Goal: Task Accomplishment & Management: Manage account settings

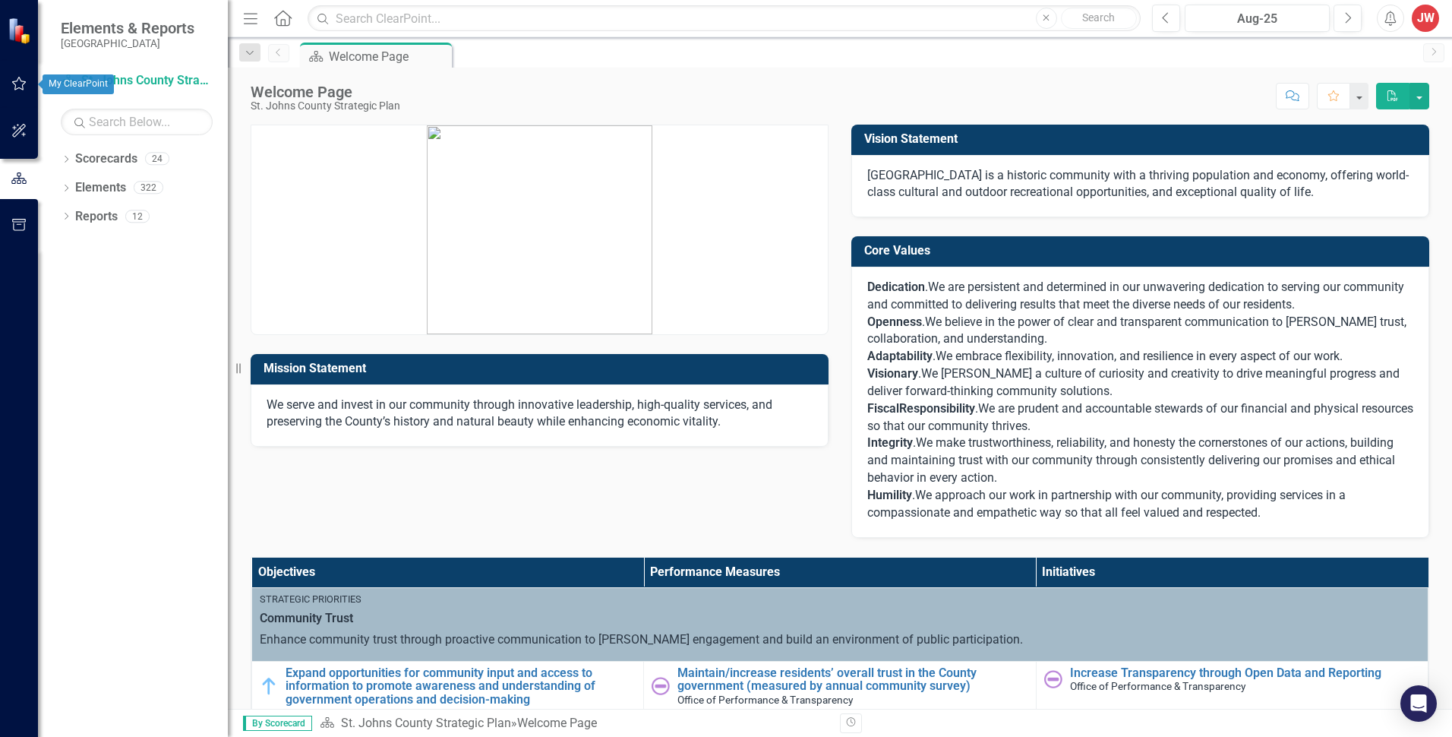
click at [14, 80] on icon "button" at bounding box center [19, 83] width 16 height 12
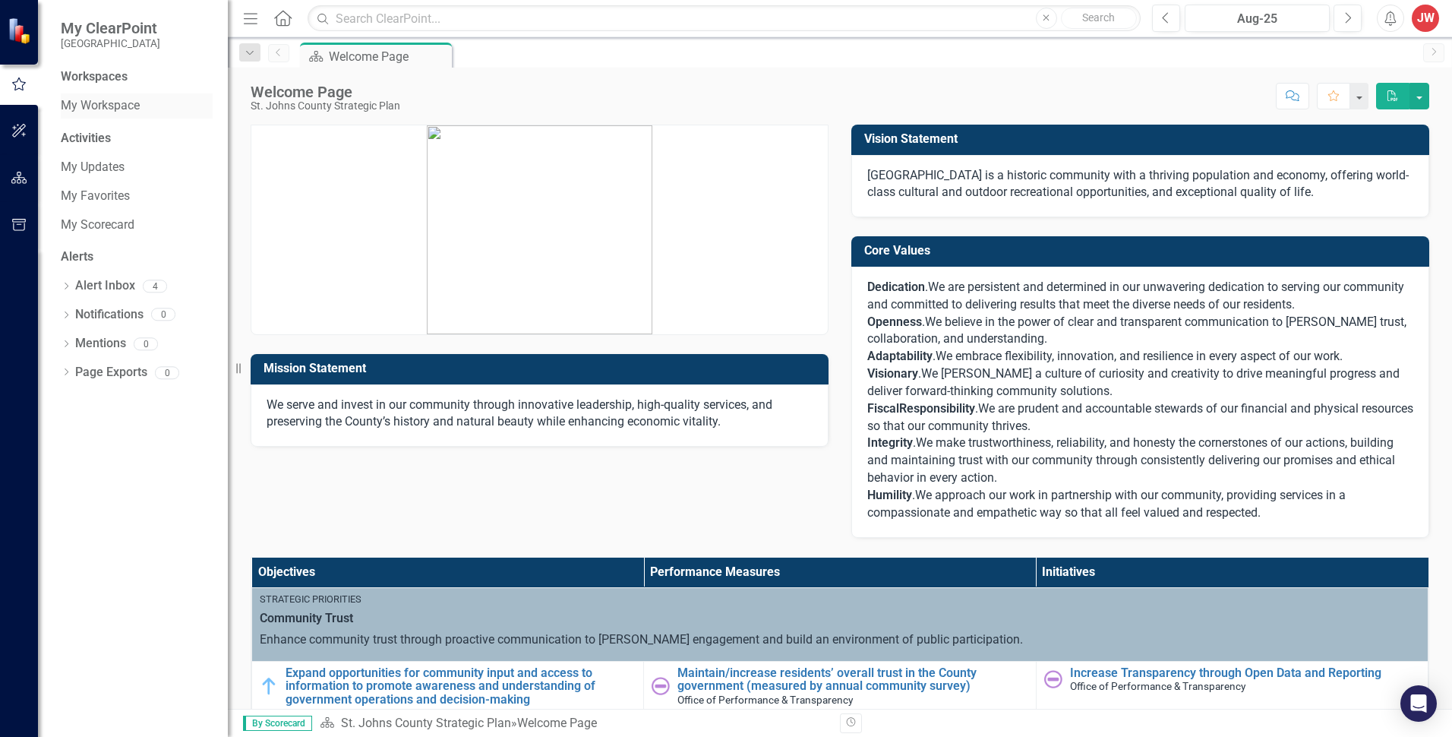
click at [110, 104] on link "My Workspace" at bounding box center [137, 105] width 152 height 17
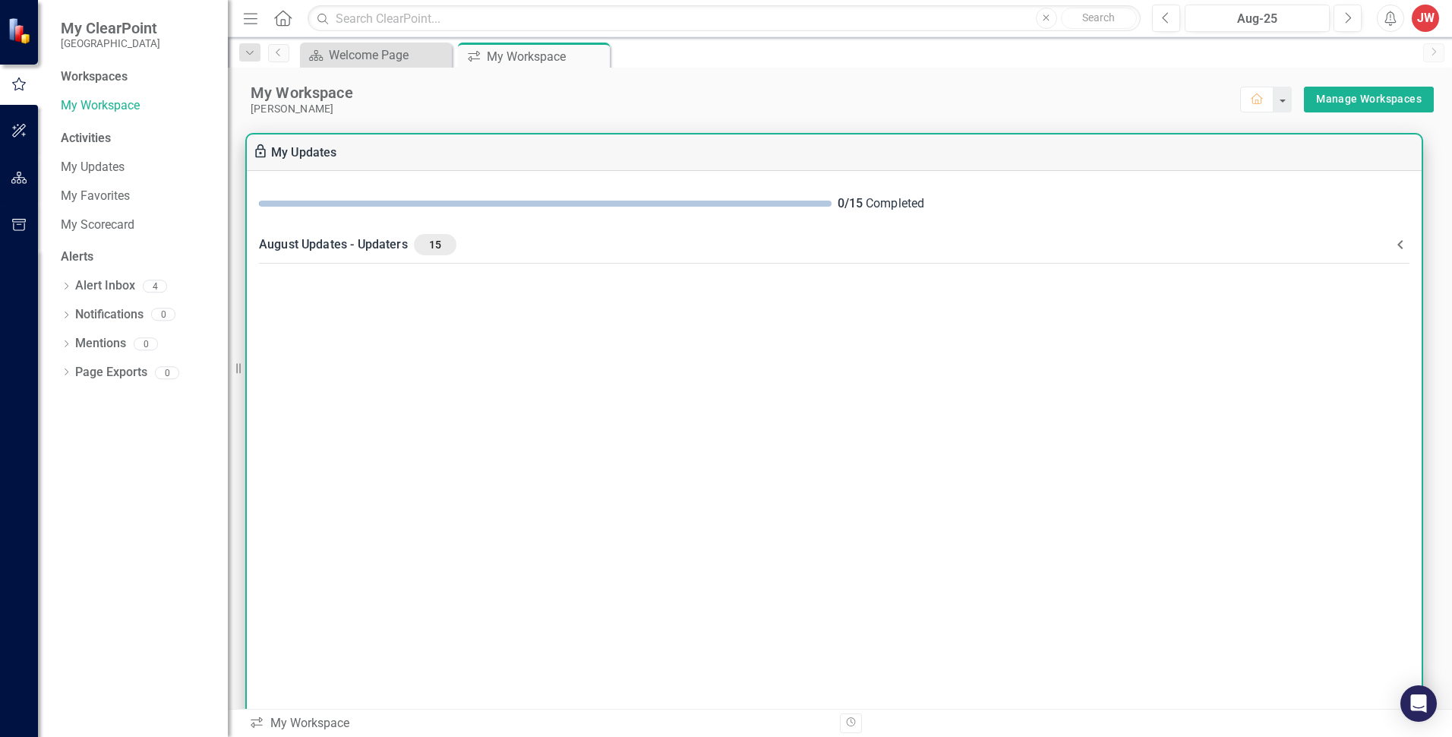
click at [434, 243] on span "15" at bounding box center [435, 245] width 30 height 14
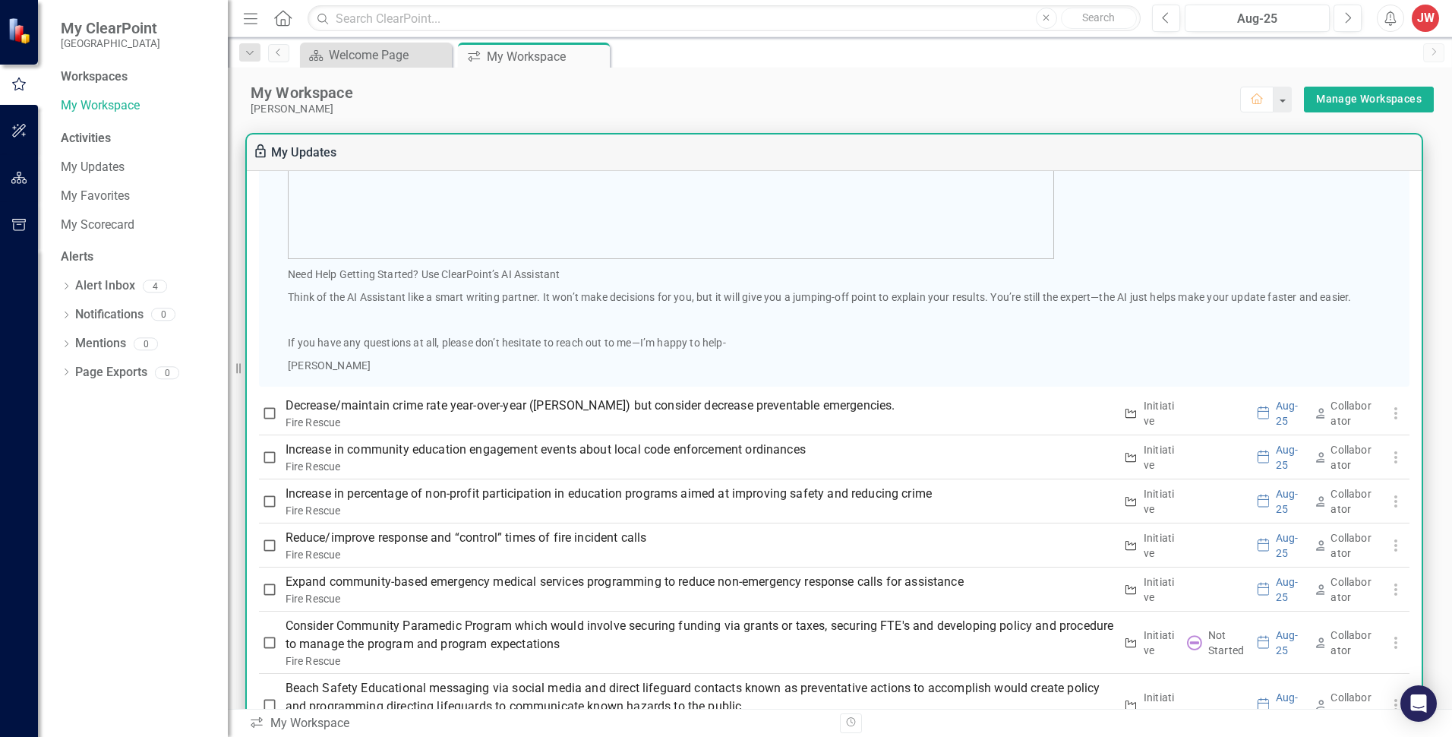
scroll to position [911, 0]
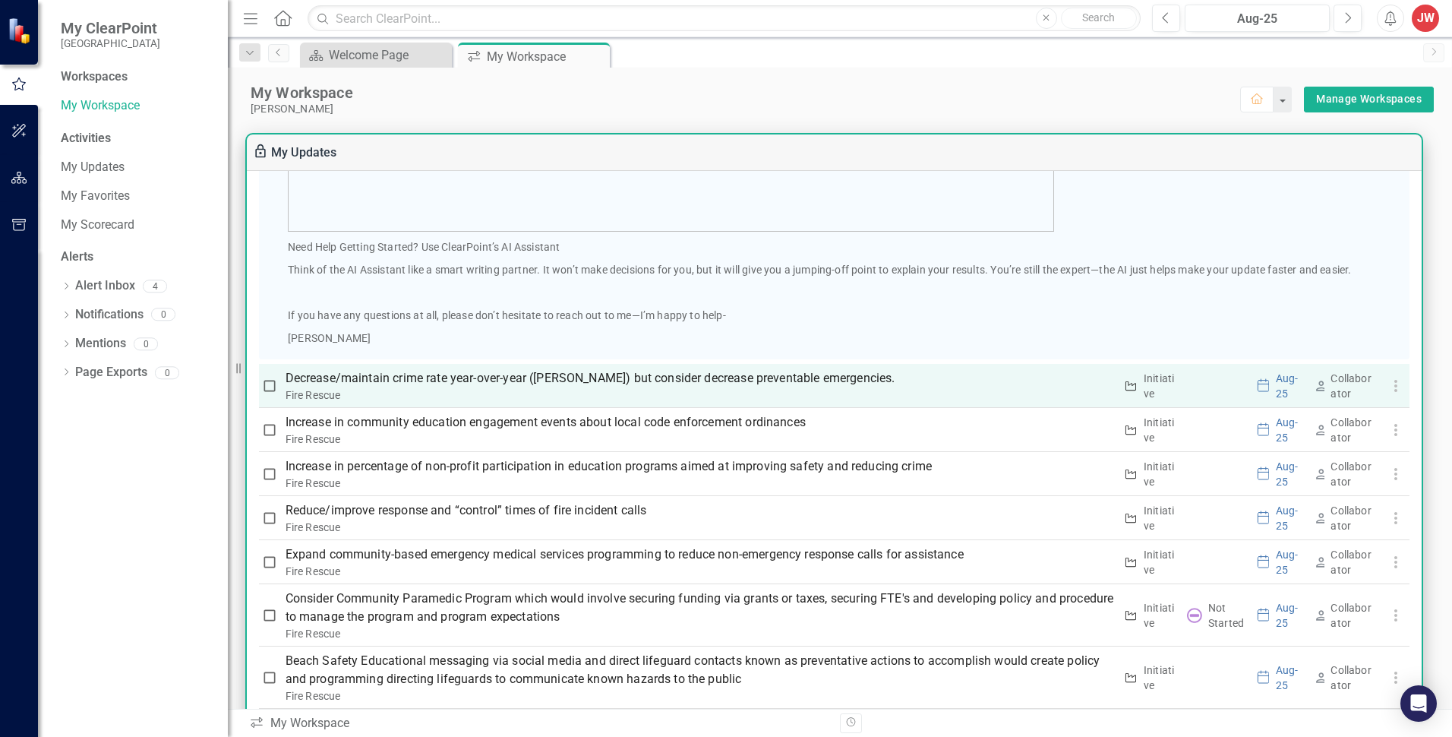
click at [611, 378] on p "Decrease/maintain crime rate year-over-year ([PERSON_NAME]) but consider decrea…" at bounding box center [700, 378] width 829 height 18
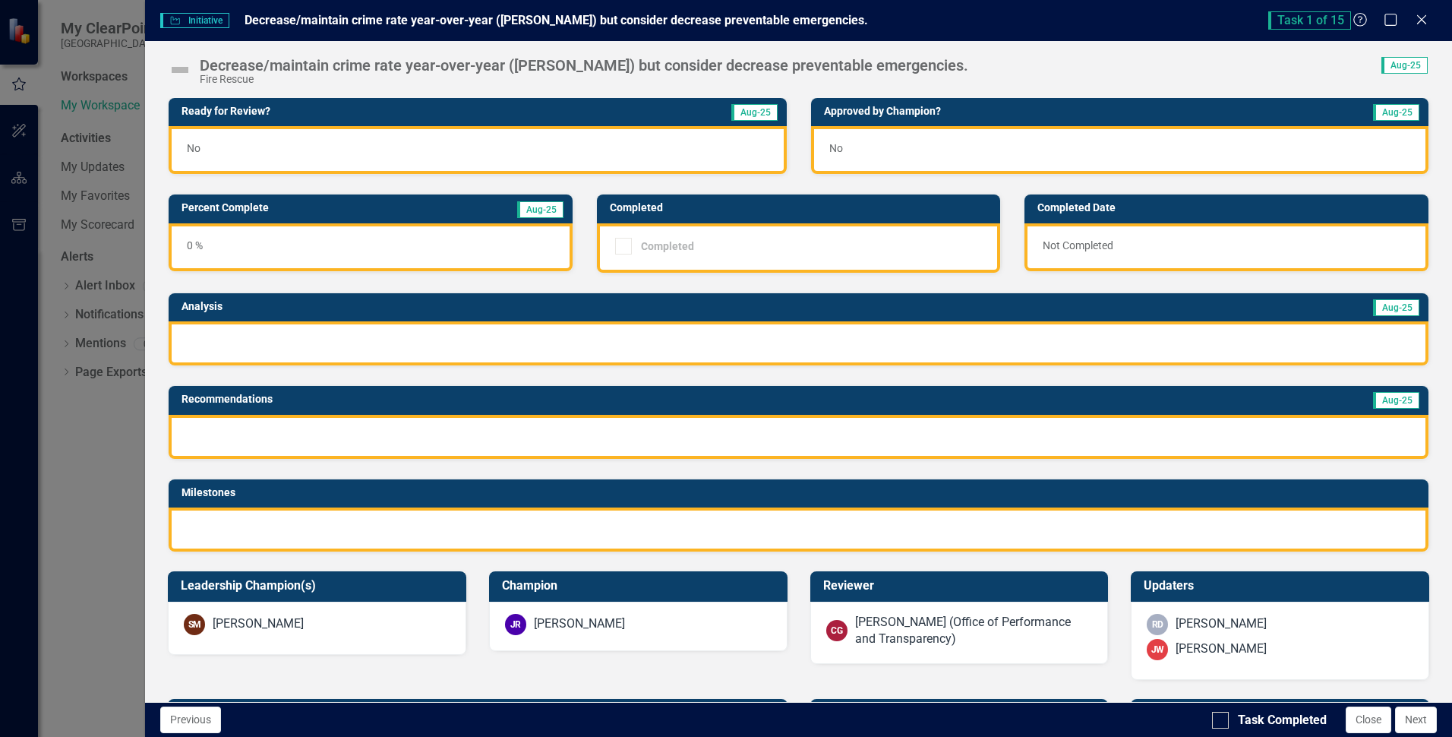
scroll to position [0, 0]
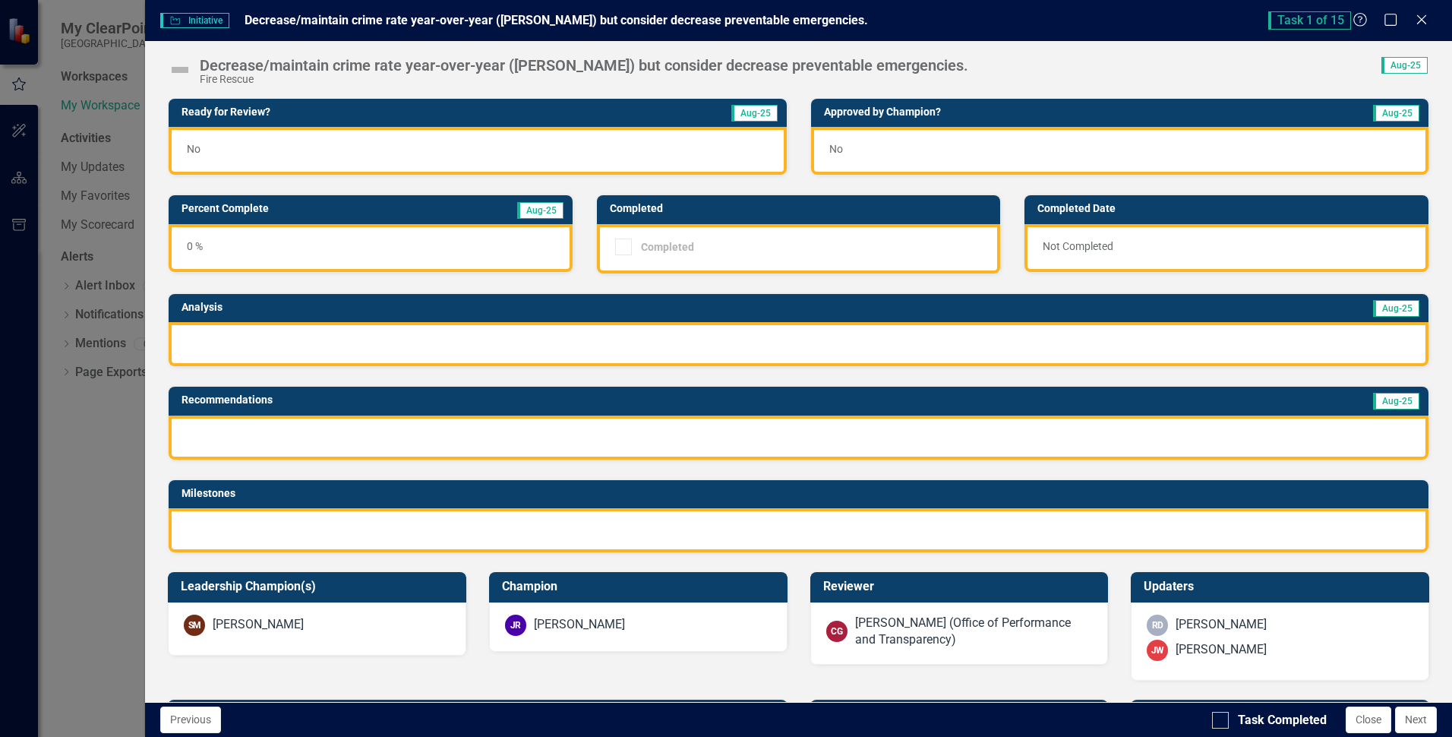
click at [618, 254] on div at bounding box center [623, 246] width 17 height 17
click at [182, 70] on img at bounding box center [180, 70] width 24 height 24
click at [1389, 20] on icon "Maximize" at bounding box center [1391, 19] width 19 height 14
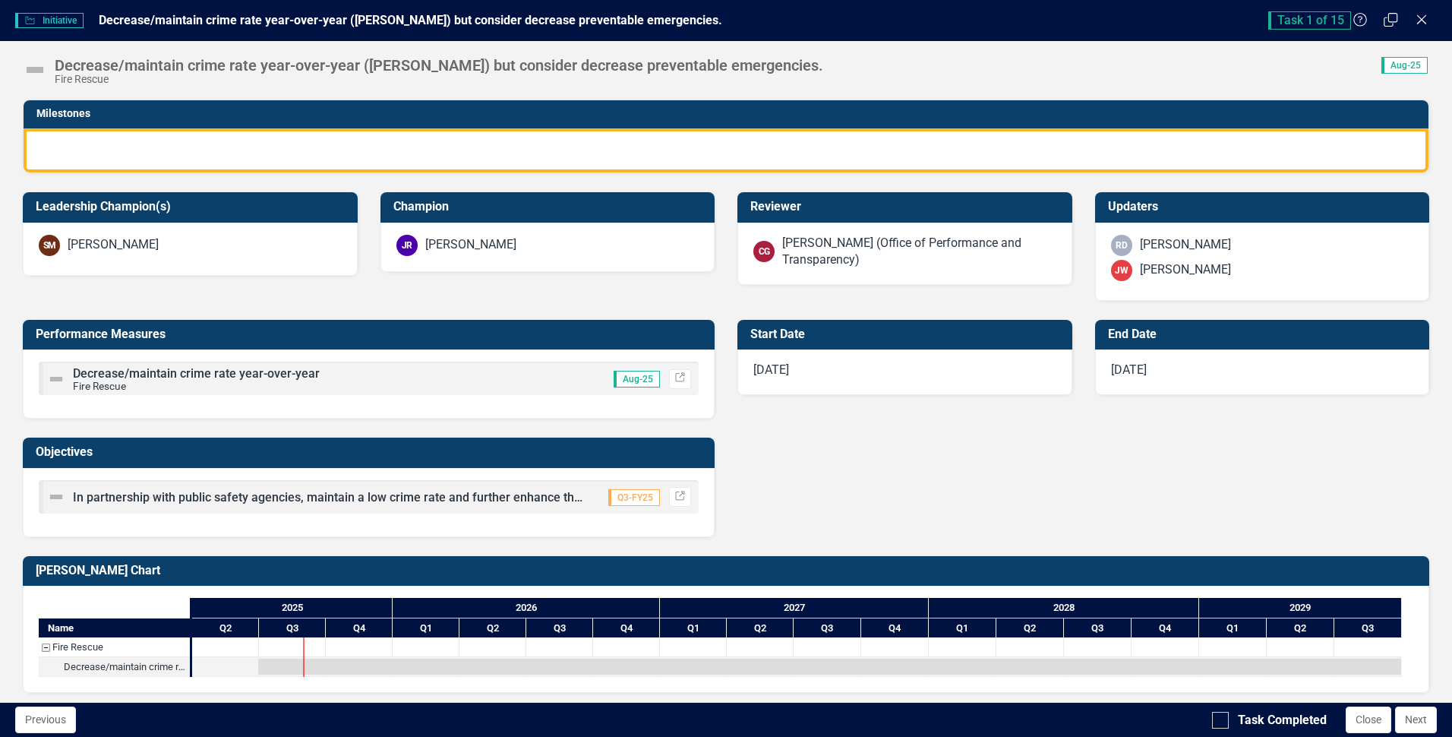
scroll to position [386, 0]
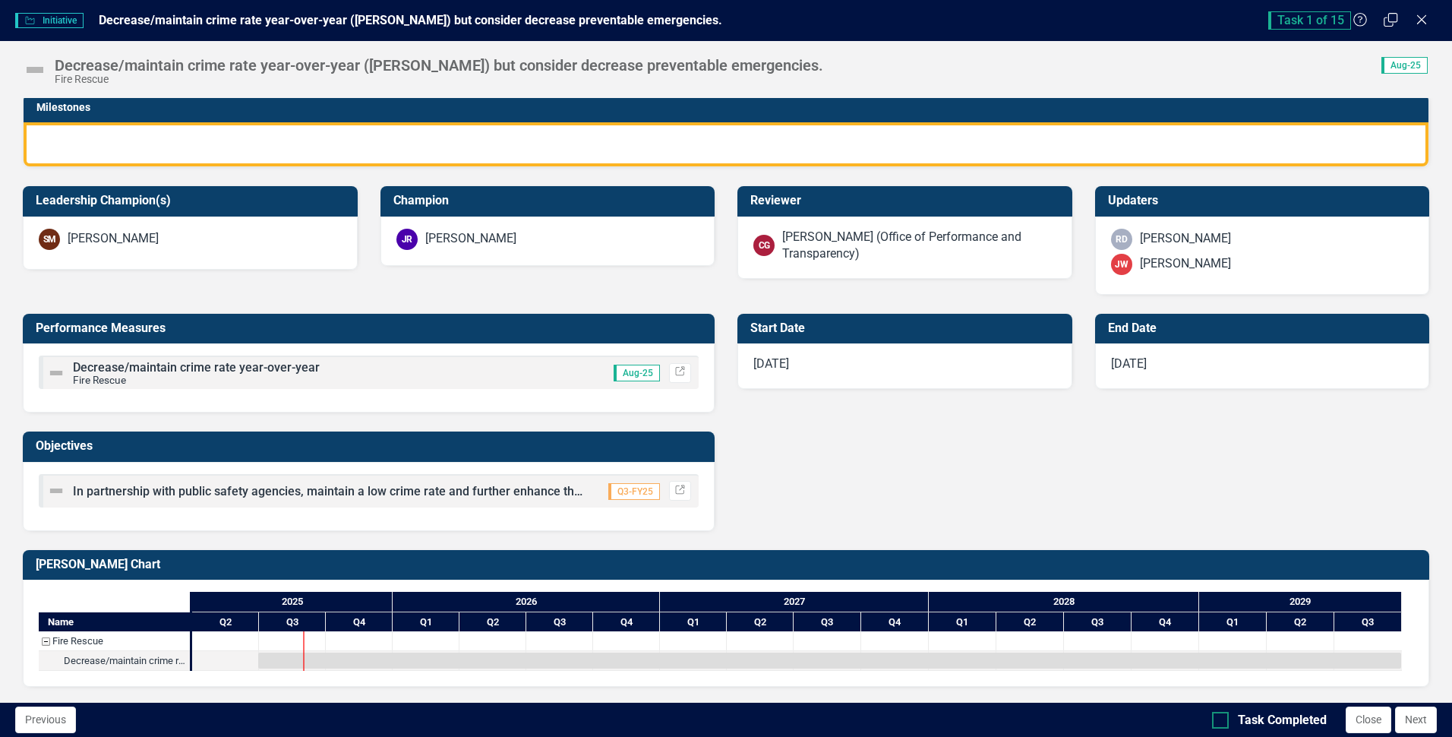
click at [1218, 719] on input "Task Completed" at bounding box center [1217, 717] width 10 height 10
checkbox input "true"
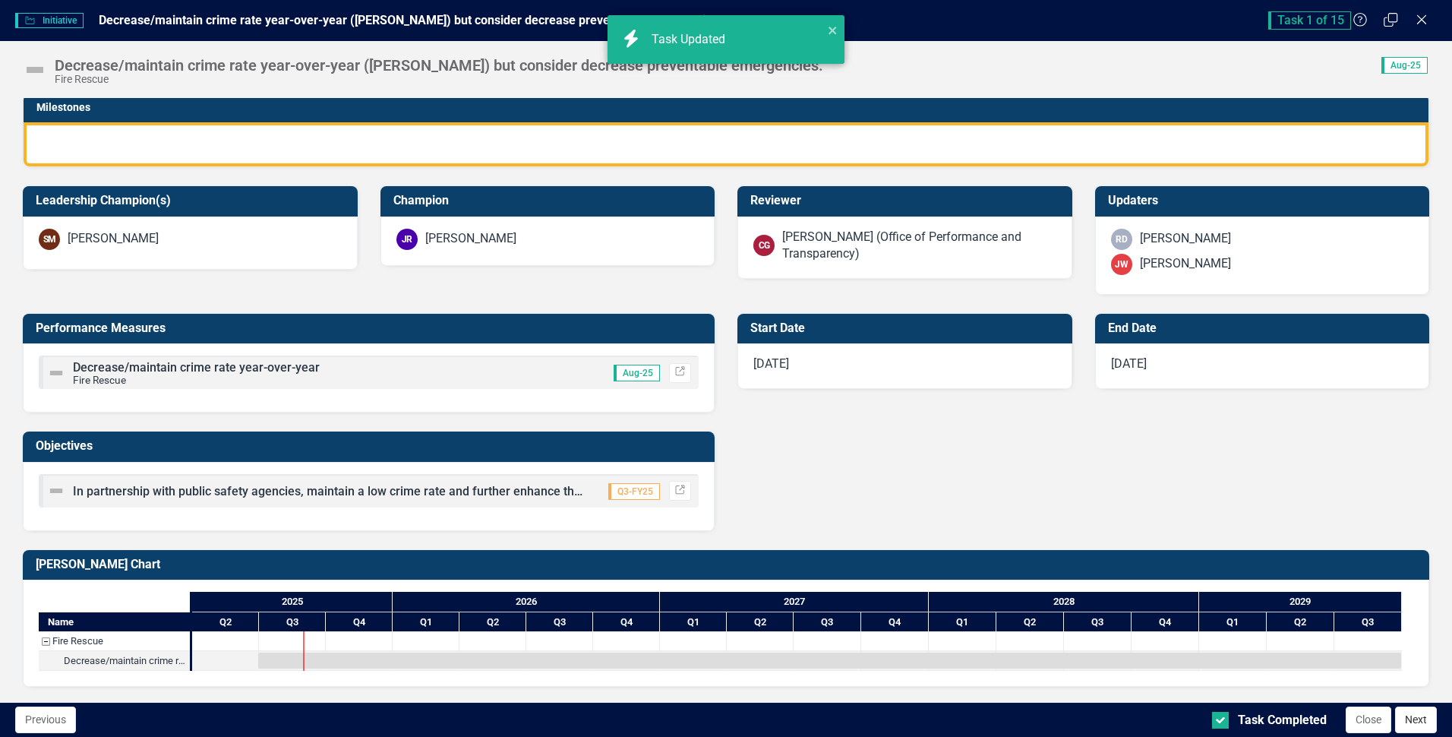
click at [1407, 719] on button "Next" at bounding box center [1416, 719] width 42 height 27
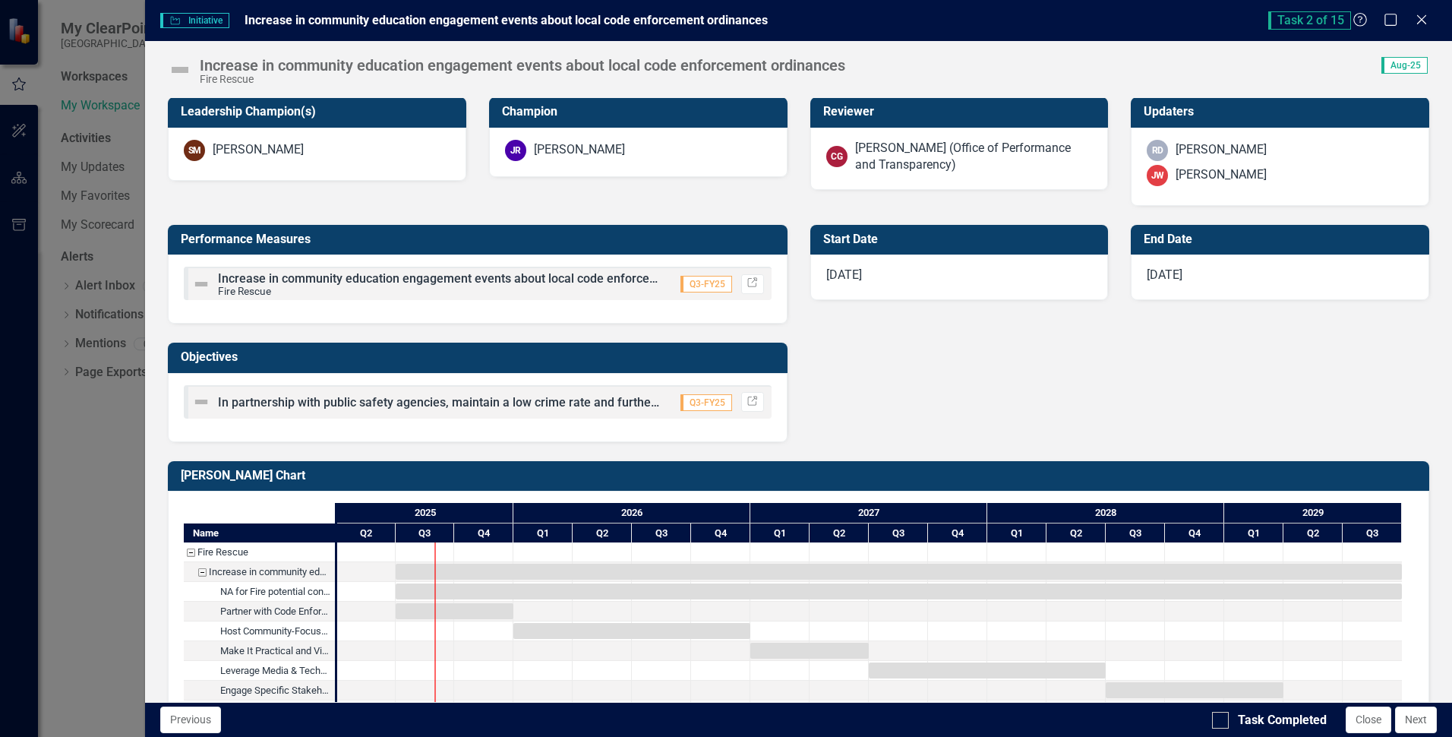
scroll to position [800, 0]
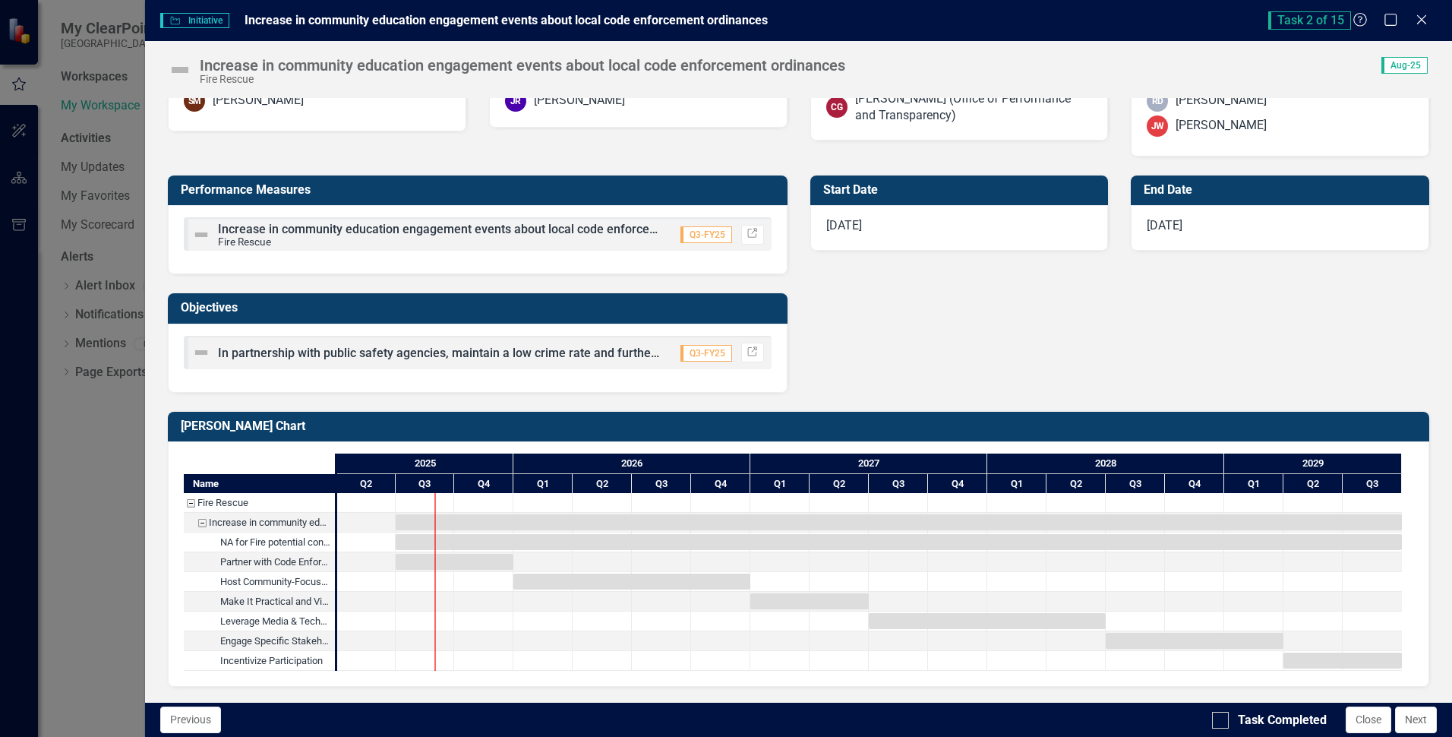
click at [201, 524] on div "Increase in community education engagement events about local code enforcement …" at bounding box center [202, 523] width 14 height 20
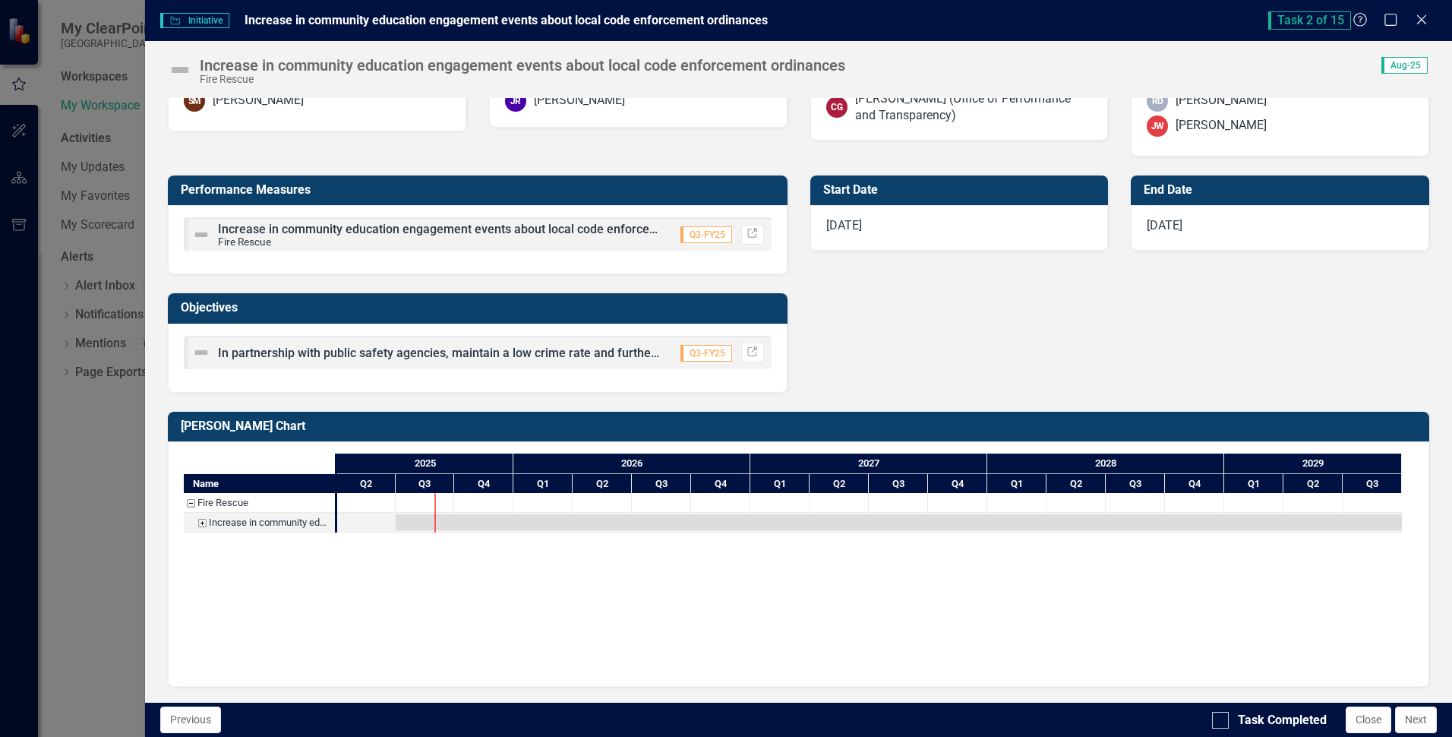
click at [201, 524] on div "Increase in community education engagement events about local code enforcement …" at bounding box center [202, 523] width 14 height 20
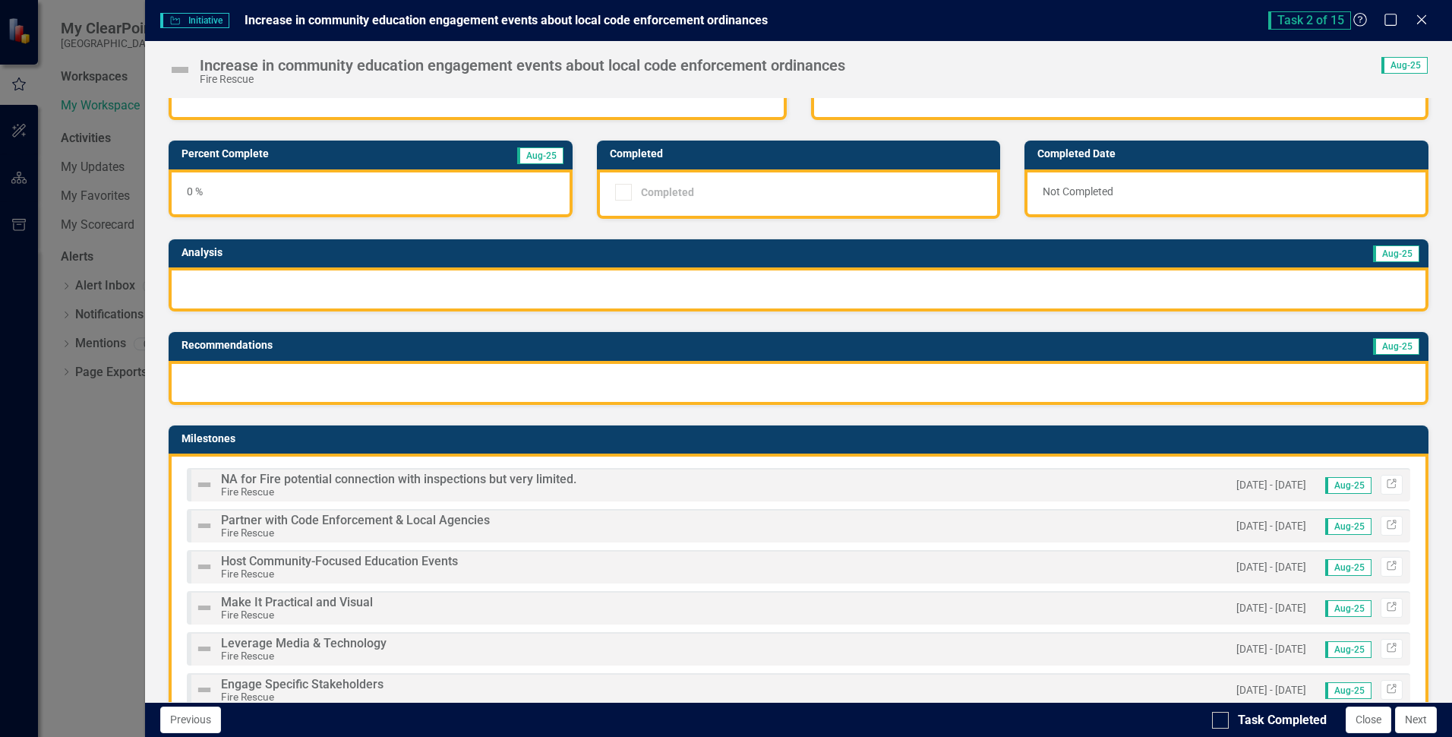
scroll to position [0, 0]
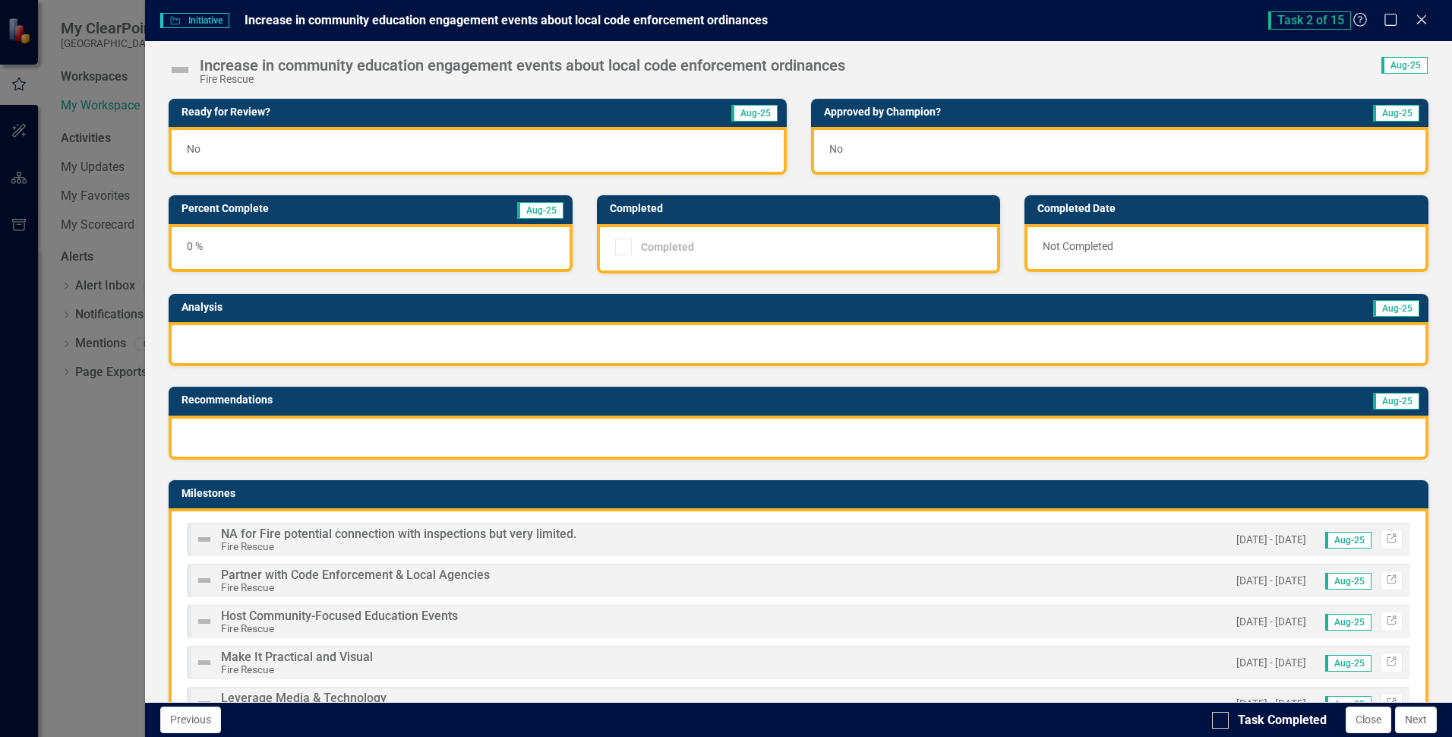
click at [175, 70] on img at bounding box center [180, 70] width 24 height 24
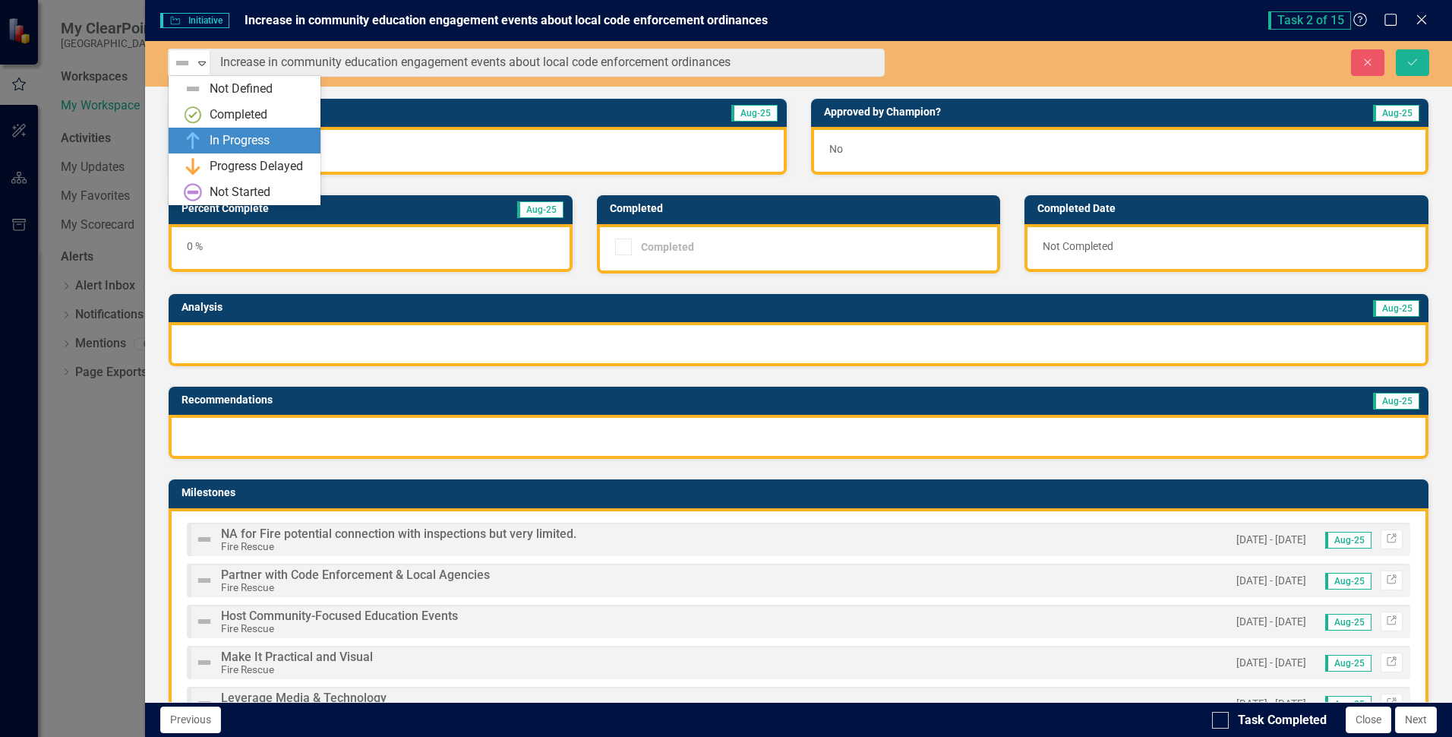
click at [250, 136] on div "In Progress" at bounding box center [240, 140] width 60 height 17
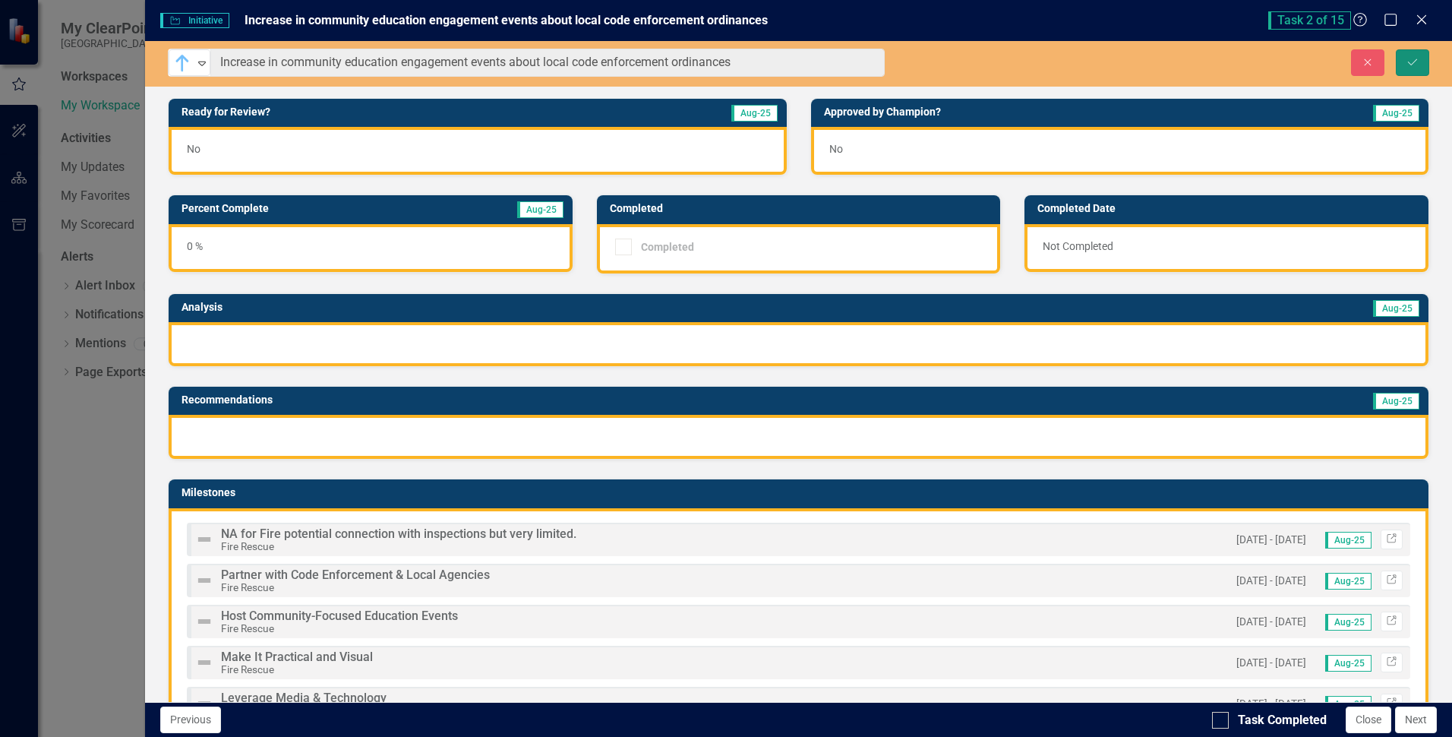
click at [1417, 61] on icon "Save" at bounding box center [1413, 62] width 14 height 11
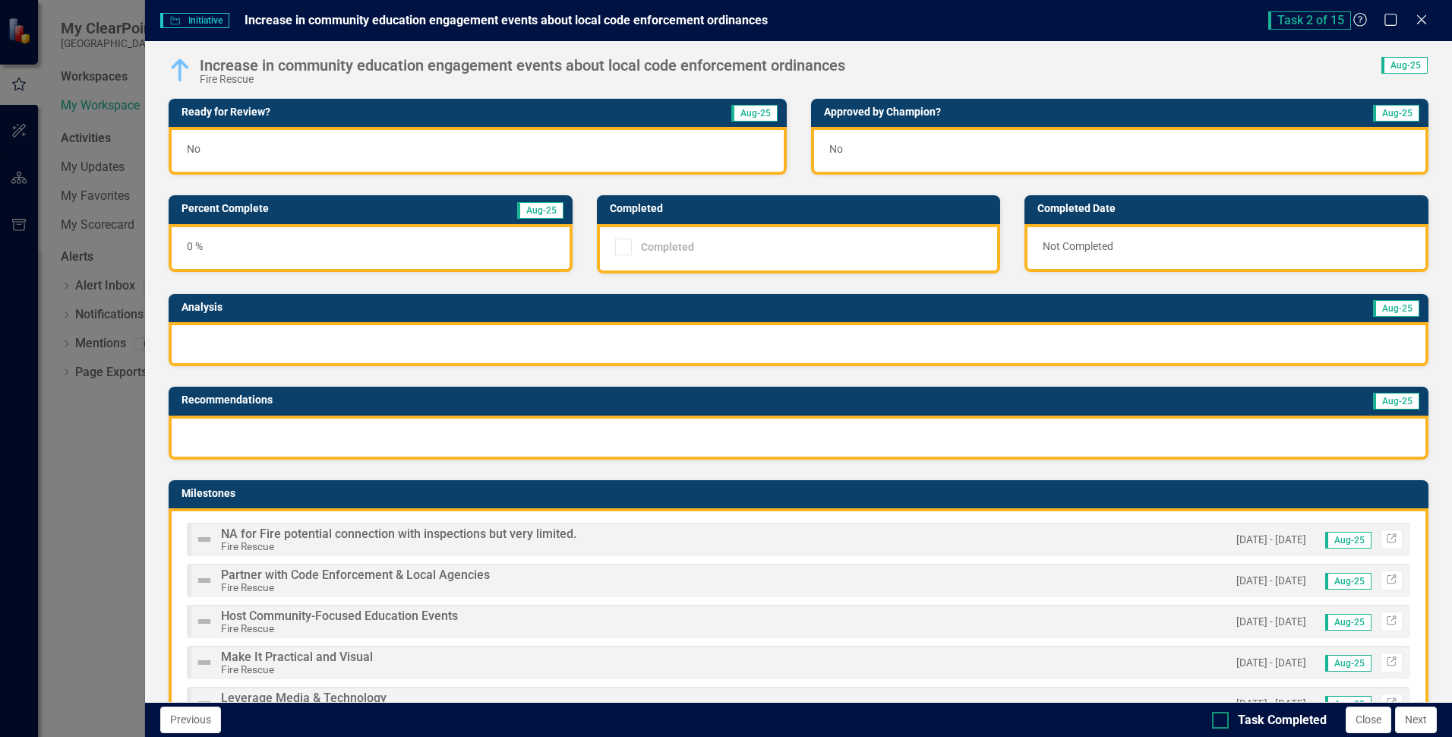
click at [1221, 721] on input "Task Completed" at bounding box center [1217, 717] width 10 height 10
checkbox input "true"
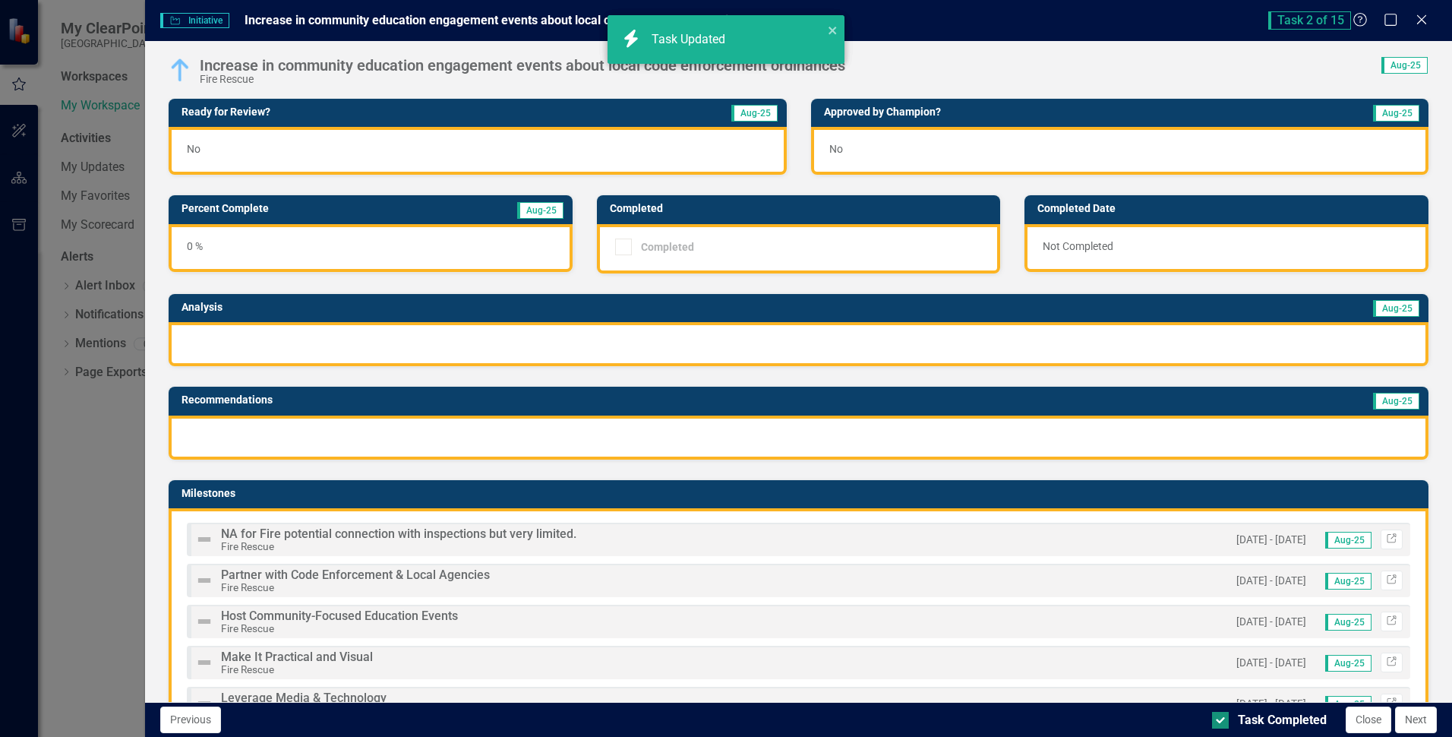
checkbox input "true"
click at [1419, 719] on button "Next" at bounding box center [1416, 719] width 42 height 27
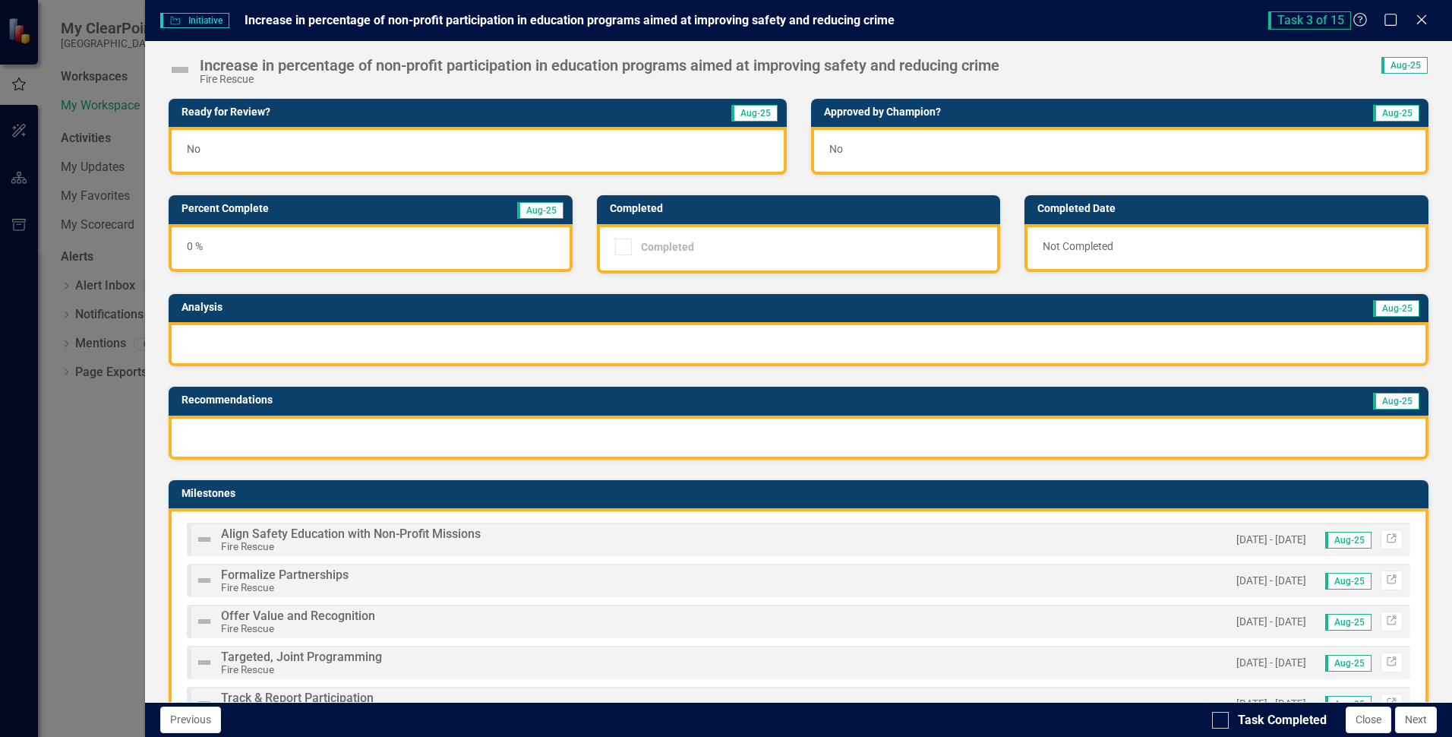
click at [182, 69] on img at bounding box center [180, 70] width 24 height 24
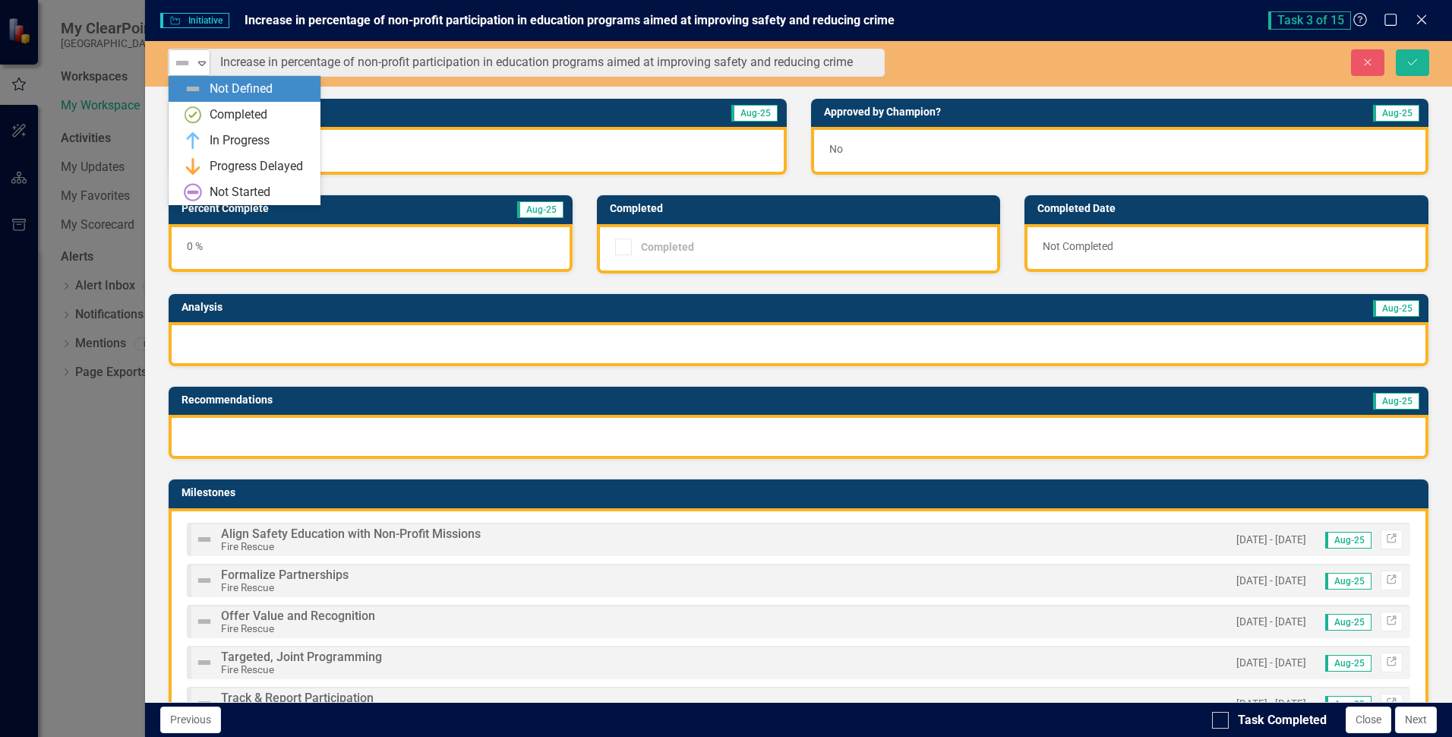
click at [177, 66] on img at bounding box center [182, 63] width 18 height 18
click at [219, 137] on div "In Progress" at bounding box center [240, 140] width 60 height 17
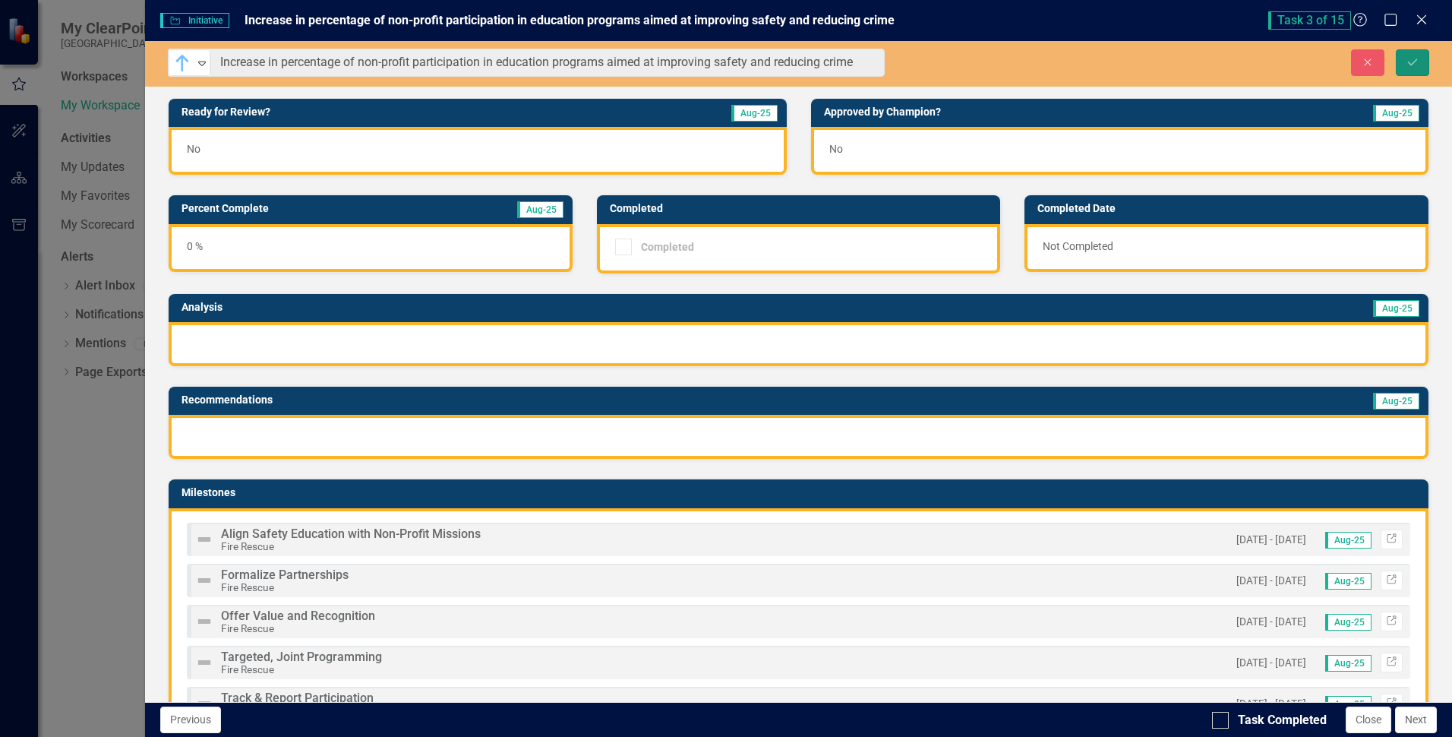
click at [1410, 58] on icon "Save" at bounding box center [1413, 62] width 14 height 11
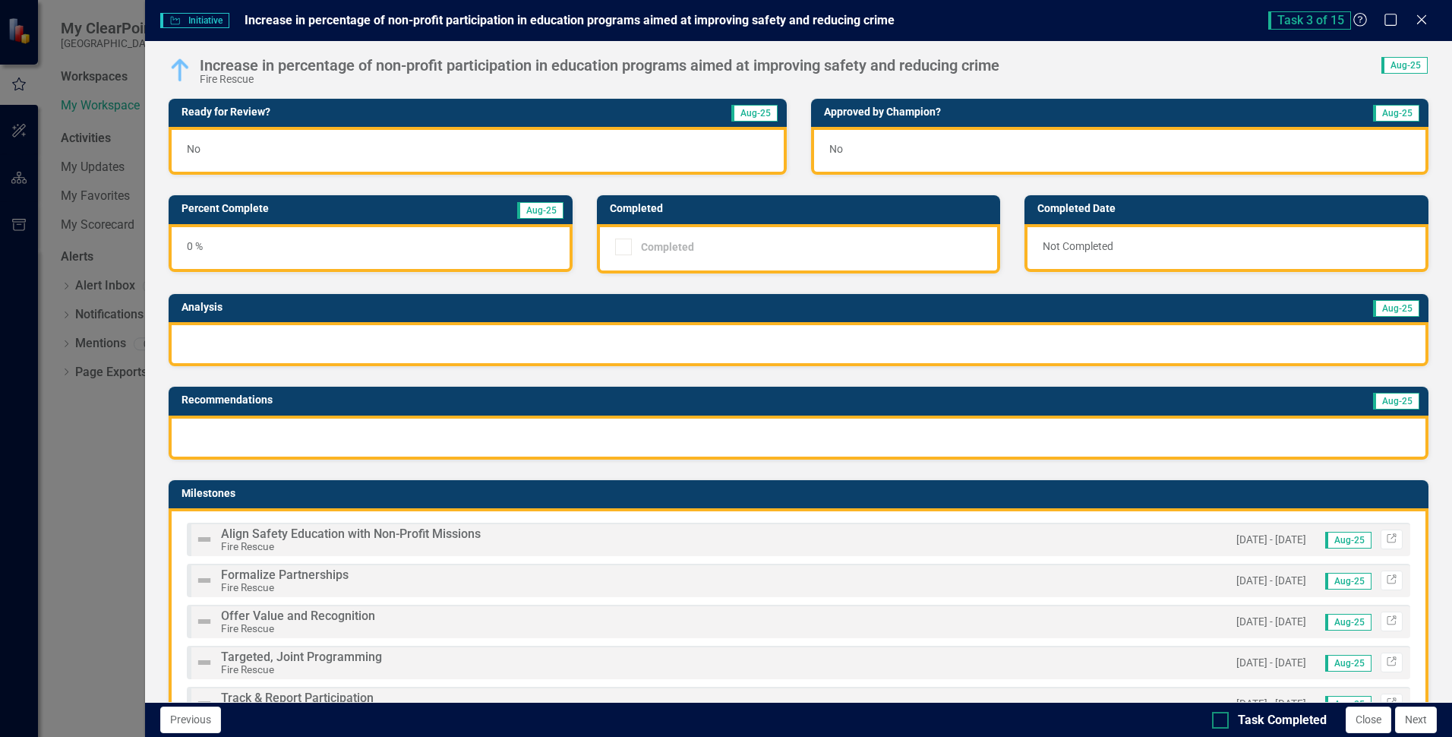
click at [1216, 720] on input "Task Completed" at bounding box center [1217, 717] width 10 height 10
checkbox input "true"
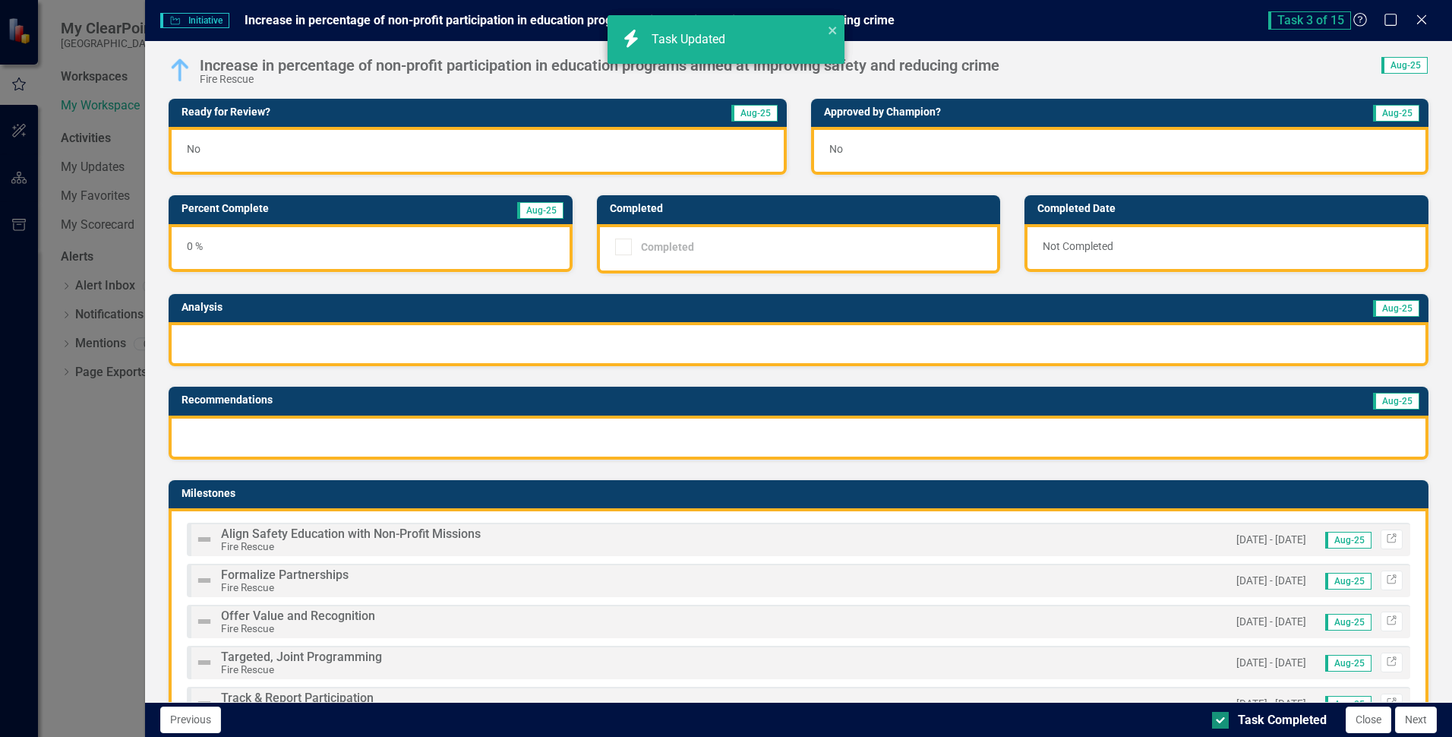
checkbox input "true"
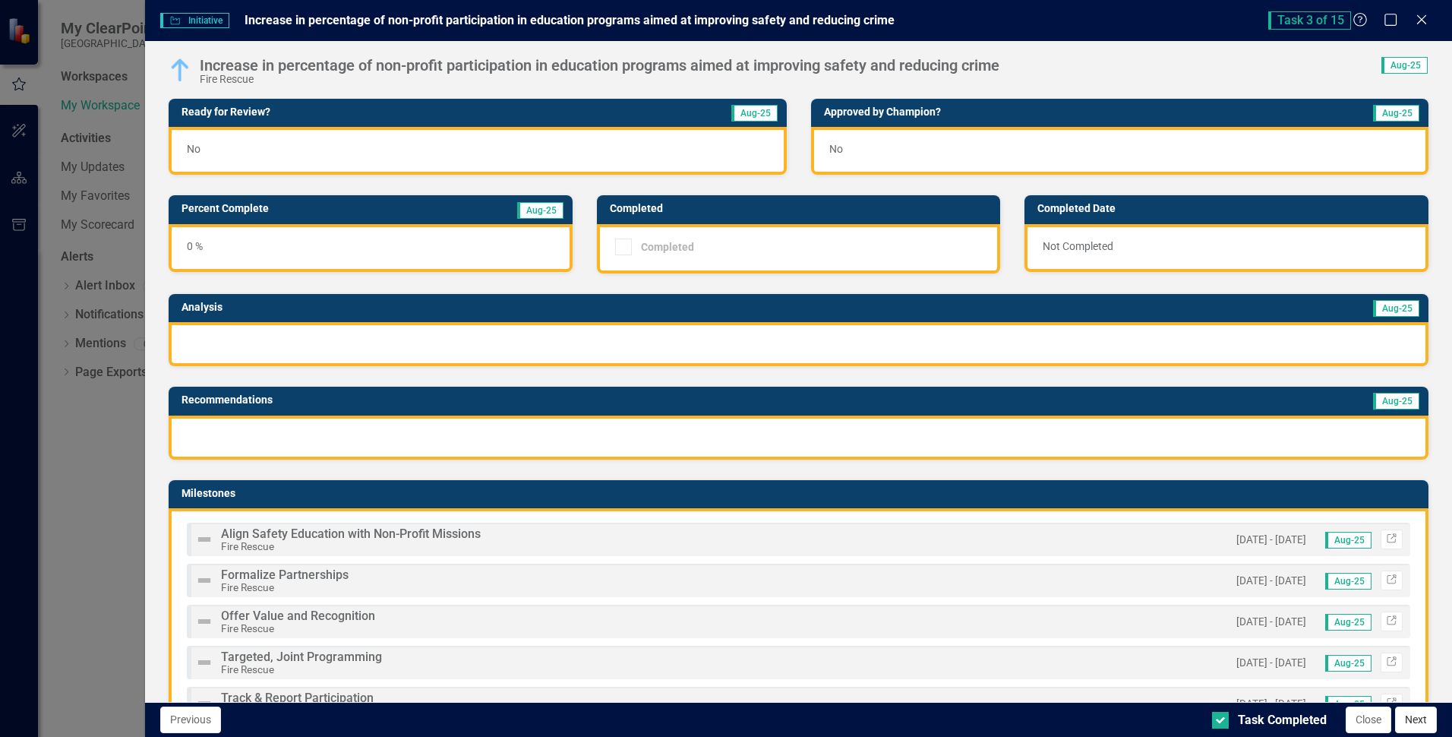
click at [1407, 713] on button "Next" at bounding box center [1416, 719] width 42 height 27
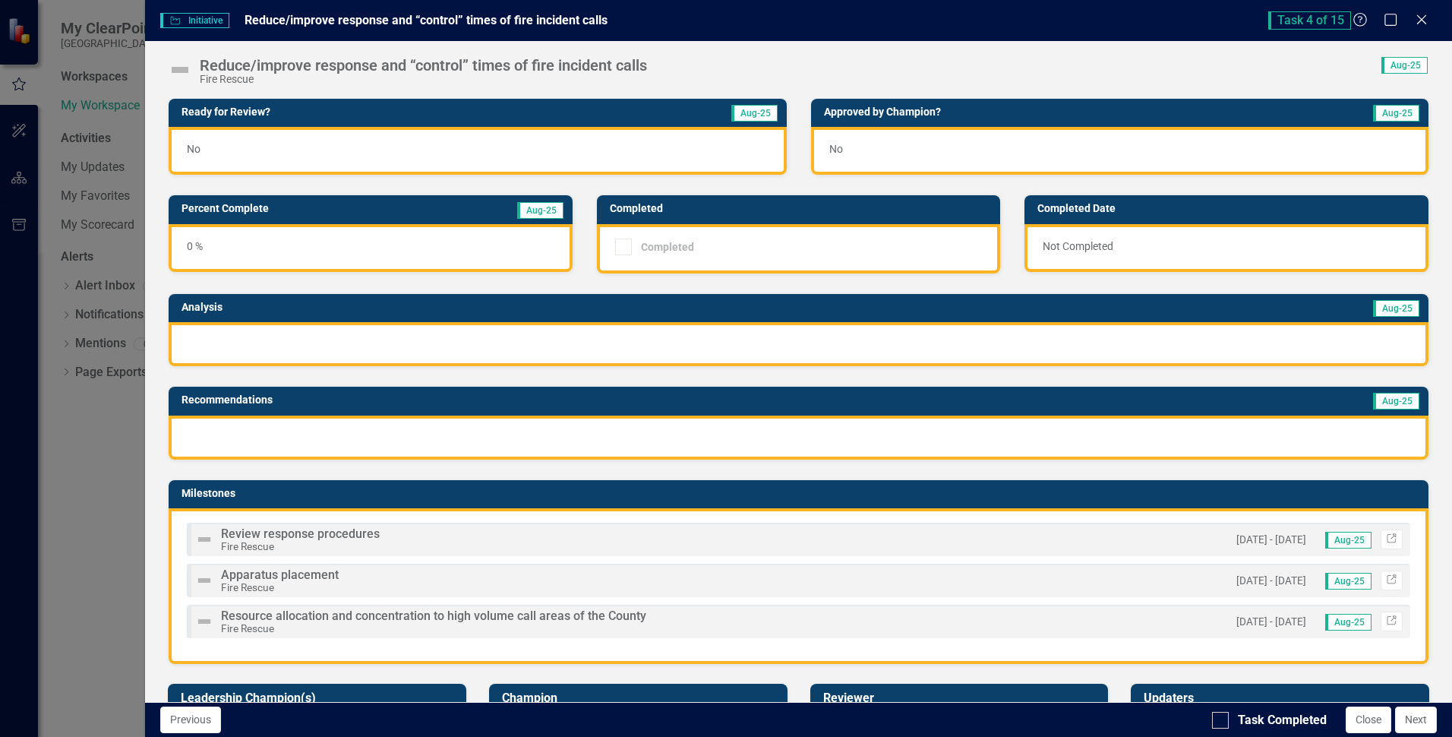
click at [182, 65] on img at bounding box center [180, 70] width 24 height 24
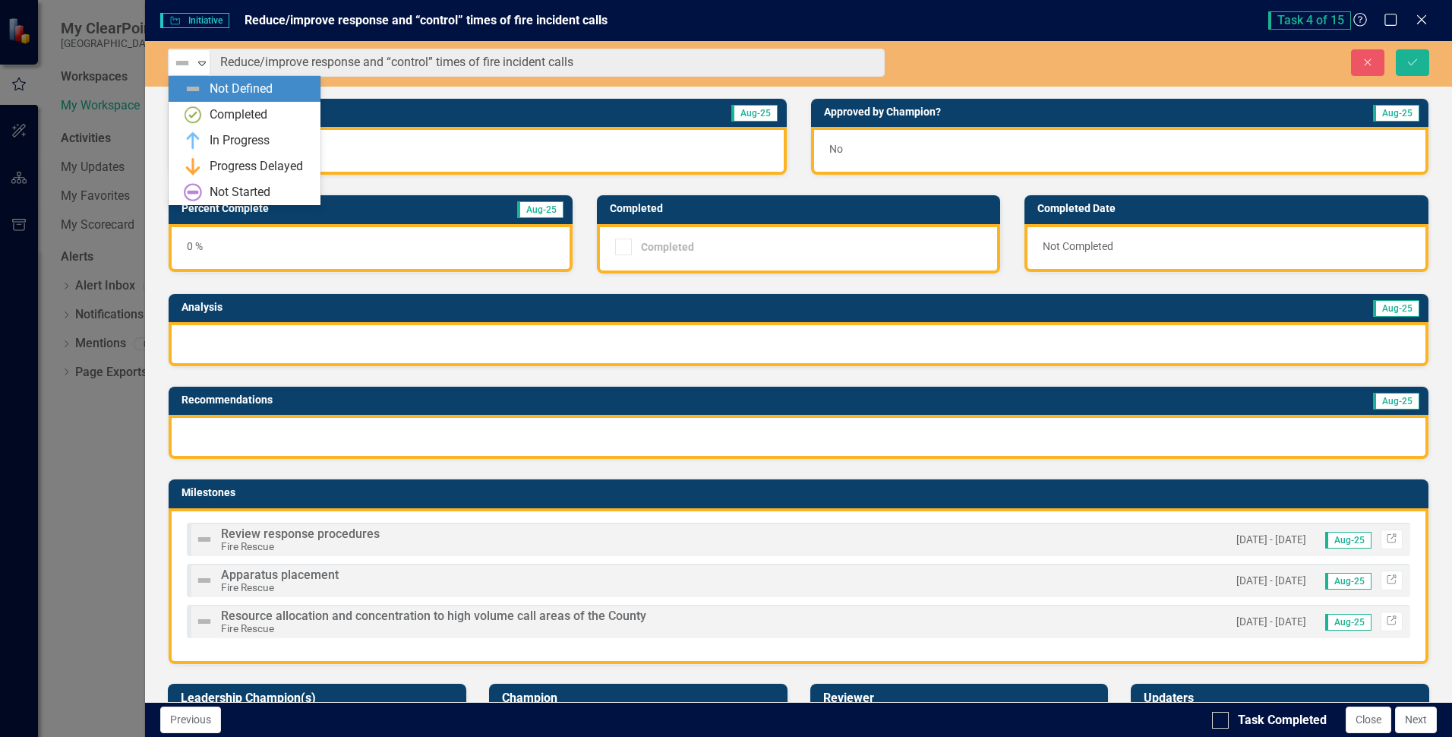
click at [182, 65] on img at bounding box center [182, 63] width 18 height 18
click at [234, 143] on div "In Progress" at bounding box center [240, 140] width 60 height 17
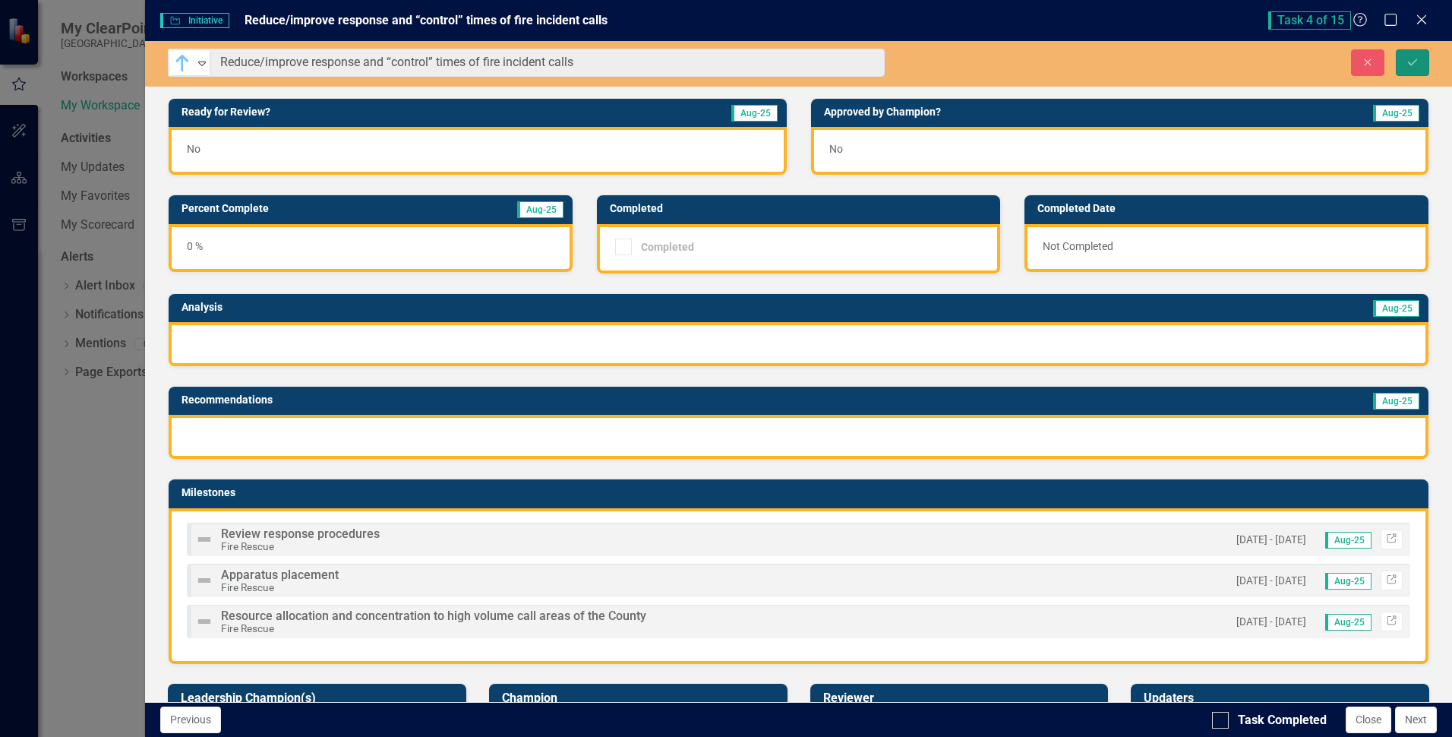
click at [1413, 62] on icon "submit" at bounding box center [1412, 61] width 9 height 6
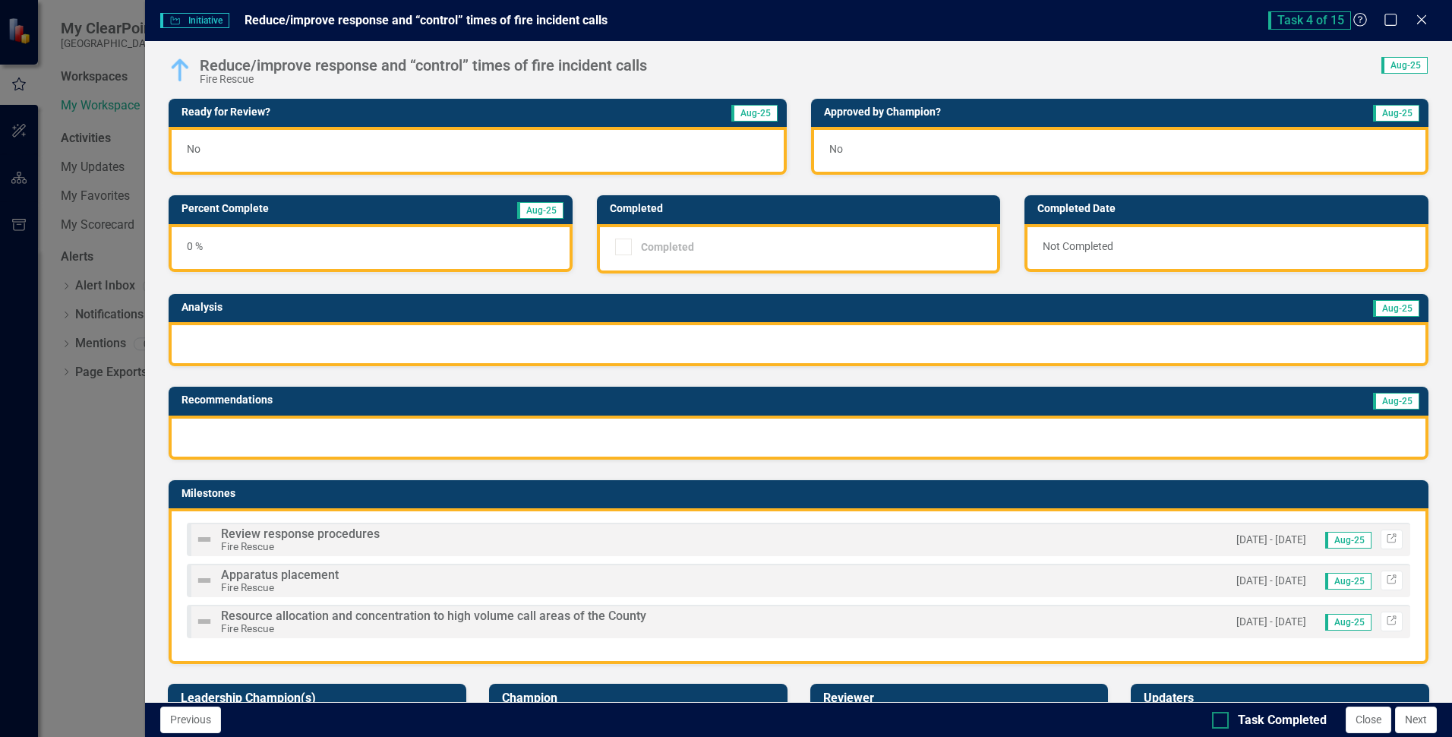
click at [1219, 722] on div at bounding box center [1220, 720] width 17 height 17
click at [1219, 722] on input "Task Completed" at bounding box center [1217, 717] width 10 height 10
checkbox input "true"
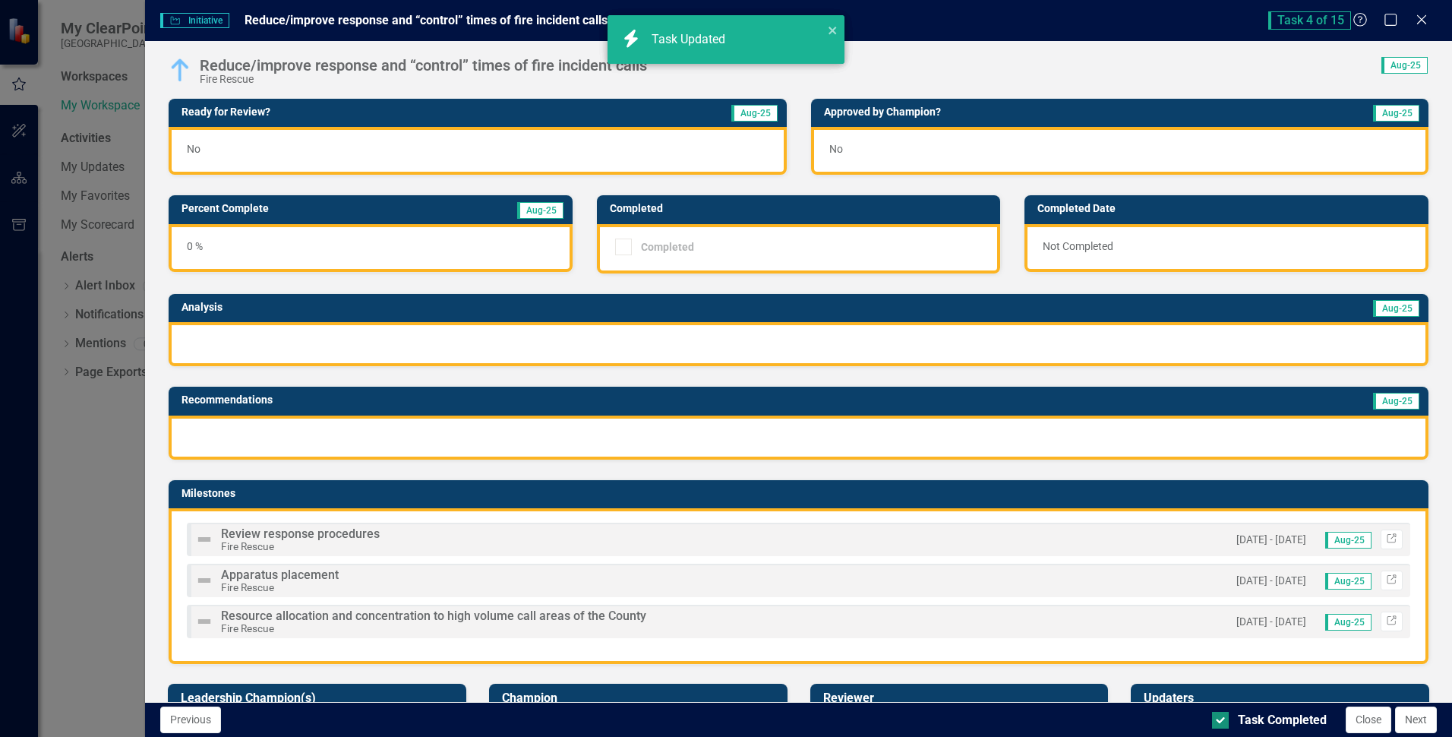
checkbox input "true"
click at [1412, 716] on button "Next" at bounding box center [1416, 719] width 42 height 27
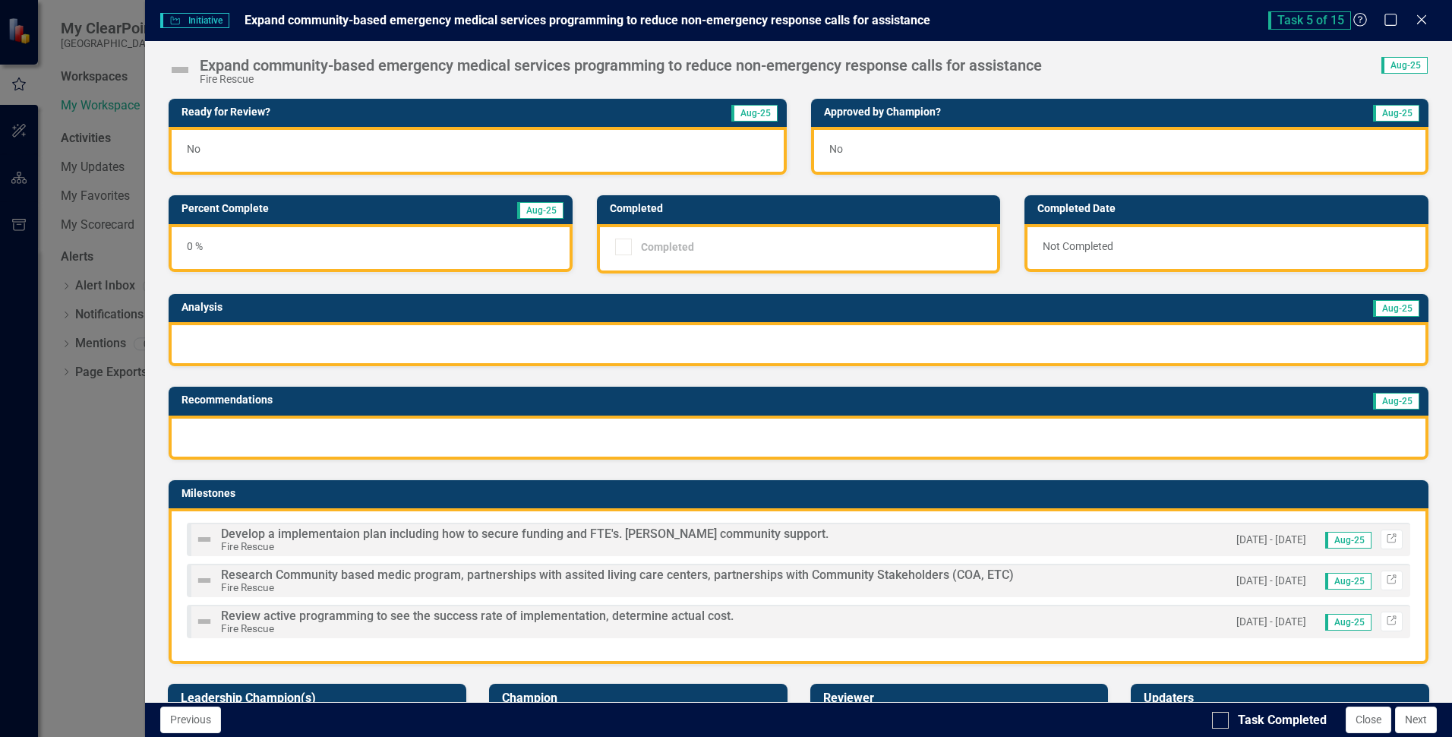
click at [179, 65] on img at bounding box center [180, 70] width 24 height 24
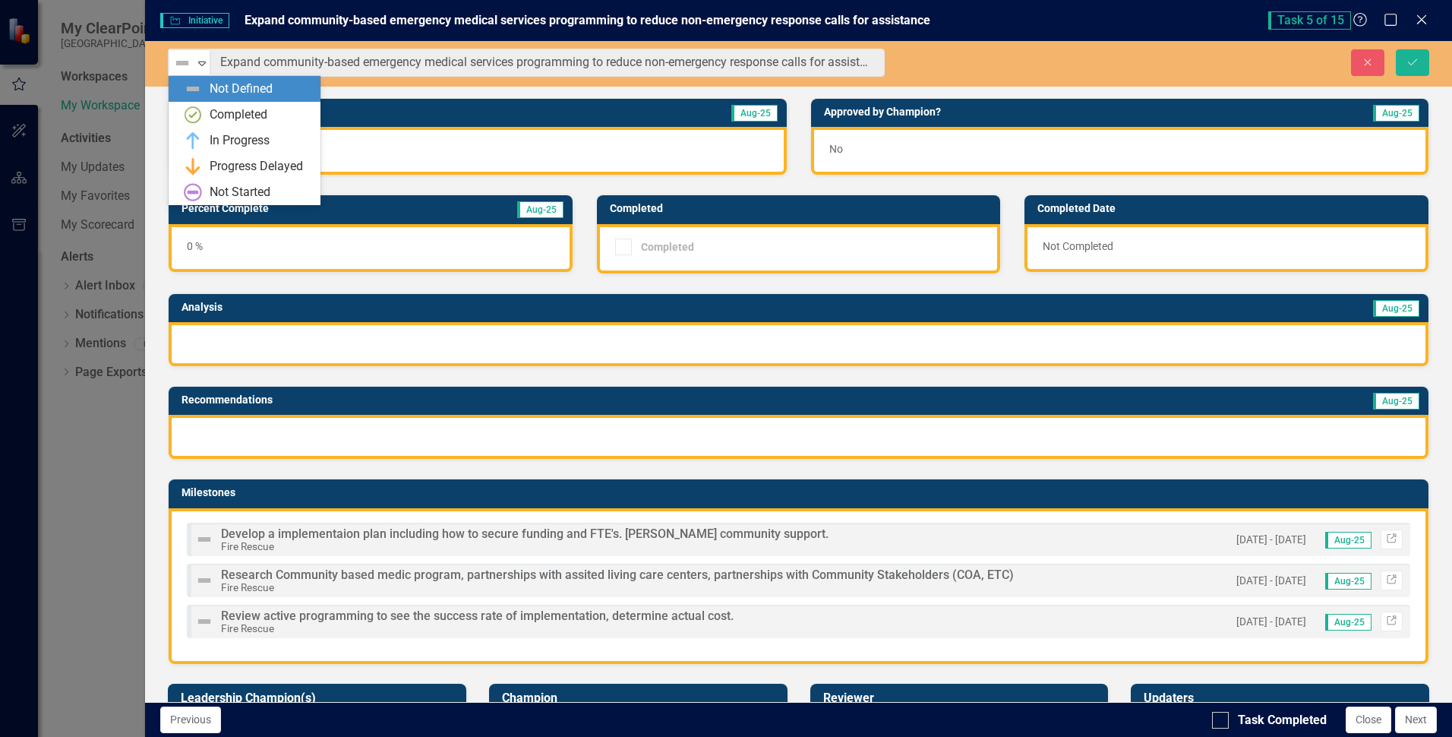
click at [179, 65] on img at bounding box center [182, 63] width 18 height 18
click at [243, 134] on div "In Progress" at bounding box center [240, 140] width 60 height 17
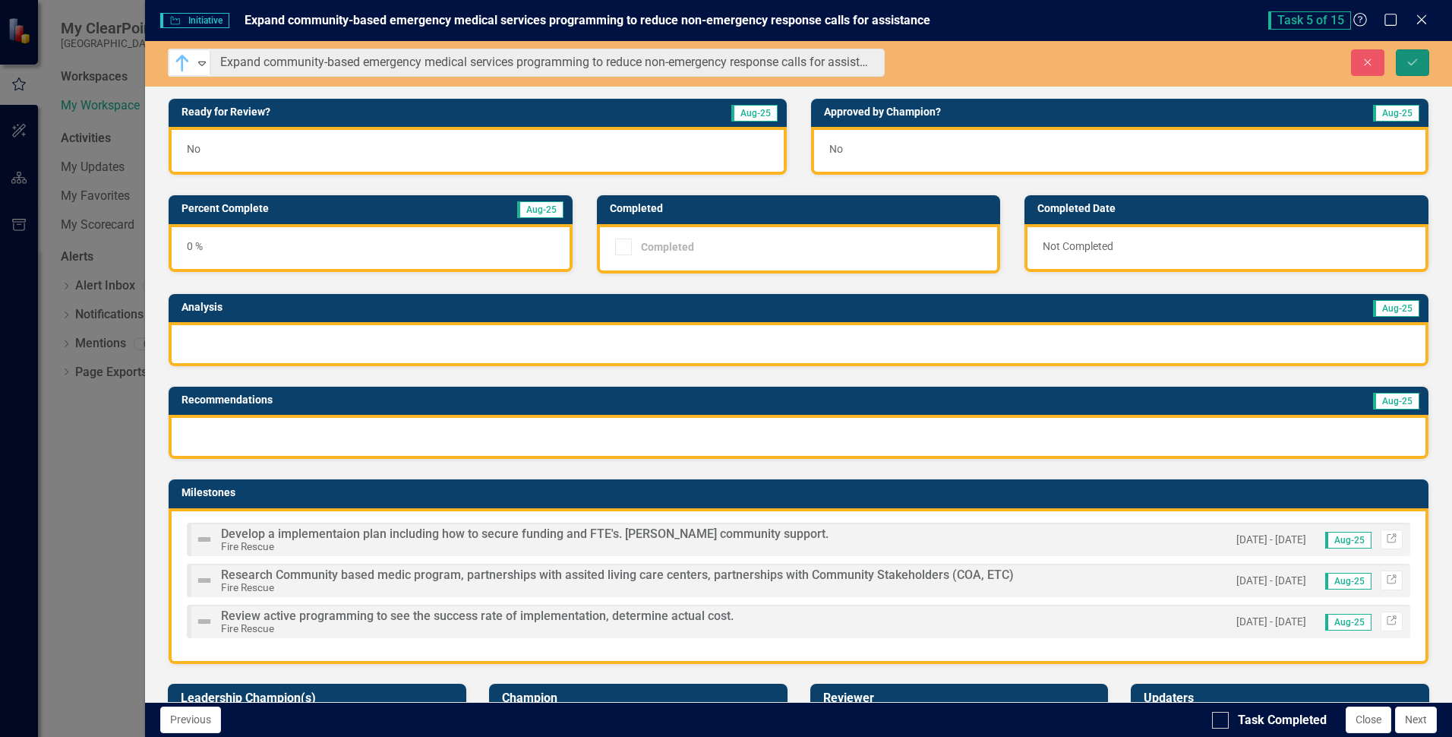
click at [1413, 64] on icon "Save" at bounding box center [1413, 62] width 14 height 11
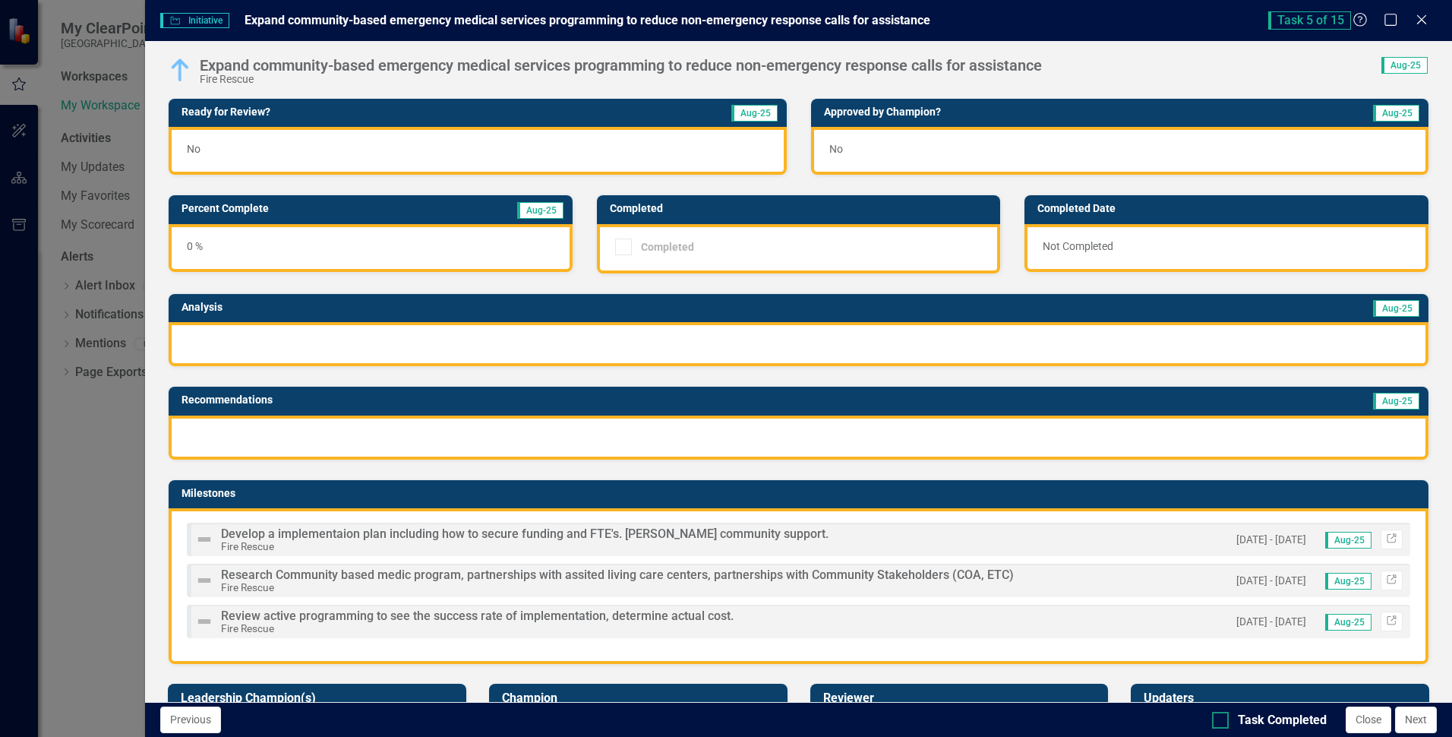
click at [1227, 721] on div at bounding box center [1220, 720] width 17 height 17
click at [1222, 721] on input "Task Completed" at bounding box center [1217, 717] width 10 height 10
checkbox input "true"
click at [1416, 719] on button "Next" at bounding box center [1416, 719] width 42 height 27
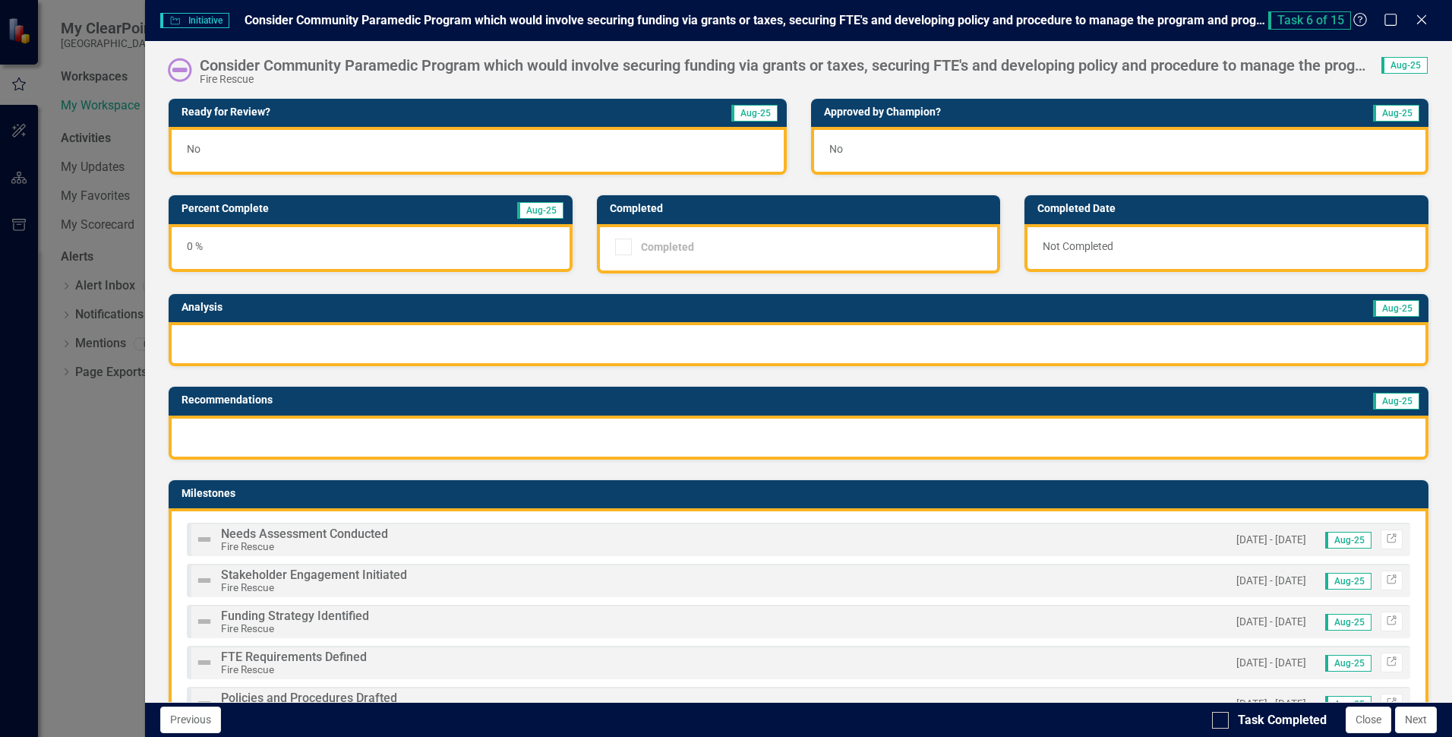
click at [178, 68] on img at bounding box center [180, 70] width 24 height 24
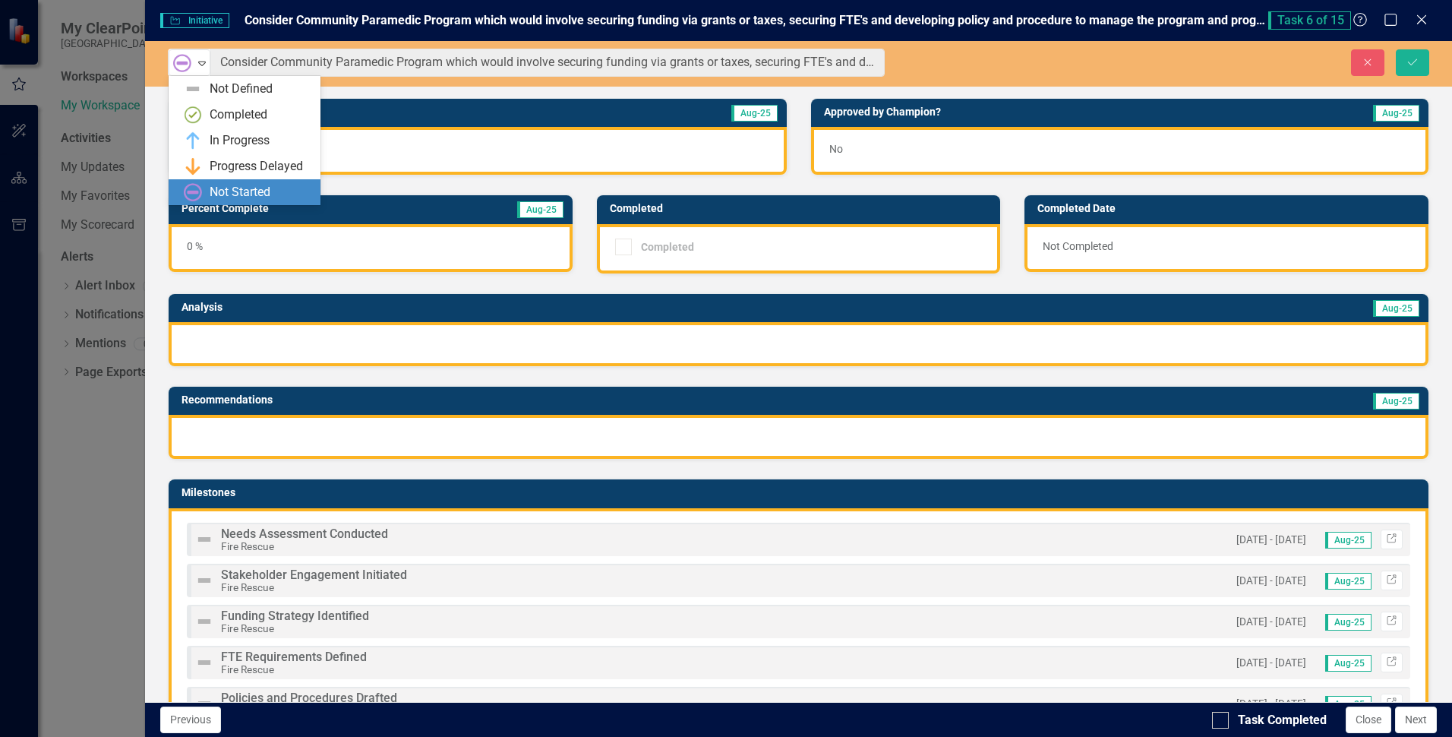
click at [178, 68] on img at bounding box center [182, 63] width 18 height 18
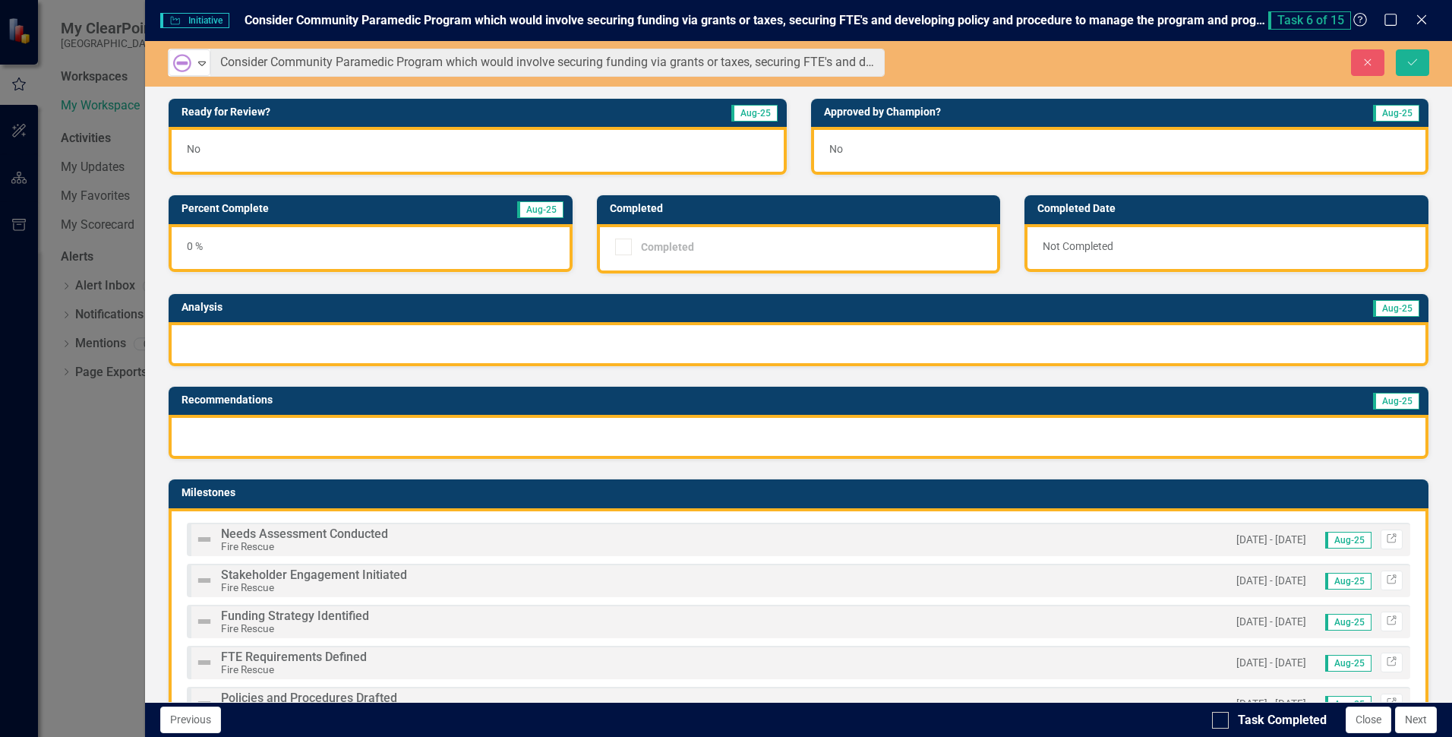
click at [427, 93] on div "Not Started Expand Consider Community Paramedic Program which would involve sec…" at bounding box center [798, 371] width 1307 height 661
click at [1410, 67] on icon "Save" at bounding box center [1413, 62] width 14 height 11
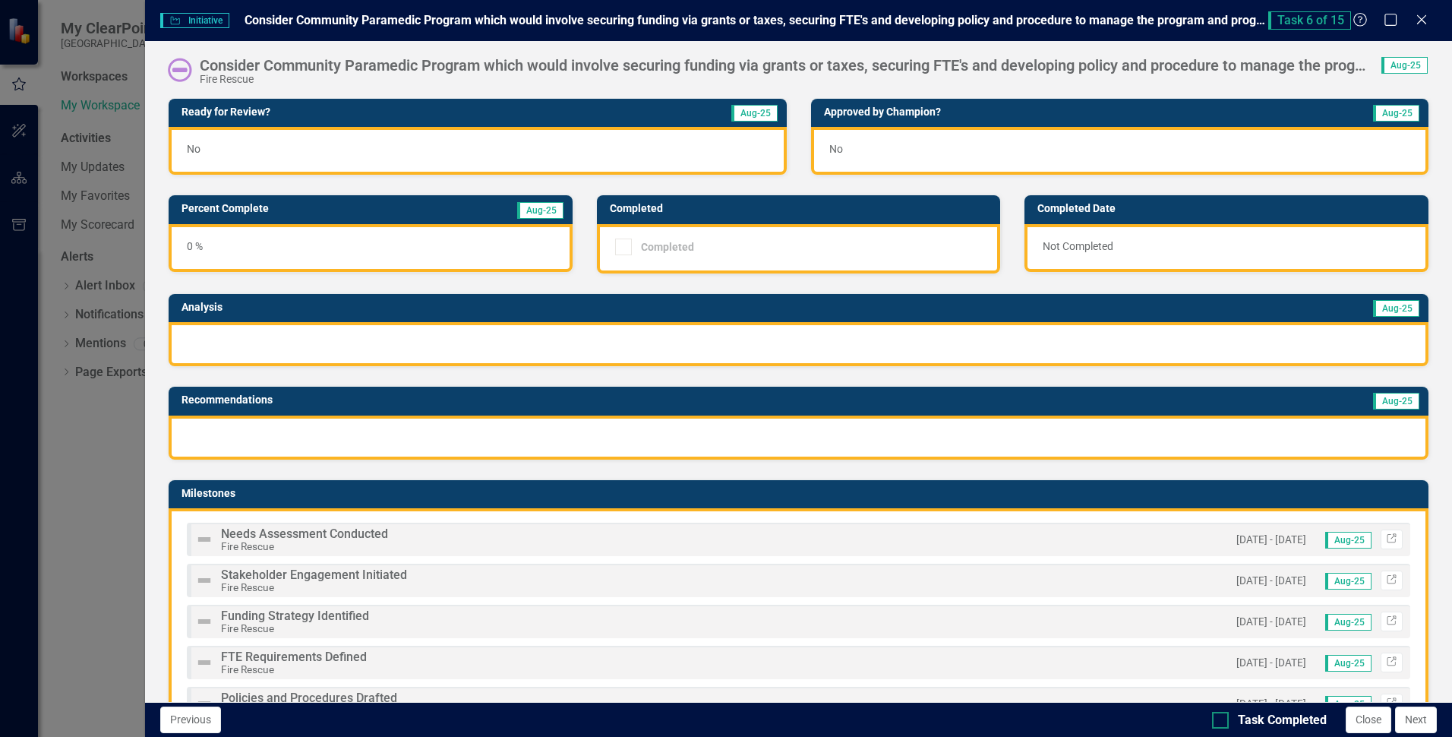
click at [1222, 718] on div at bounding box center [1220, 720] width 17 height 17
click at [1222, 718] on input "Task Completed" at bounding box center [1217, 717] width 10 height 10
checkbox input "true"
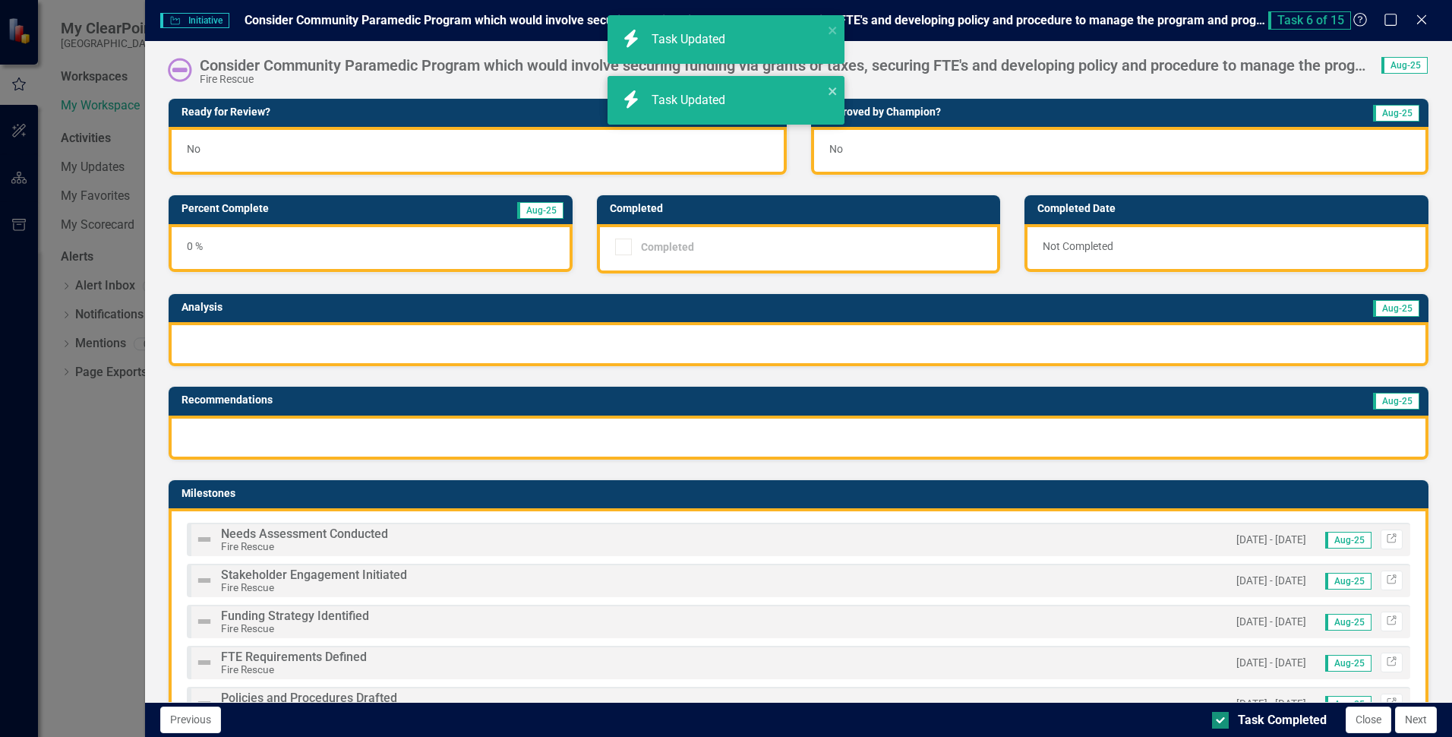
checkbox input "true"
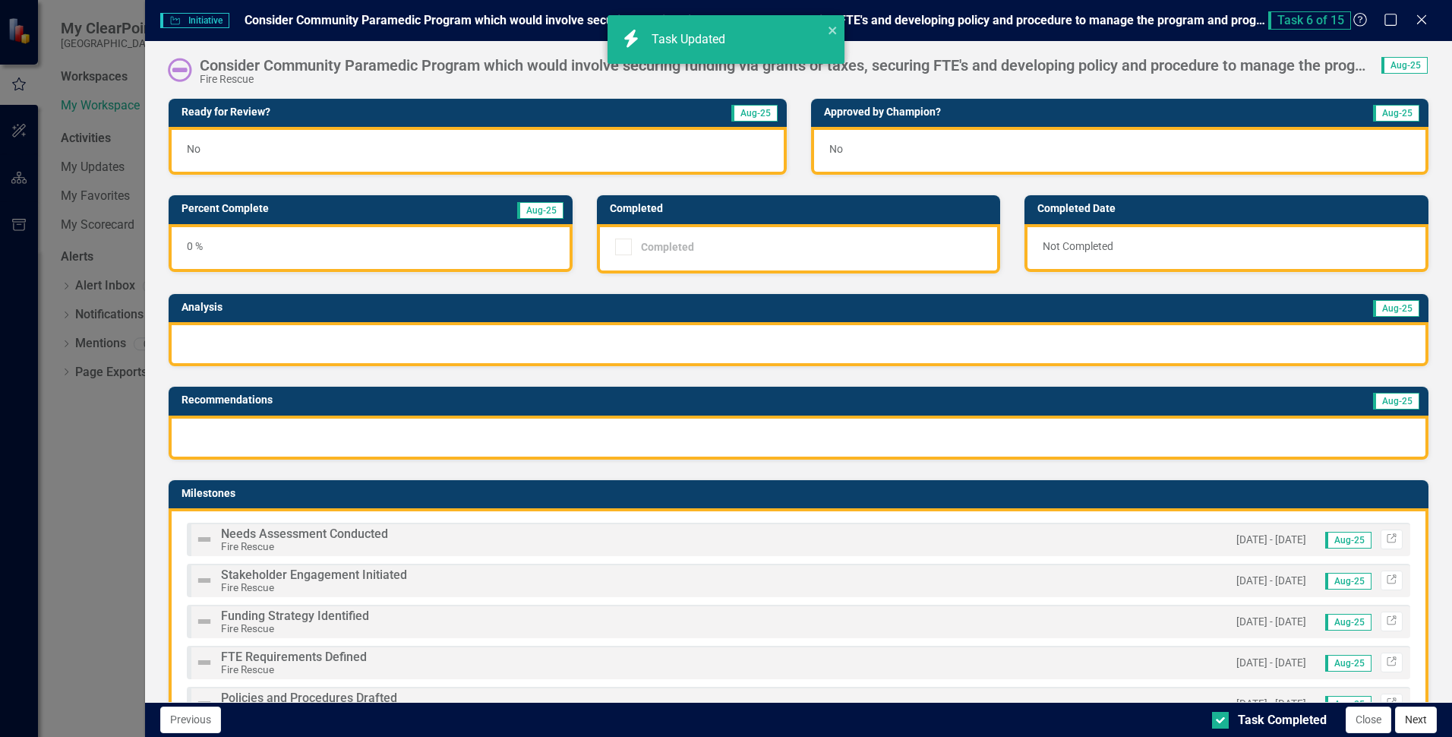
click at [1411, 718] on button "Next" at bounding box center [1416, 719] width 42 height 27
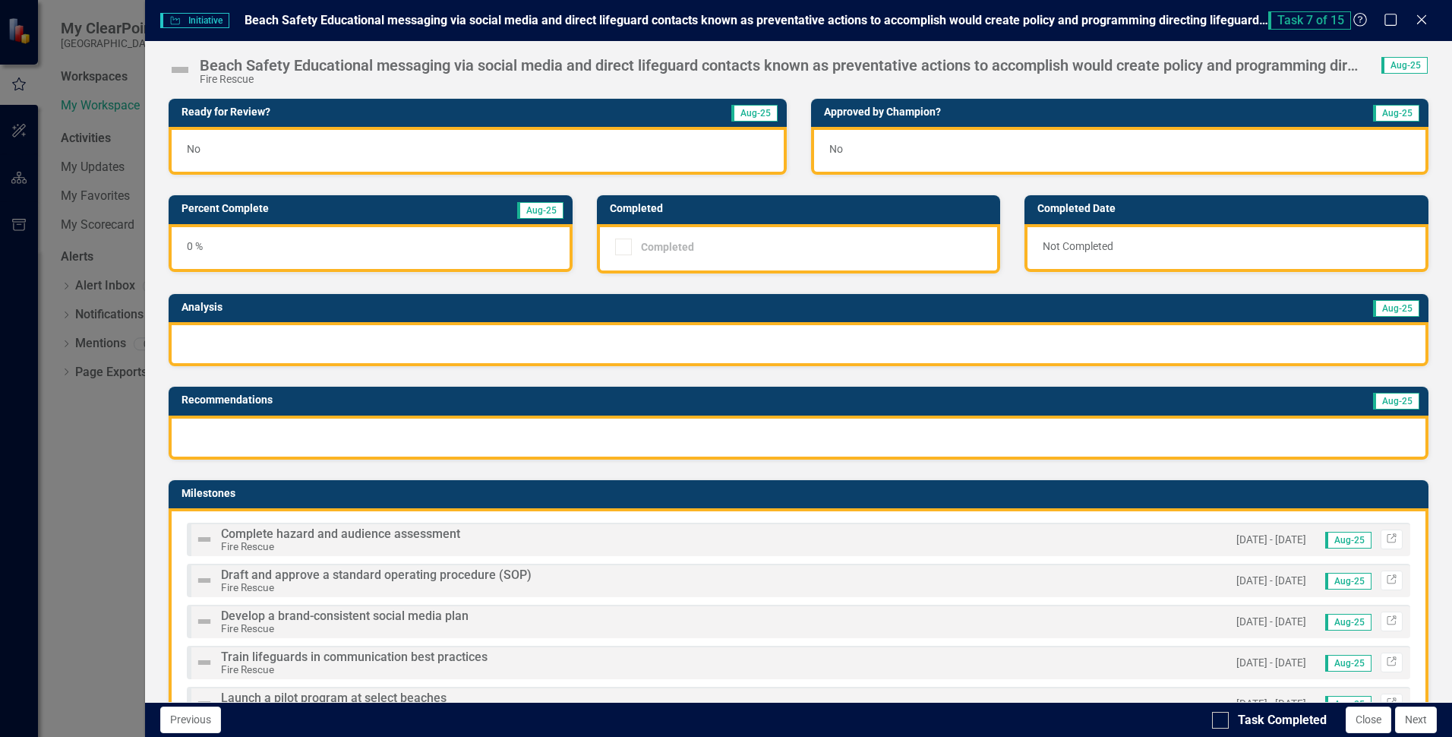
click at [176, 68] on img at bounding box center [180, 70] width 24 height 24
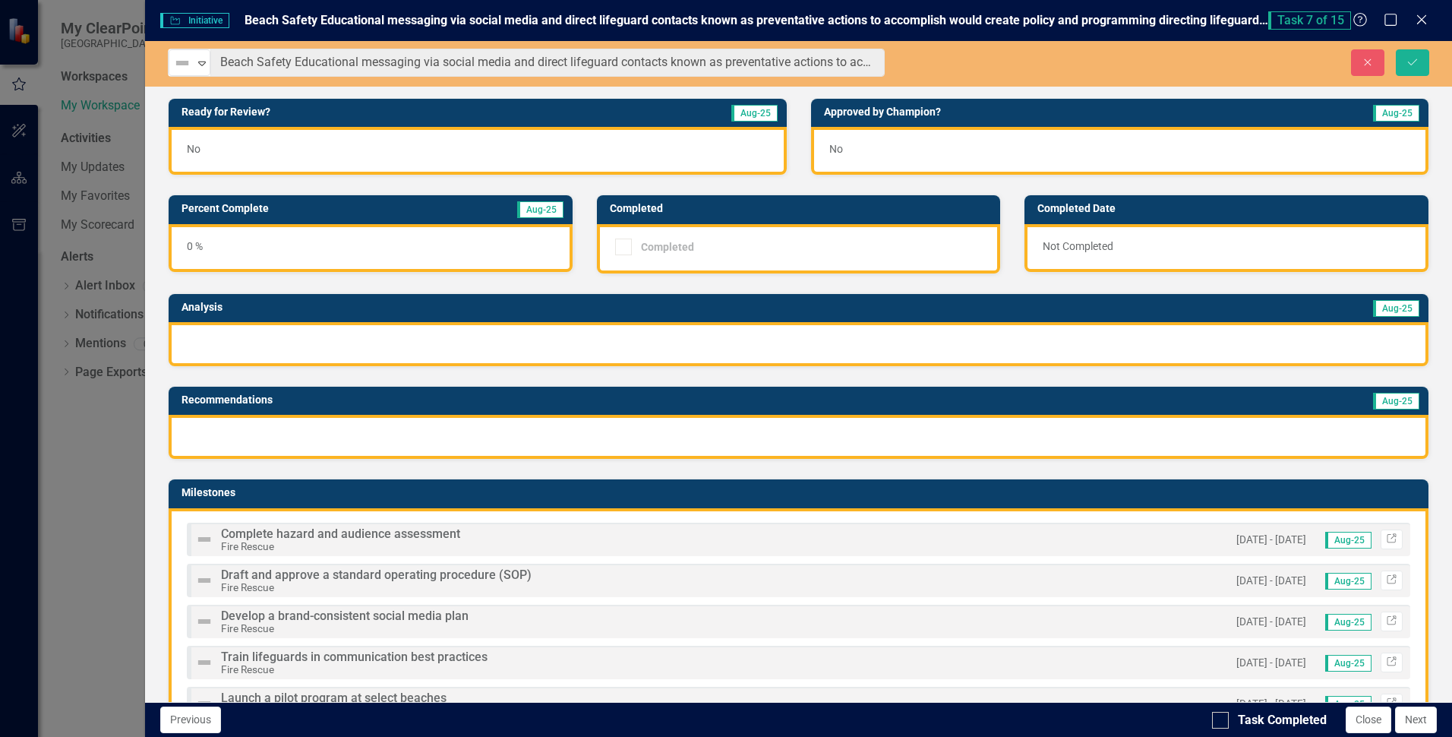
click at [176, 68] on img at bounding box center [182, 63] width 18 height 18
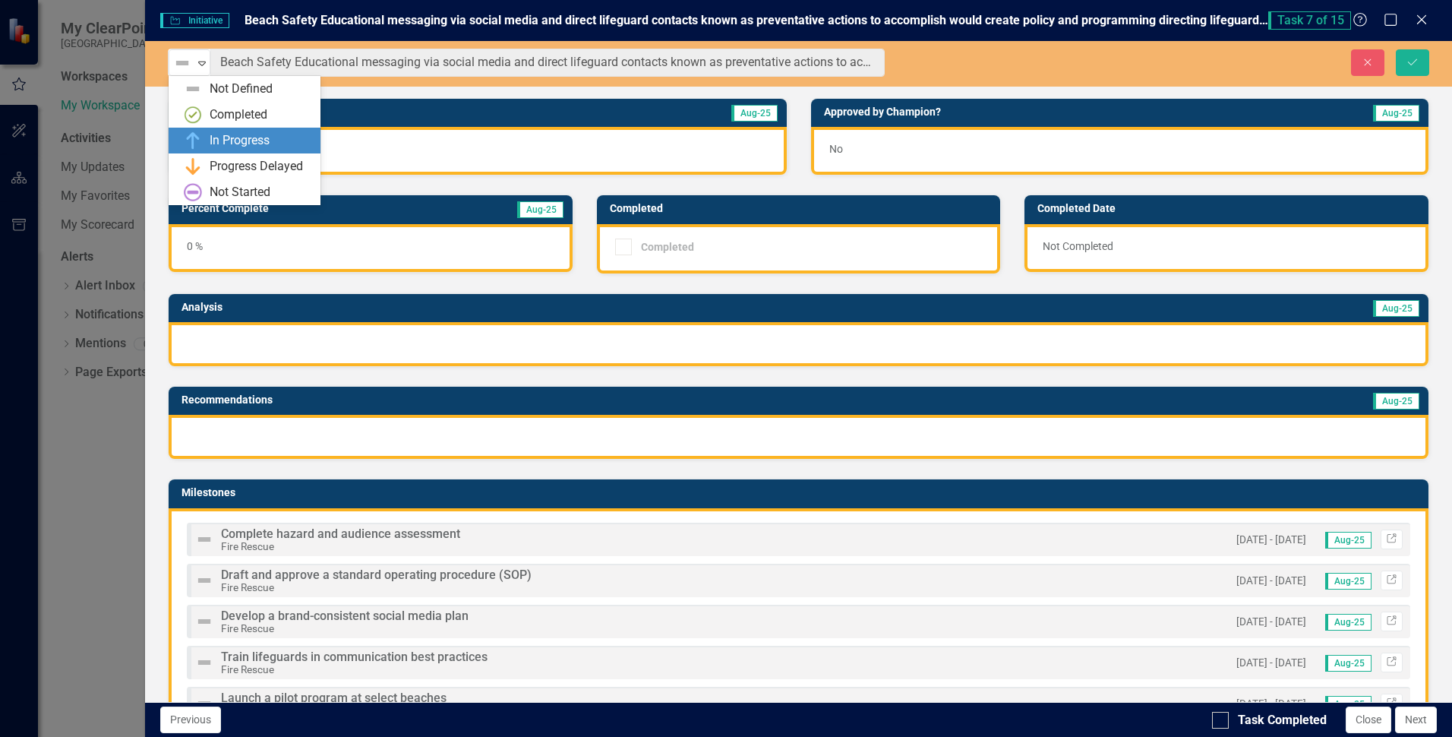
click at [210, 135] on div "In Progress" at bounding box center [240, 140] width 60 height 17
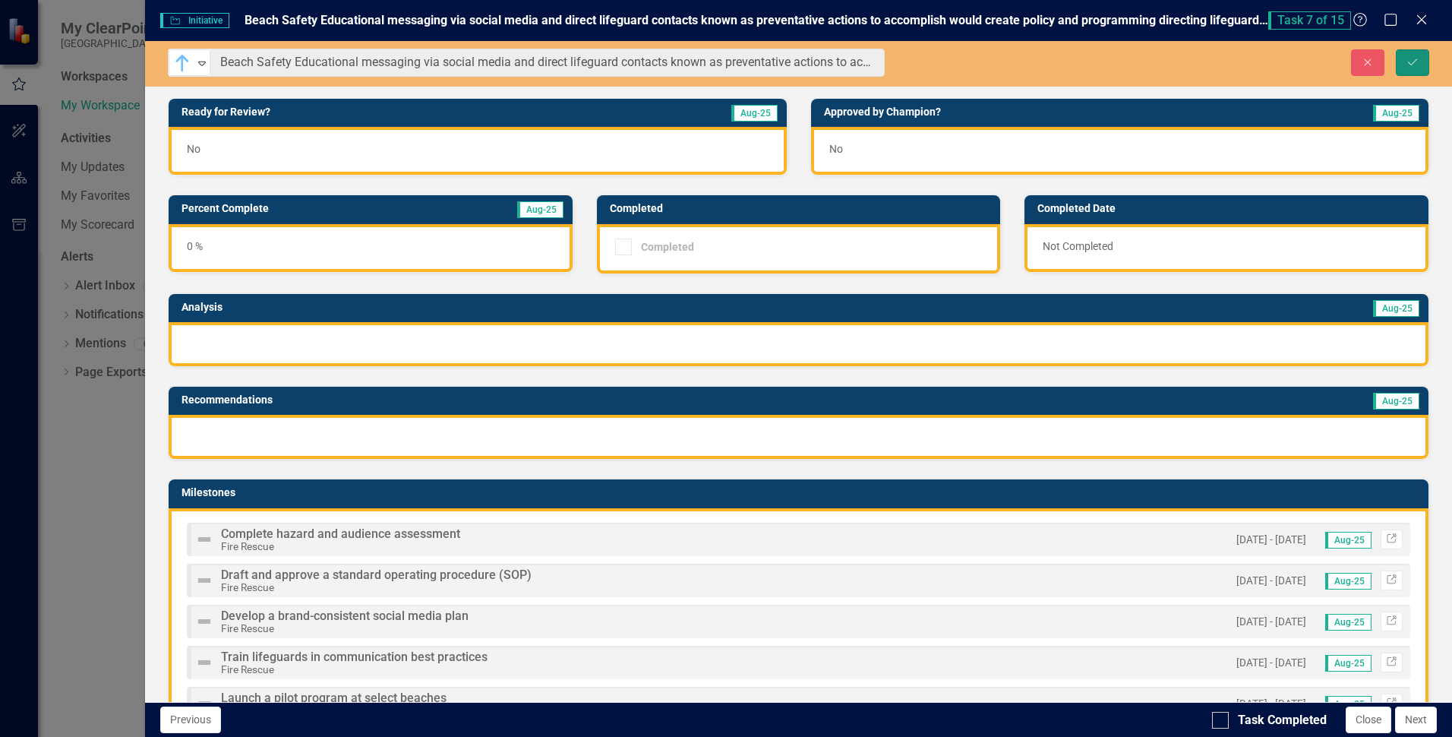
click at [1408, 60] on icon "Save" at bounding box center [1413, 62] width 14 height 11
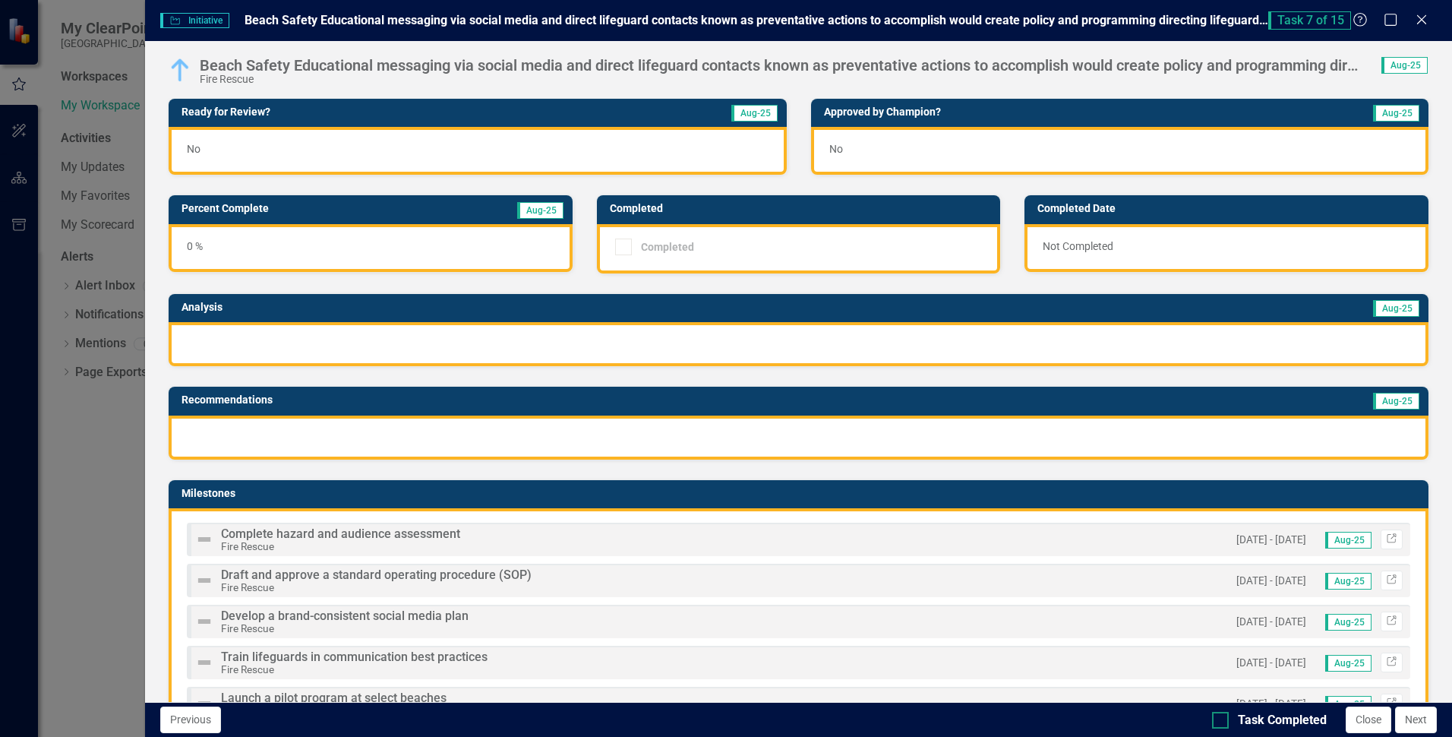
click at [1215, 724] on div at bounding box center [1220, 720] width 17 height 17
click at [1215, 722] on input "Task Completed" at bounding box center [1217, 717] width 10 height 10
checkbox input "true"
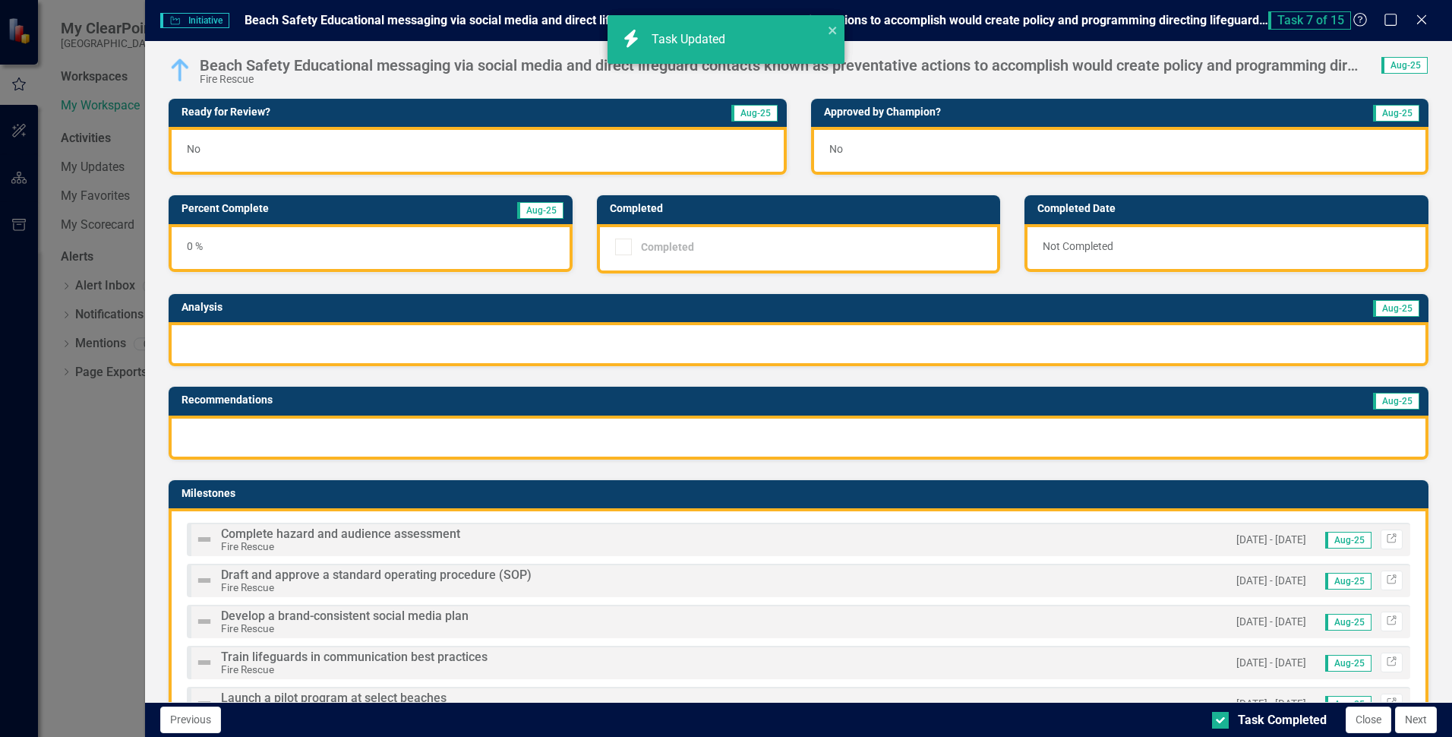
checkbox input "true"
click at [1414, 722] on button "Next" at bounding box center [1416, 719] width 42 height 27
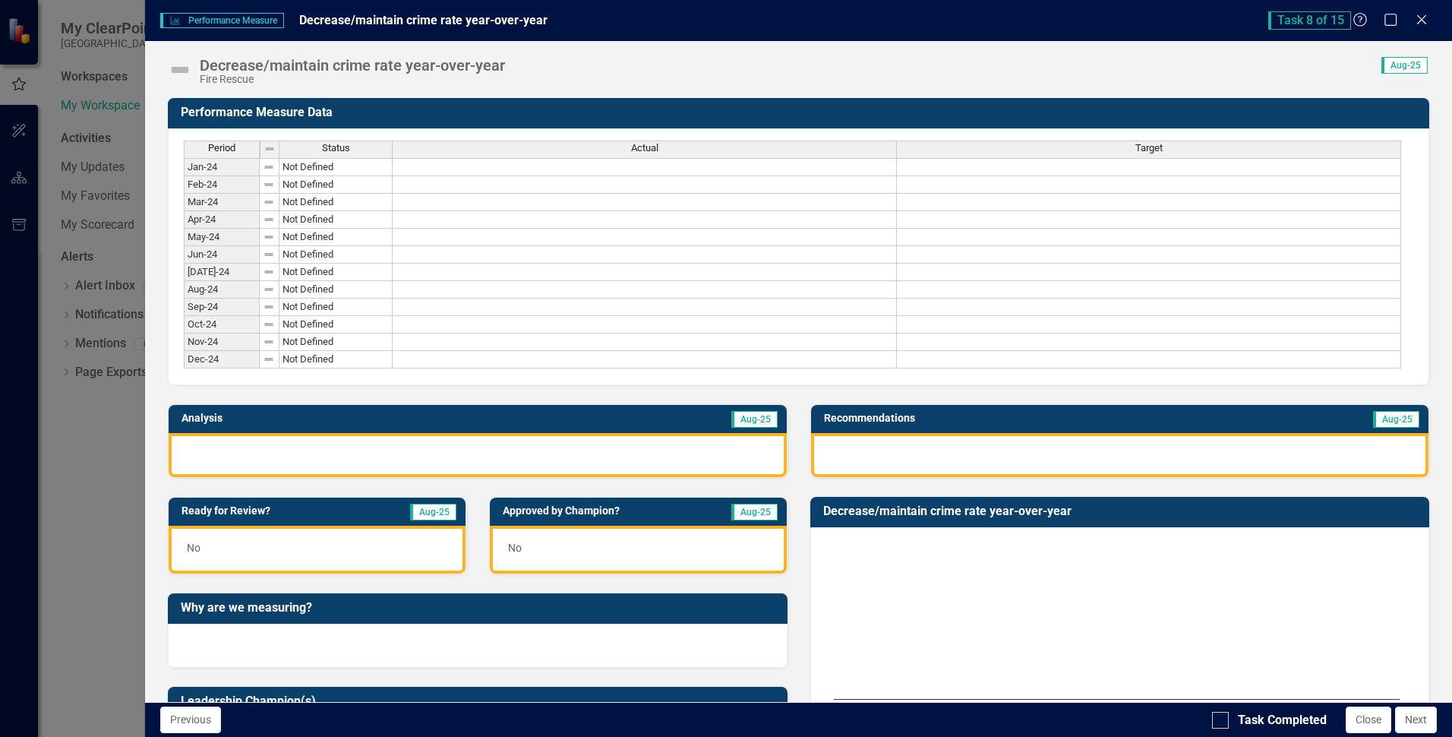
click at [177, 68] on img at bounding box center [180, 70] width 24 height 24
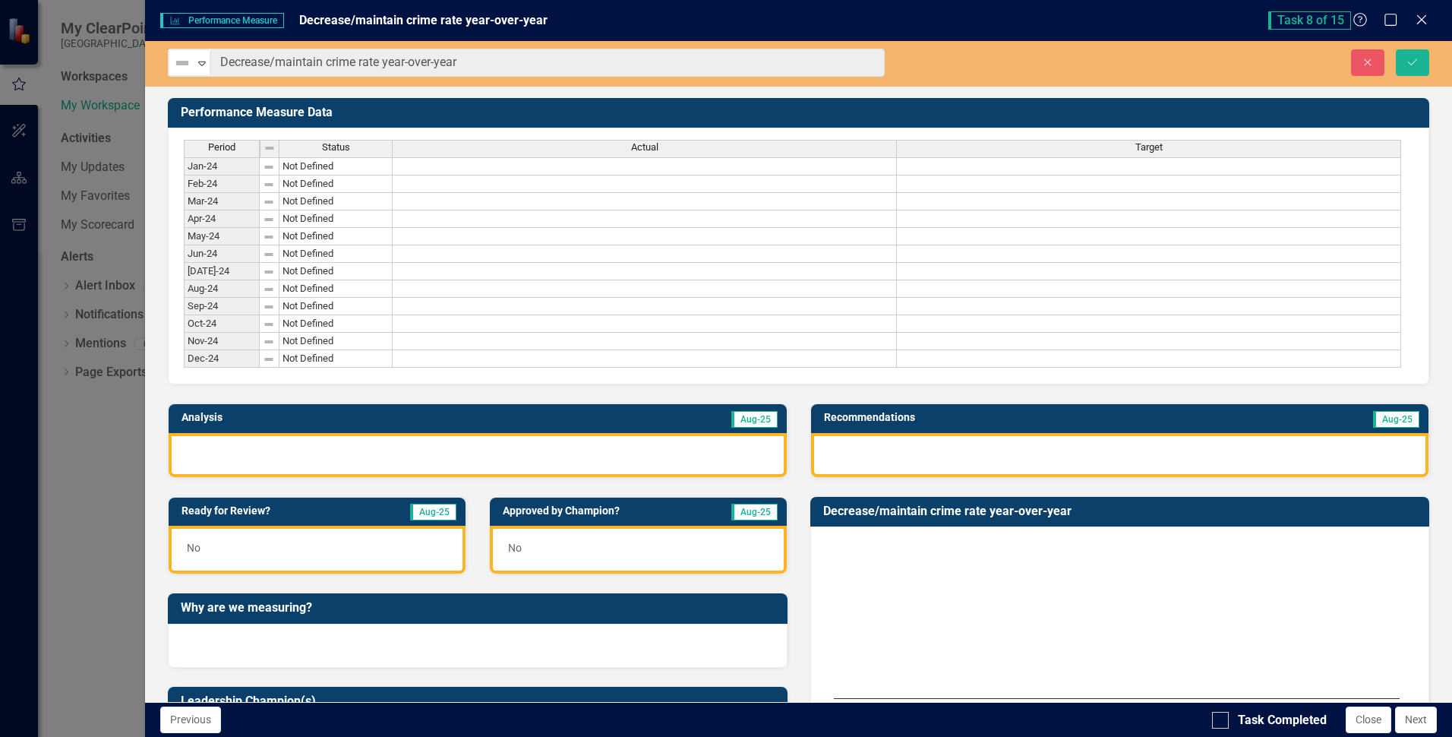
click at [177, 68] on img at bounding box center [182, 63] width 18 height 18
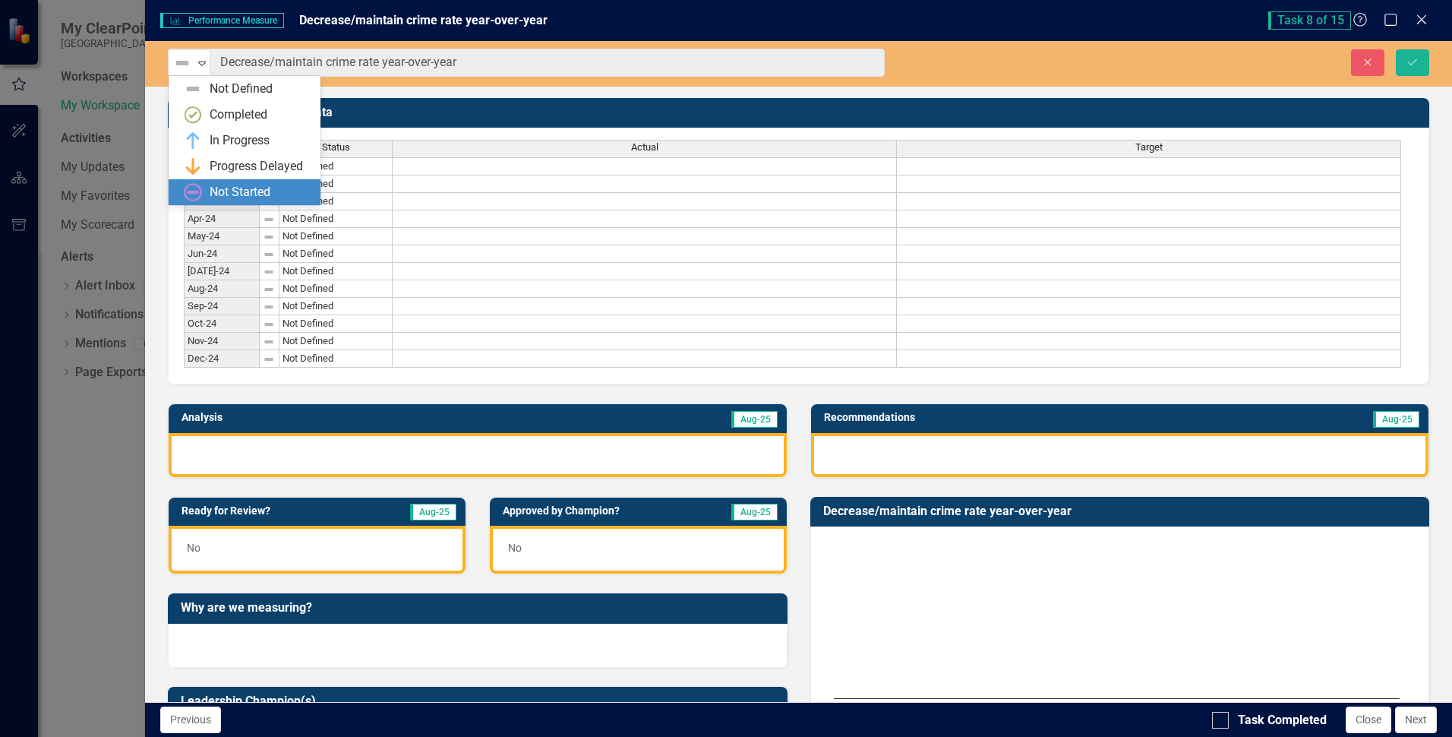
click at [227, 190] on div "Not Started" at bounding box center [240, 192] width 61 height 17
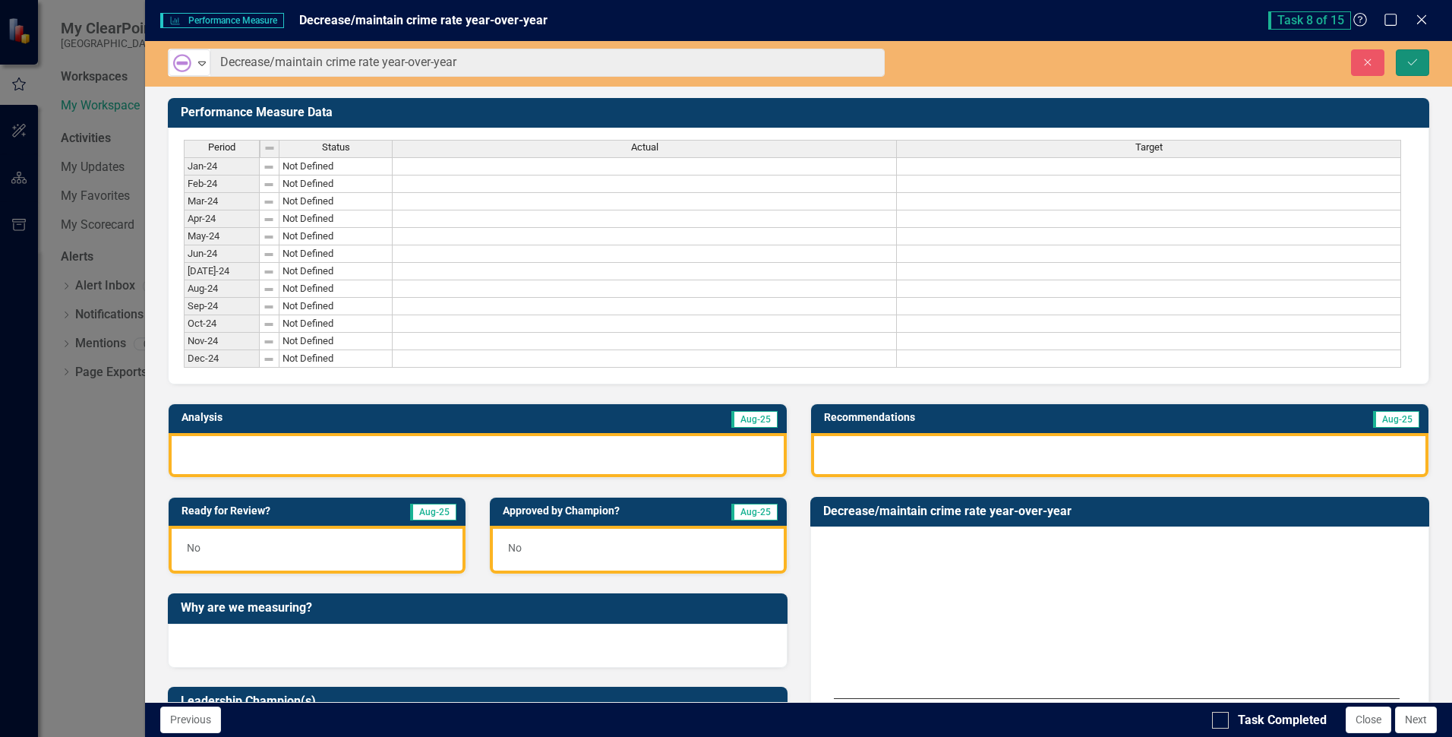
click at [1401, 61] on button "Save" at bounding box center [1412, 62] width 33 height 27
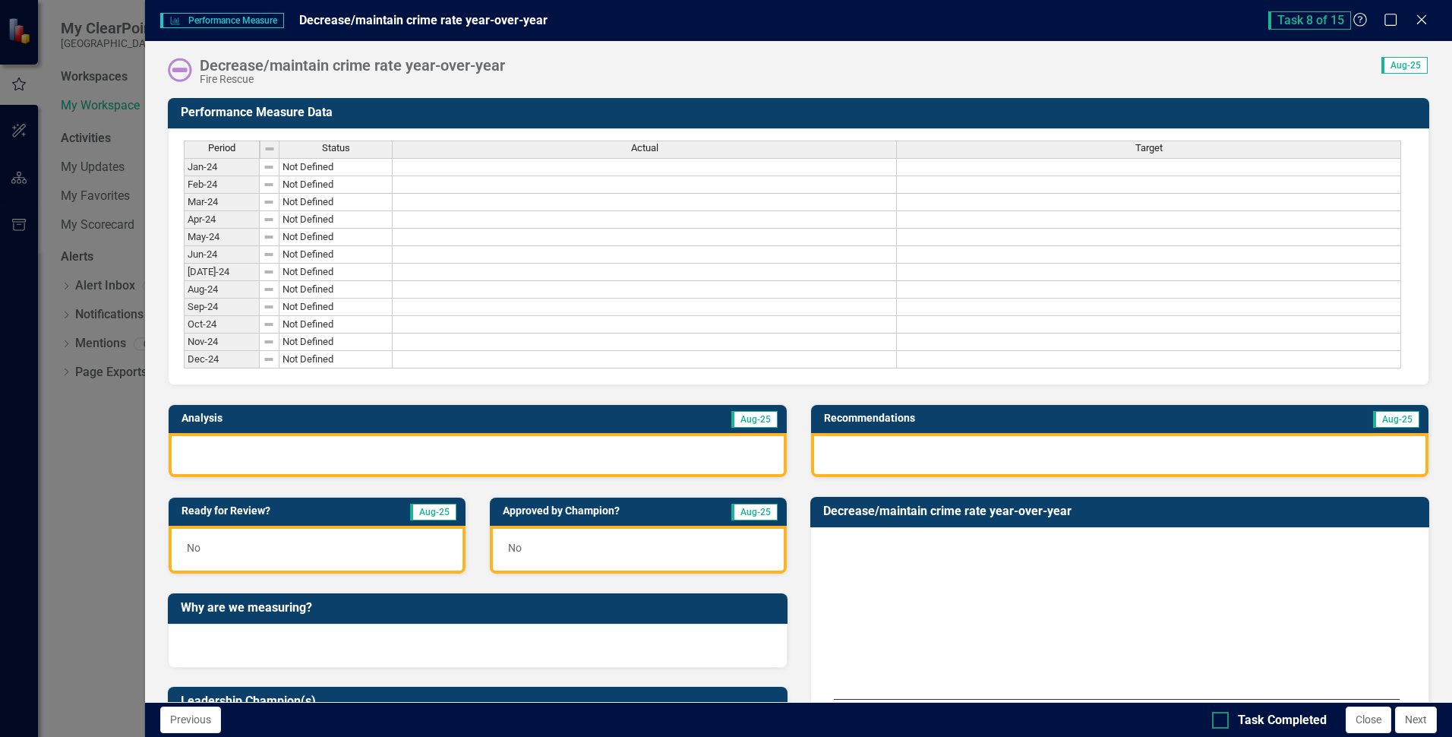
click at [1220, 719] on input "Task Completed" at bounding box center [1217, 717] width 10 height 10
checkbox input "true"
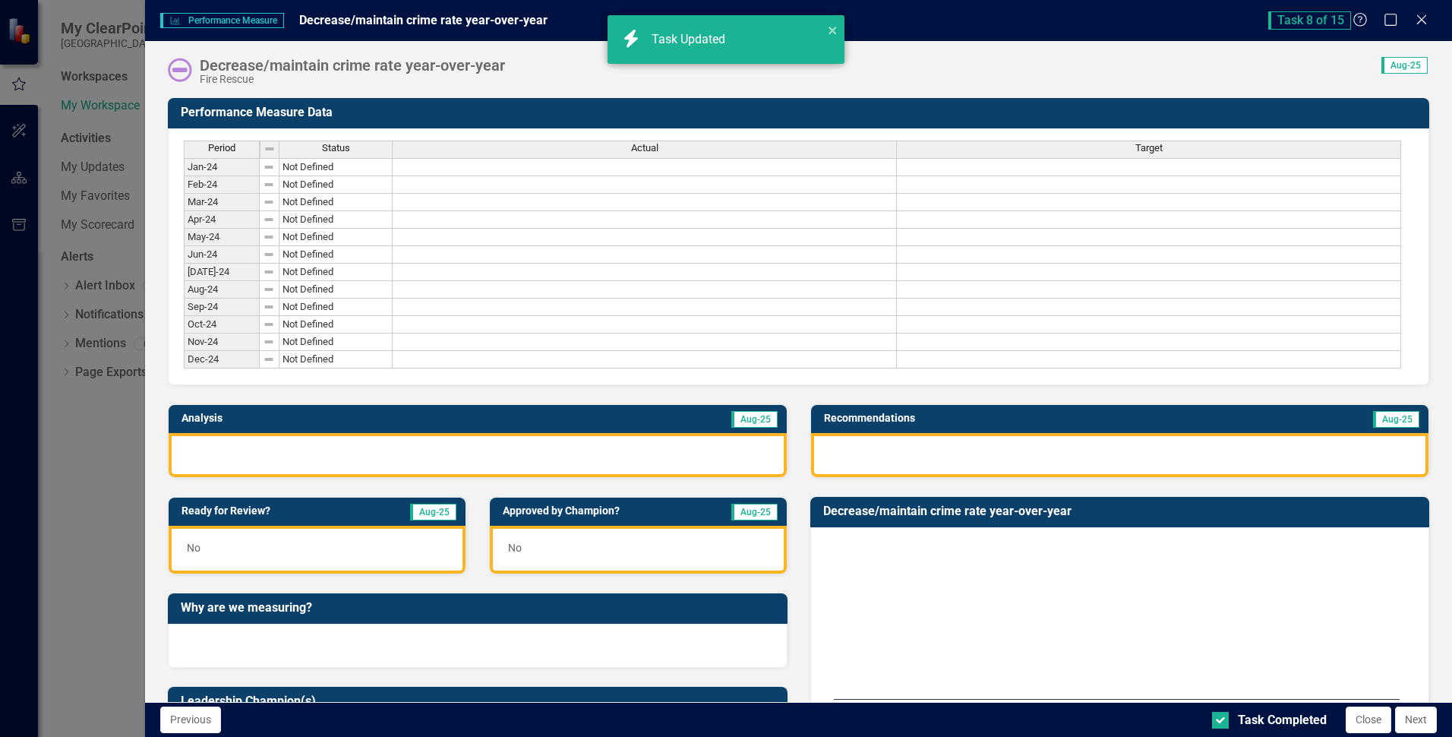
checkbox input "true"
click at [1408, 719] on button "Next" at bounding box center [1416, 719] width 42 height 27
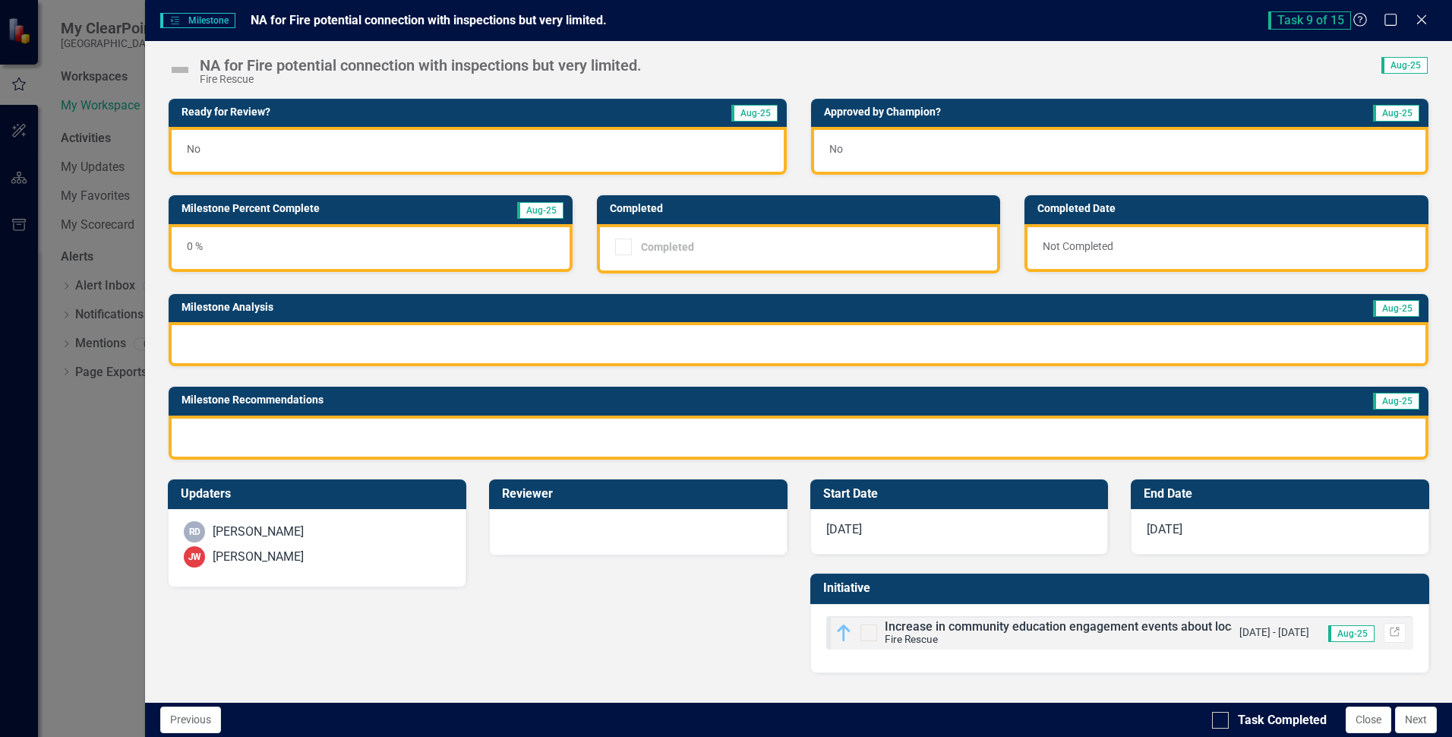
click at [175, 69] on img at bounding box center [180, 70] width 24 height 24
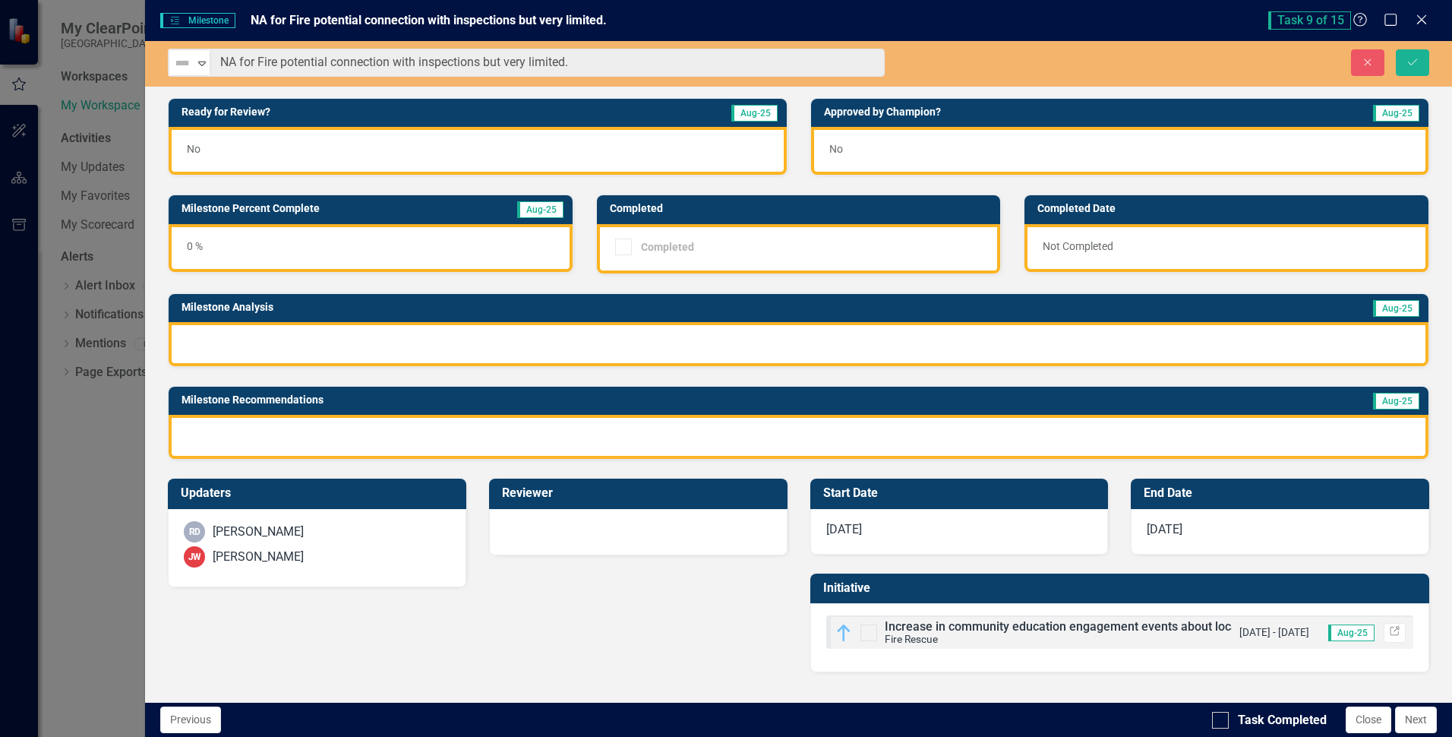
click at [175, 69] on img at bounding box center [182, 63] width 18 height 18
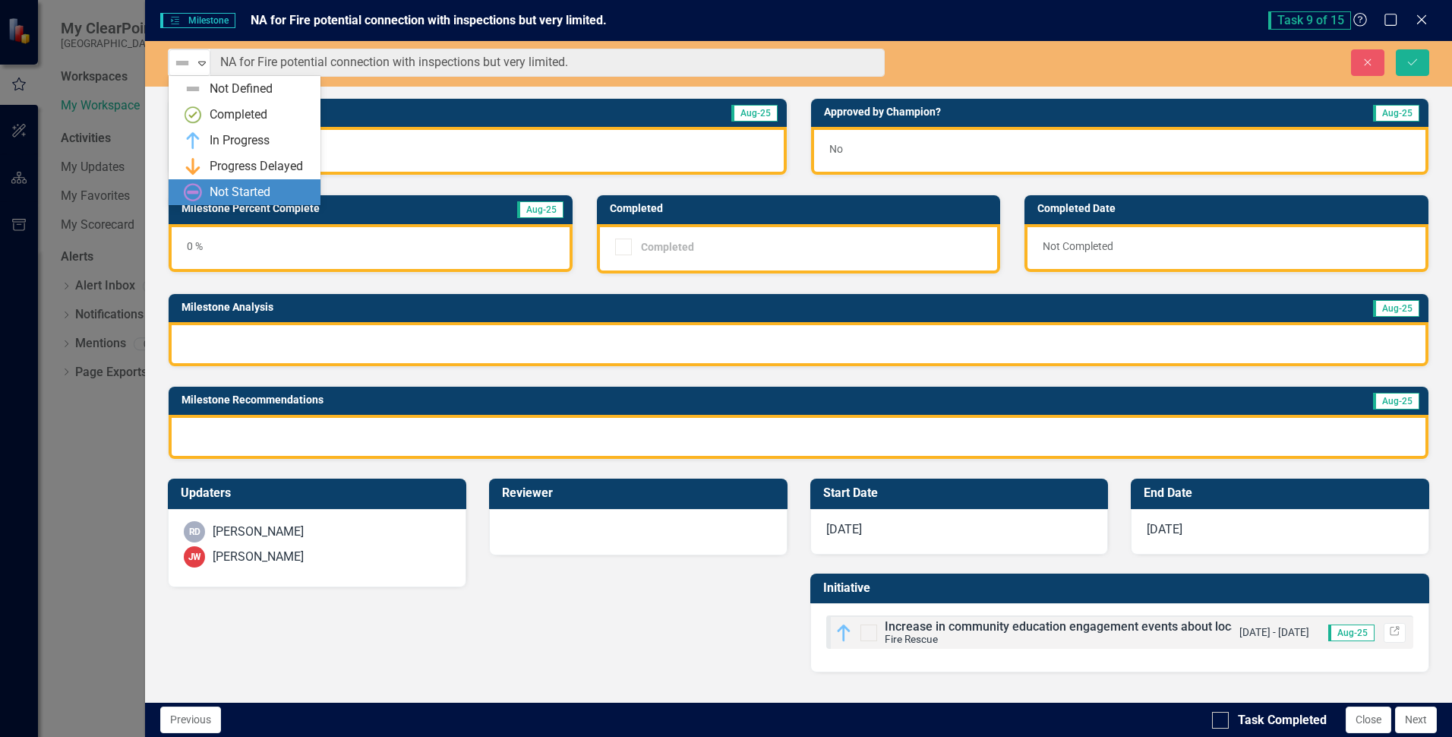
click at [238, 195] on div "Not Started" at bounding box center [240, 192] width 61 height 17
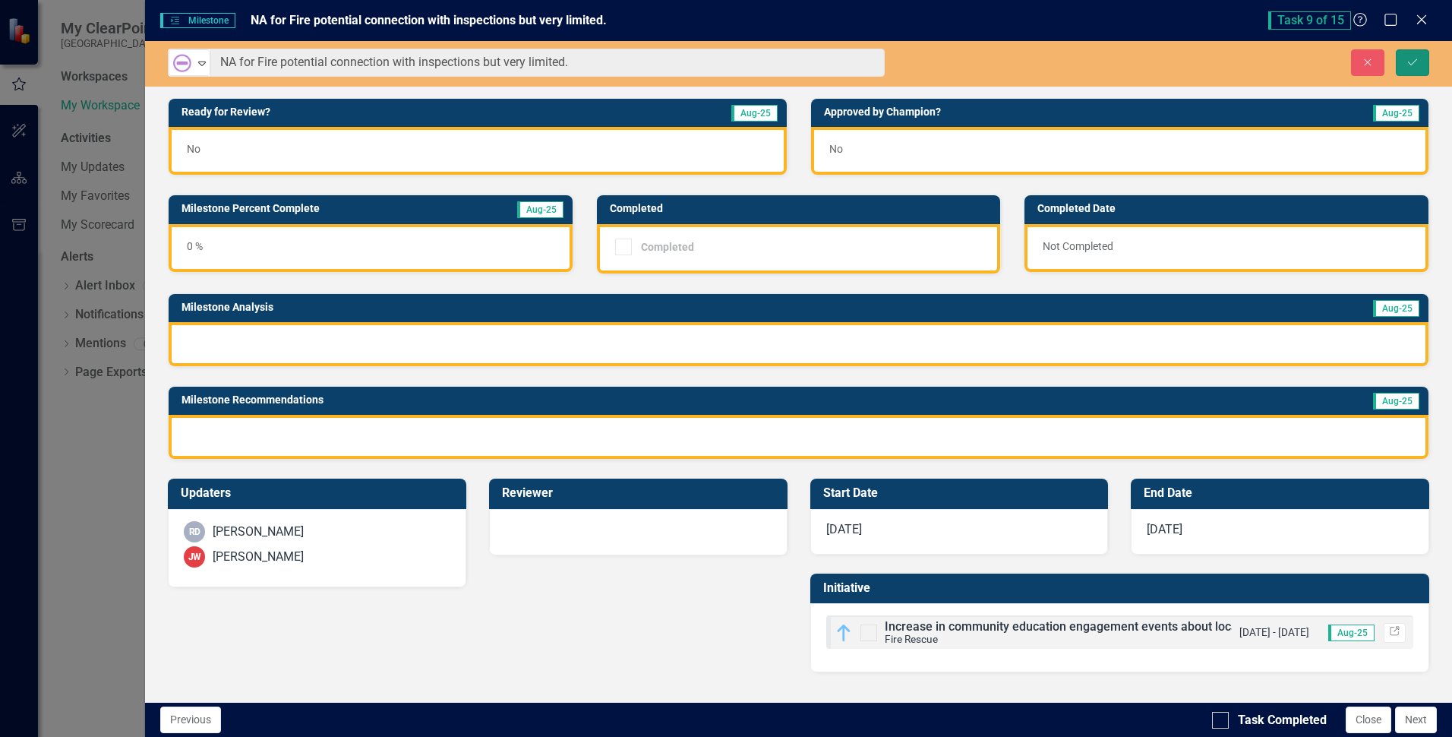
click at [1404, 62] on button "Save" at bounding box center [1412, 62] width 33 height 27
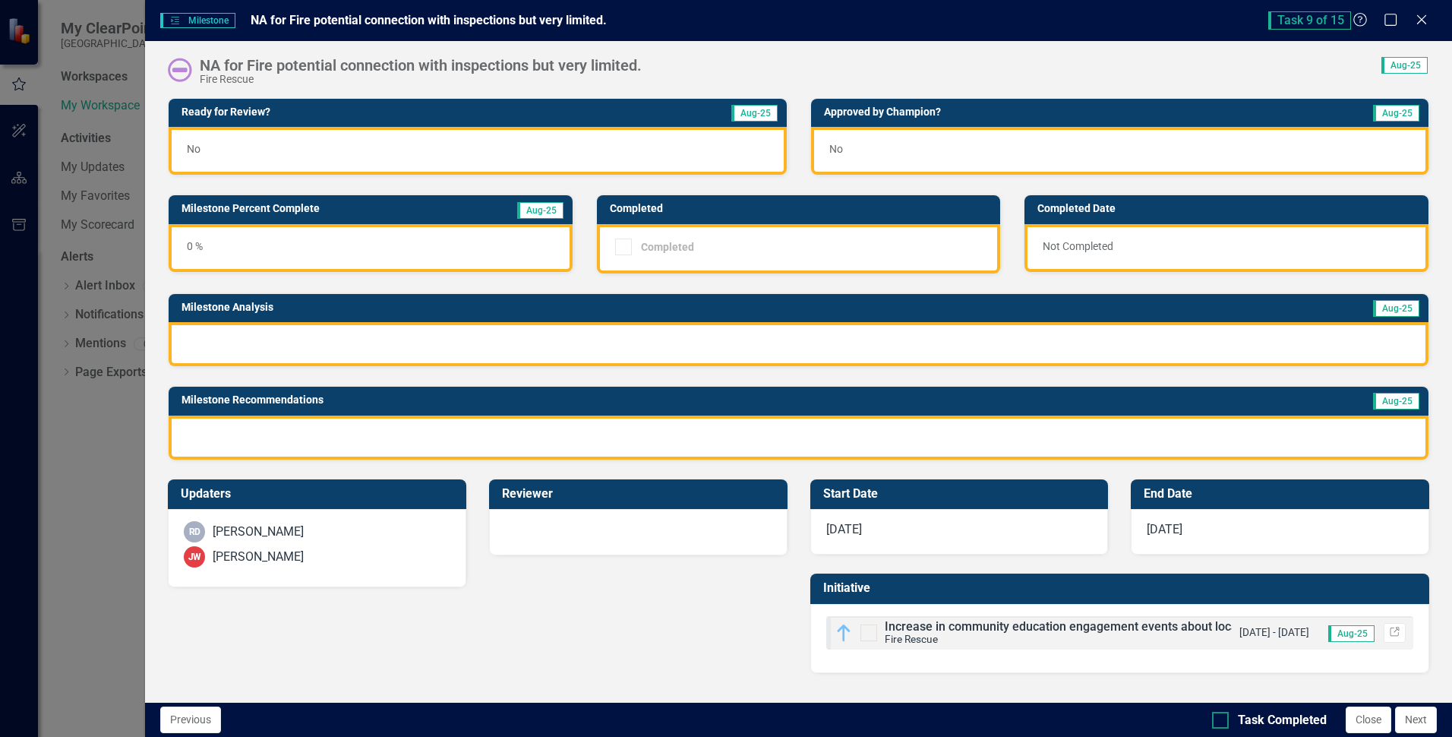
click at [1221, 721] on input "Task Completed" at bounding box center [1217, 717] width 10 height 10
checkbox input "true"
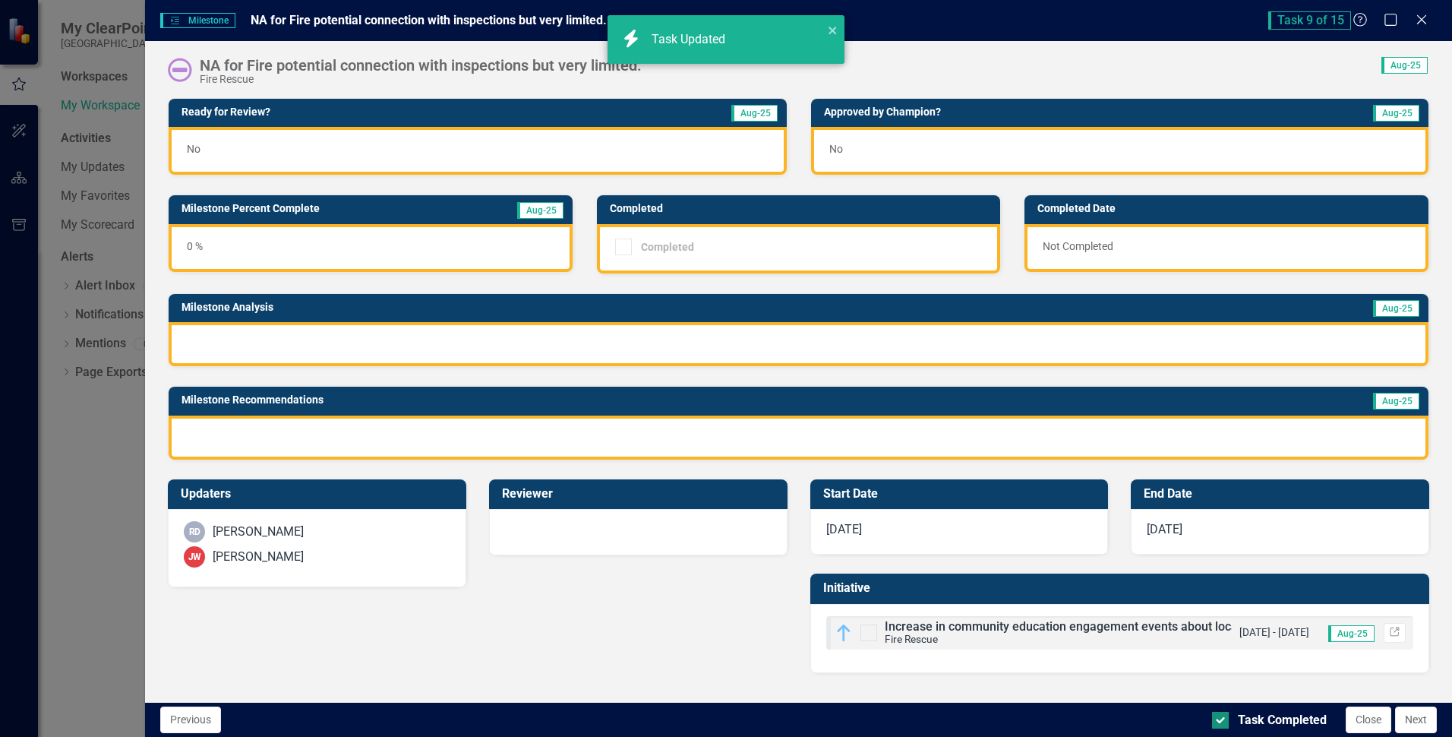
checkbox input "true"
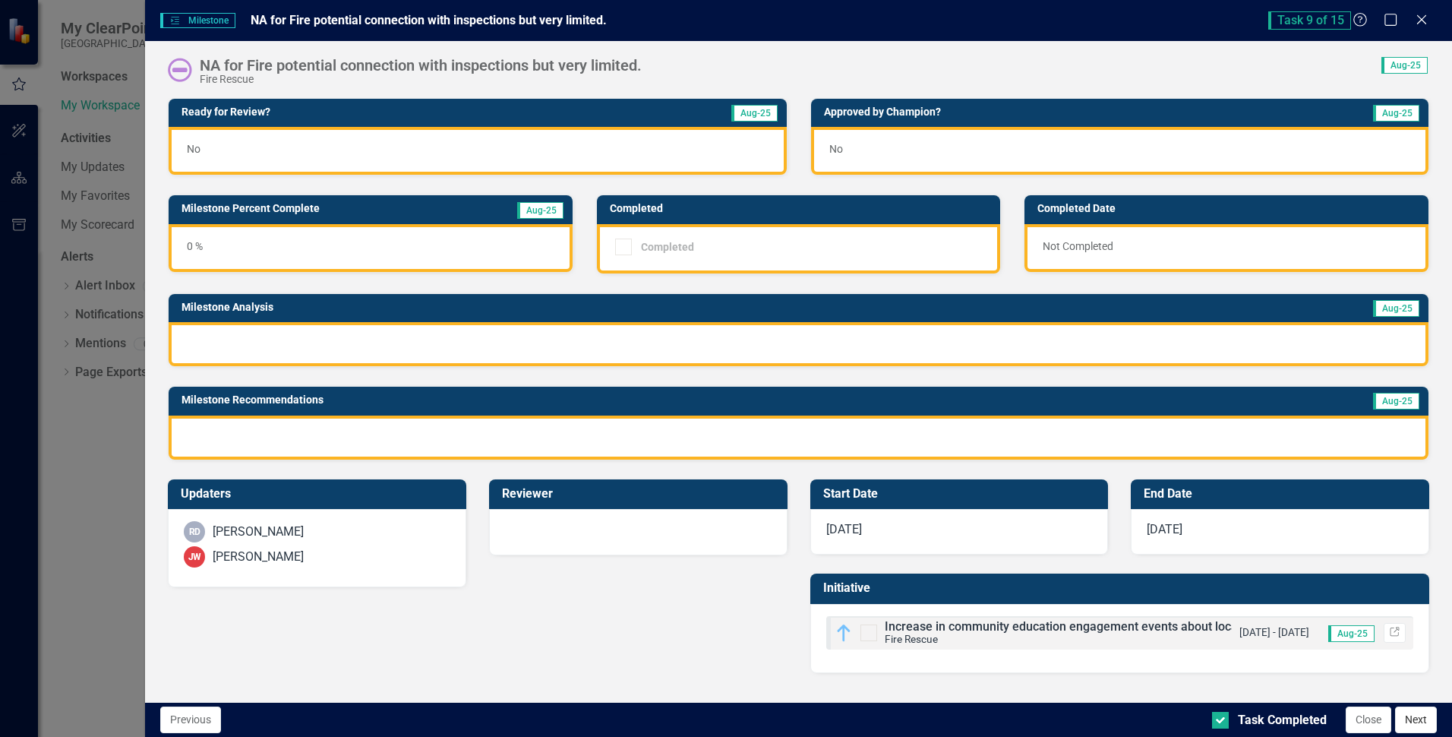
click at [1420, 713] on button "Next" at bounding box center [1416, 719] width 42 height 27
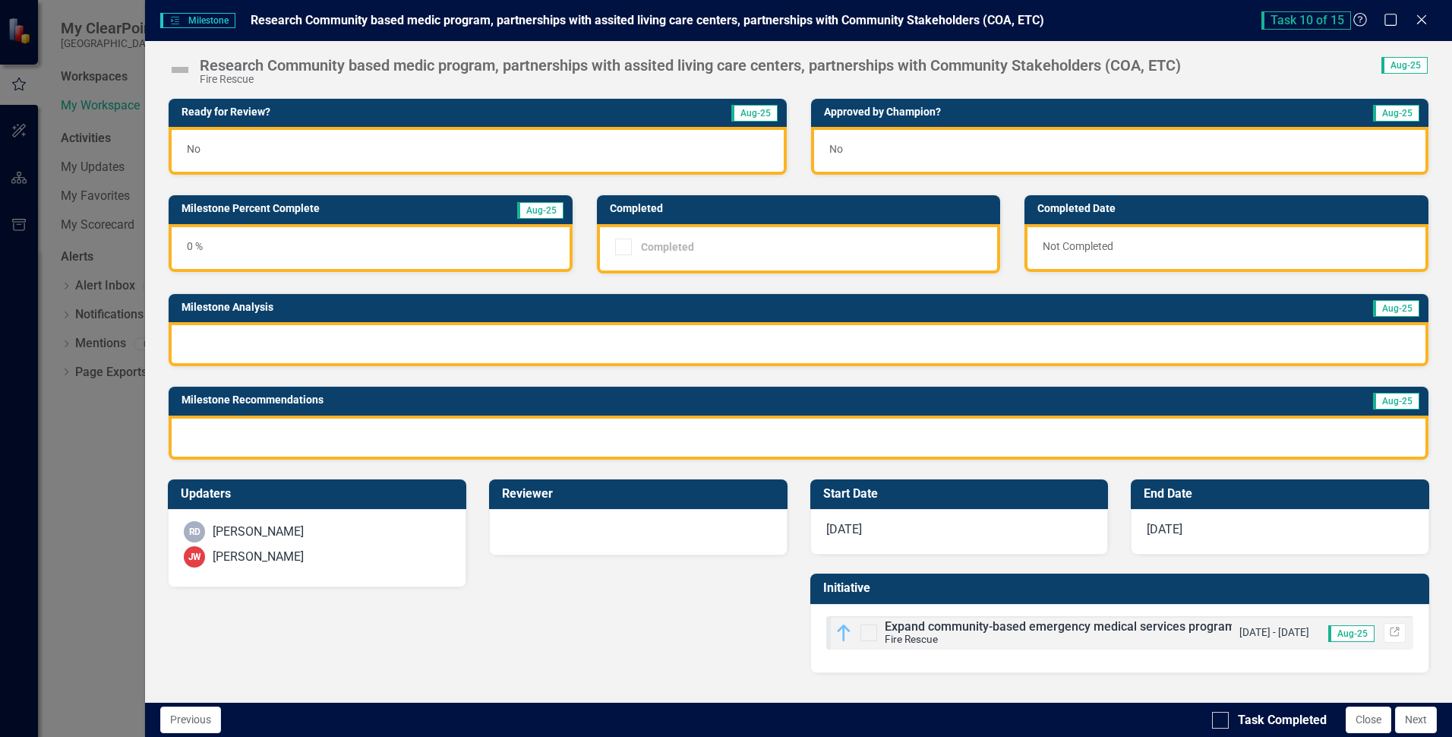
click at [178, 71] on img at bounding box center [180, 70] width 24 height 24
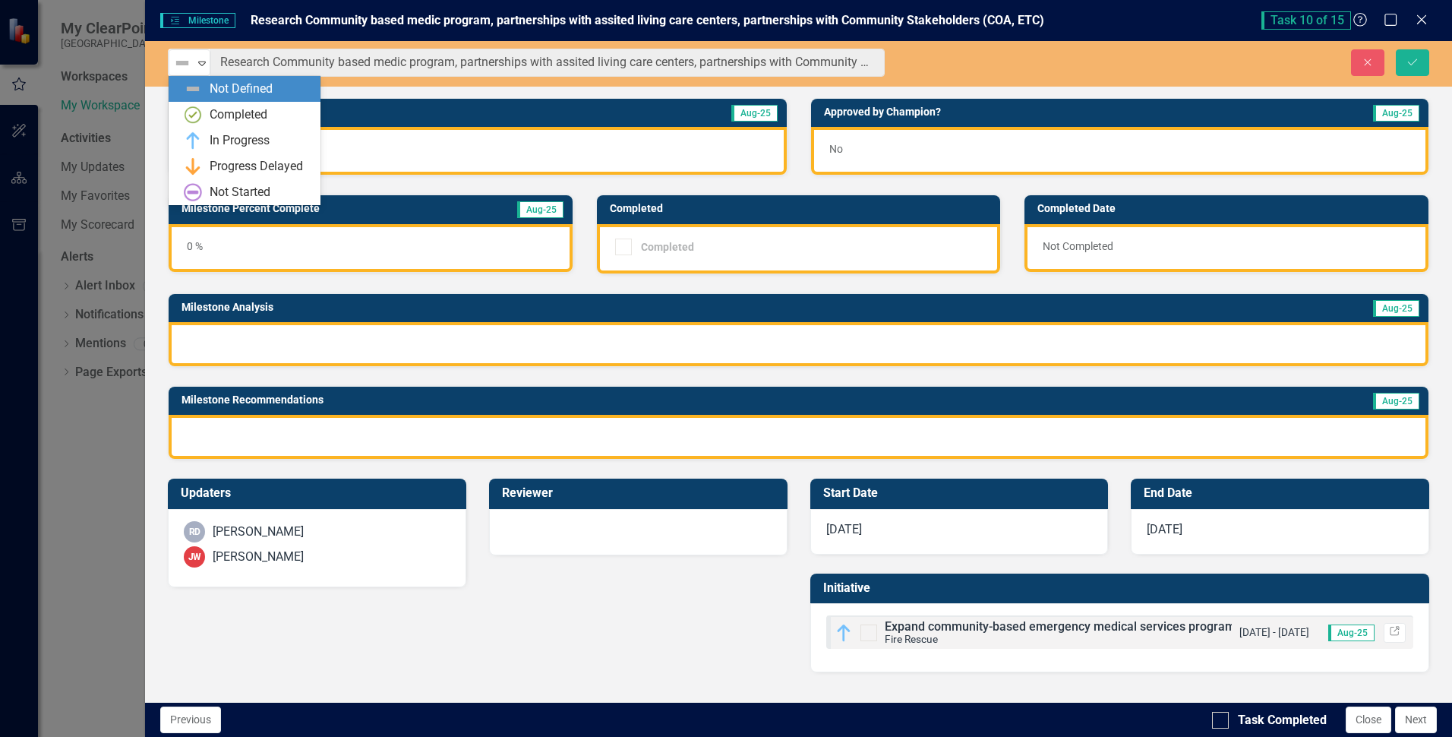
click at [178, 71] on img at bounding box center [182, 63] width 18 height 18
click at [224, 134] on div "In Progress" at bounding box center [240, 140] width 60 height 17
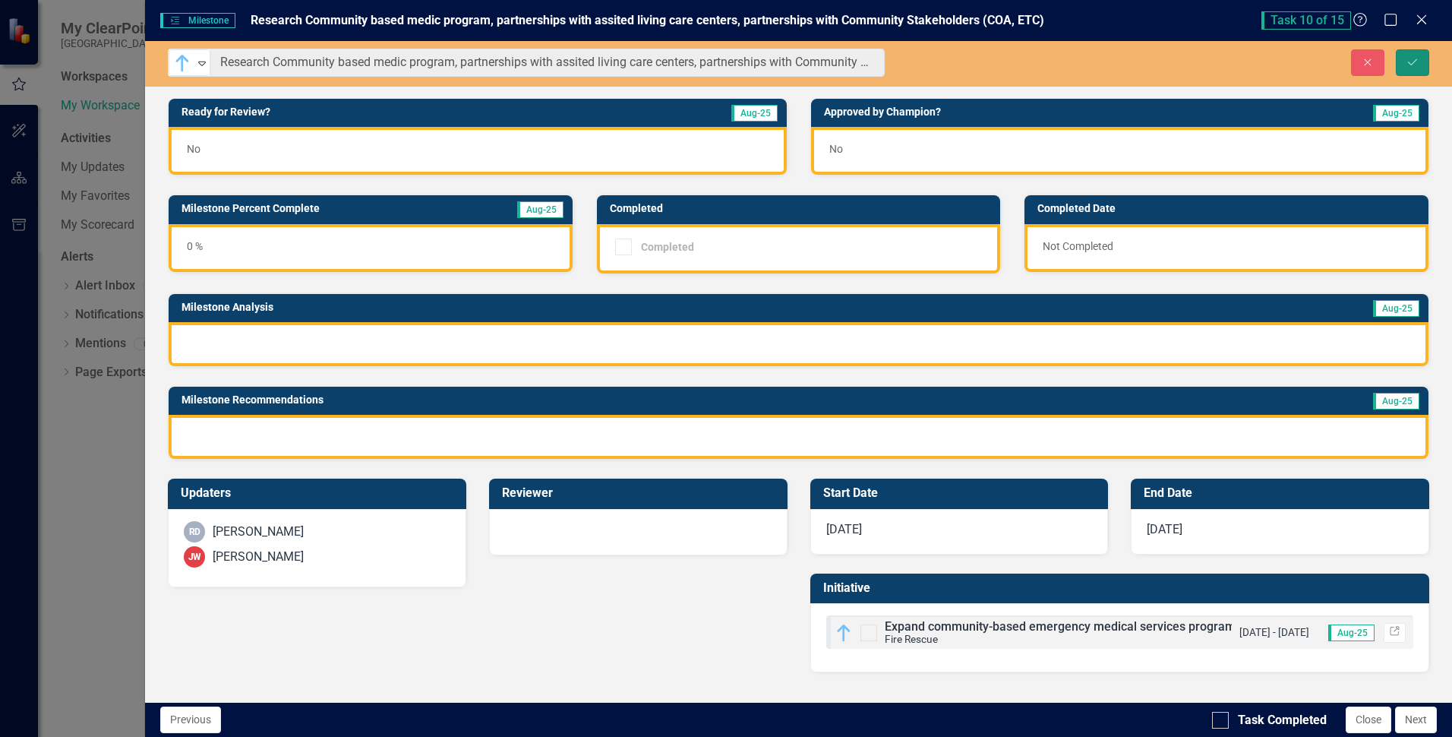
click at [1415, 65] on icon "Save" at bounding box center [1413, 62] width 14 height 11
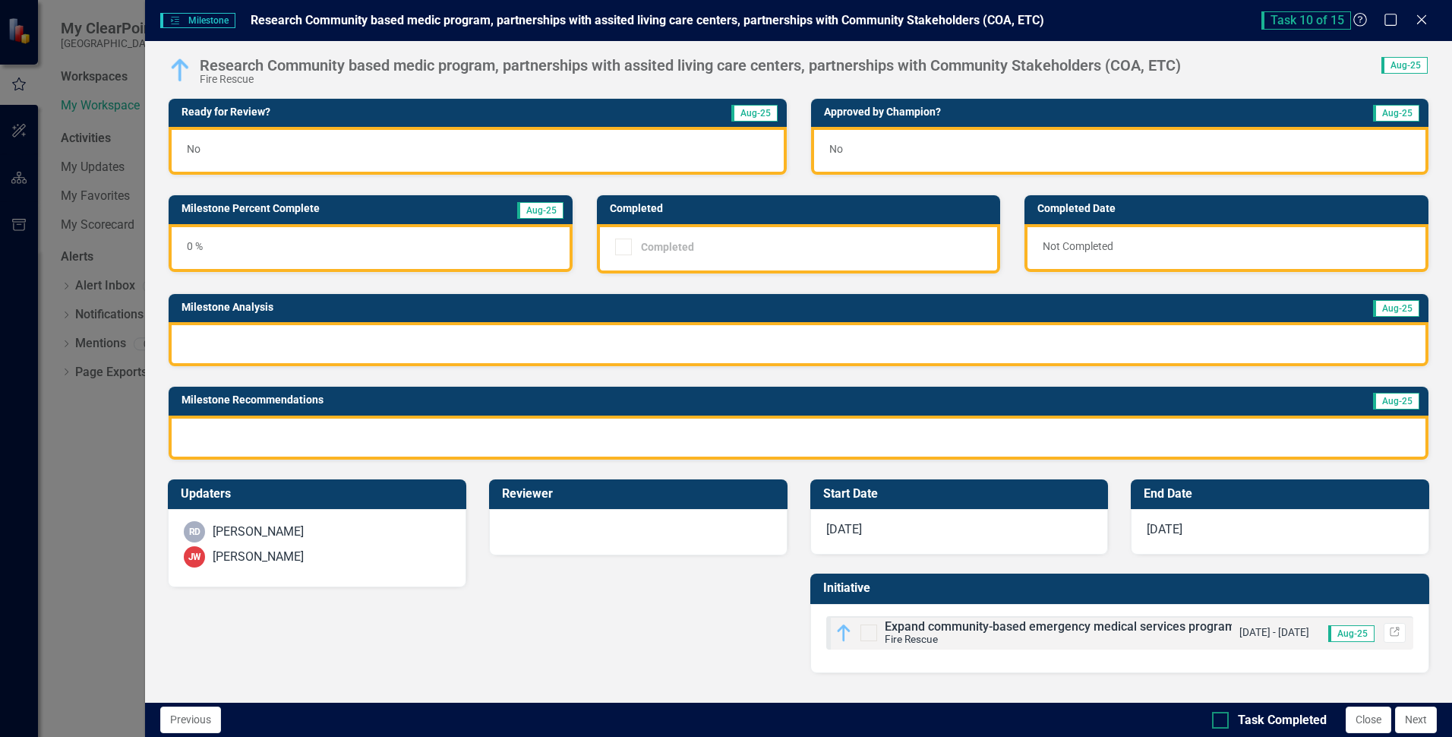
click at [1217, 719] on input "Task Completed" at bounding box center [1217, 717] width 10 height 10
checkbox input "true"
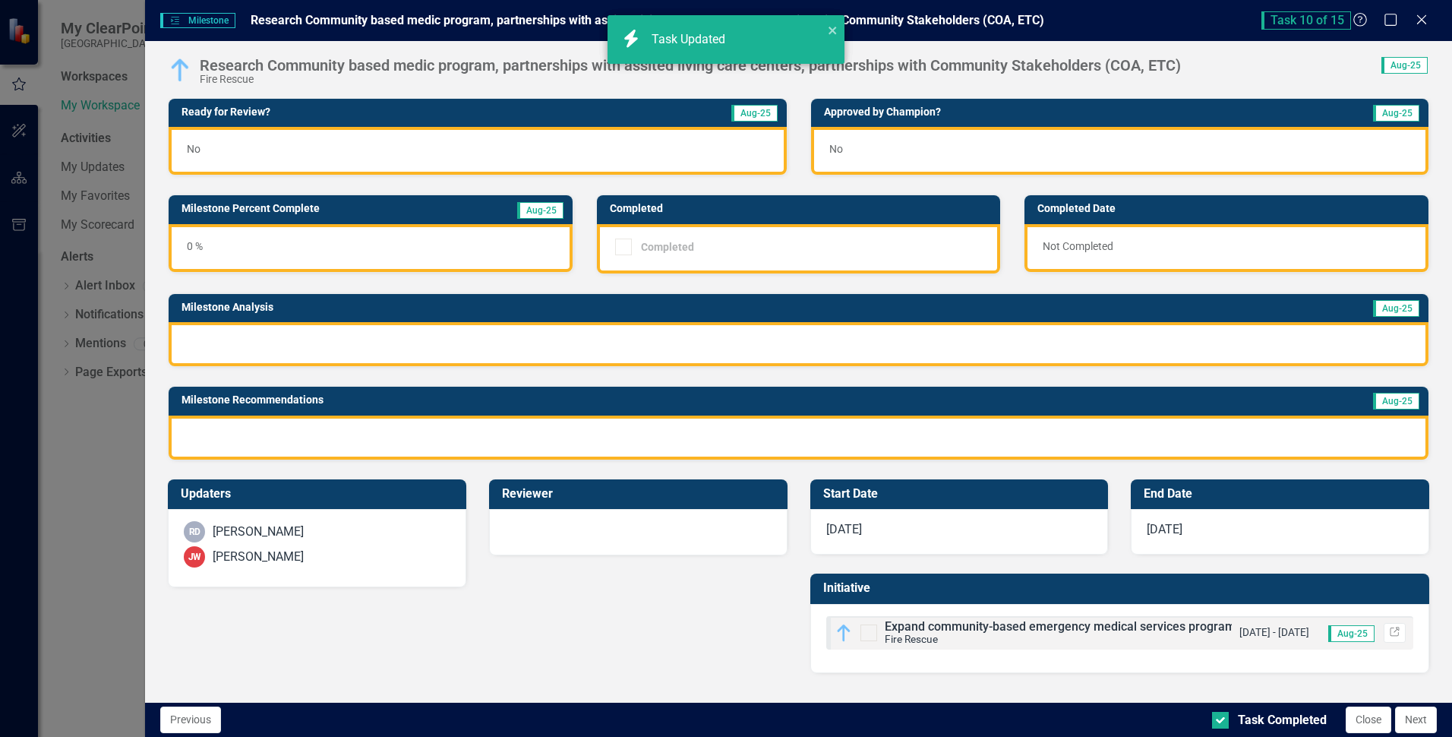
checkbox input "true"
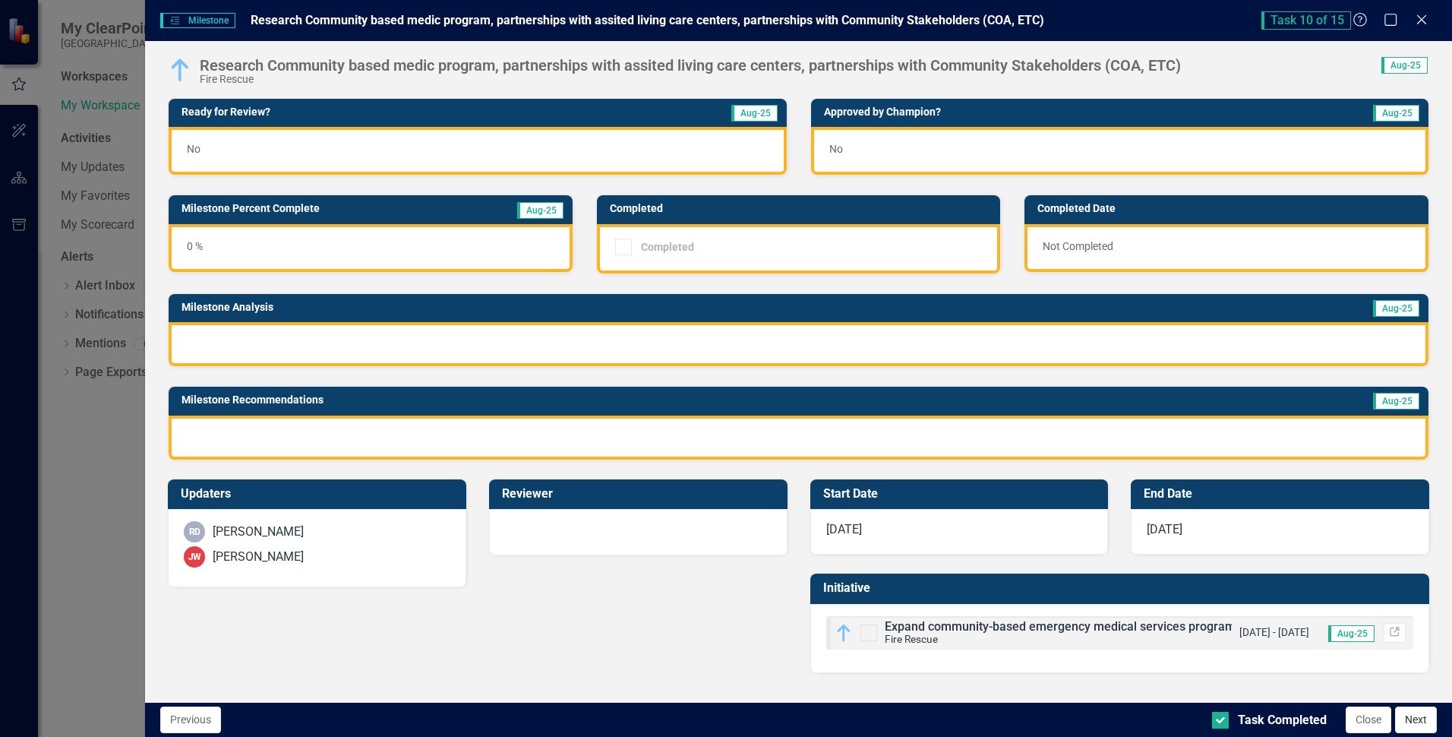
click at [1408, 716] on button "Next" at bounding box center [1416, 719] width 42 height 27
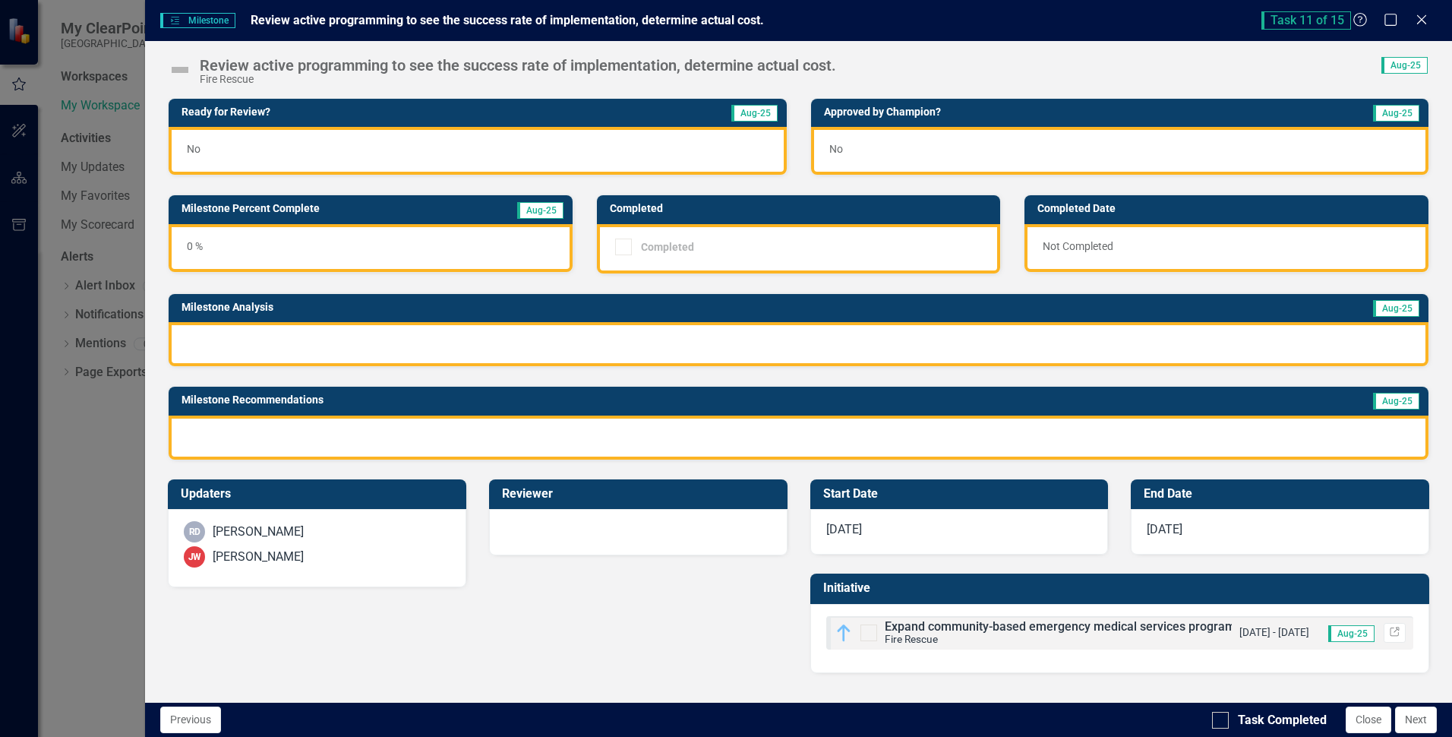
click at [180, 66] on img at bounding box center [180, 70] width 24 height 24
click at [178, 69] on img at bounding box center [180, 70] width 24 height 24
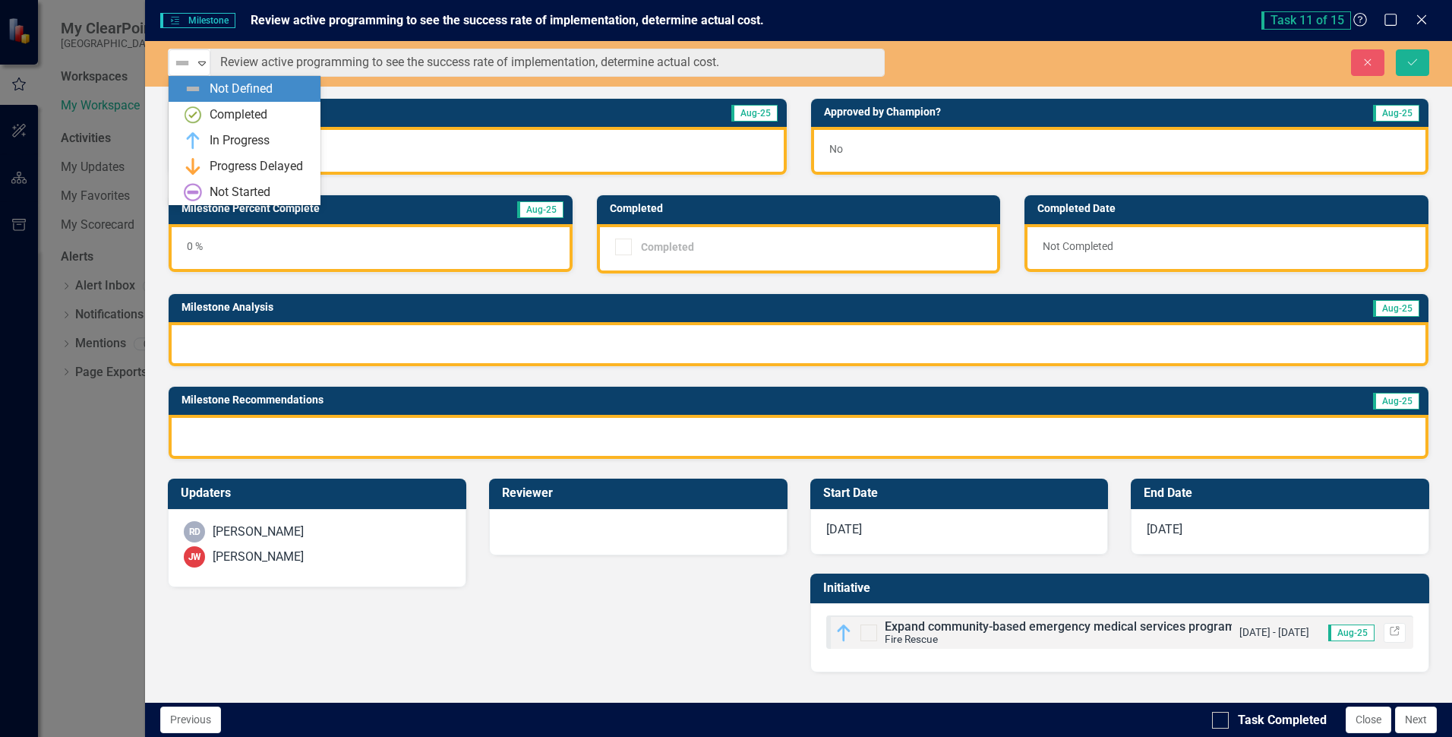
click at [178, 69] on img at bounding box center [182, 63] width 18 height 18
click at [217, 188] on div "Not Started" at bounding box center [240, 192] width 61 height 17
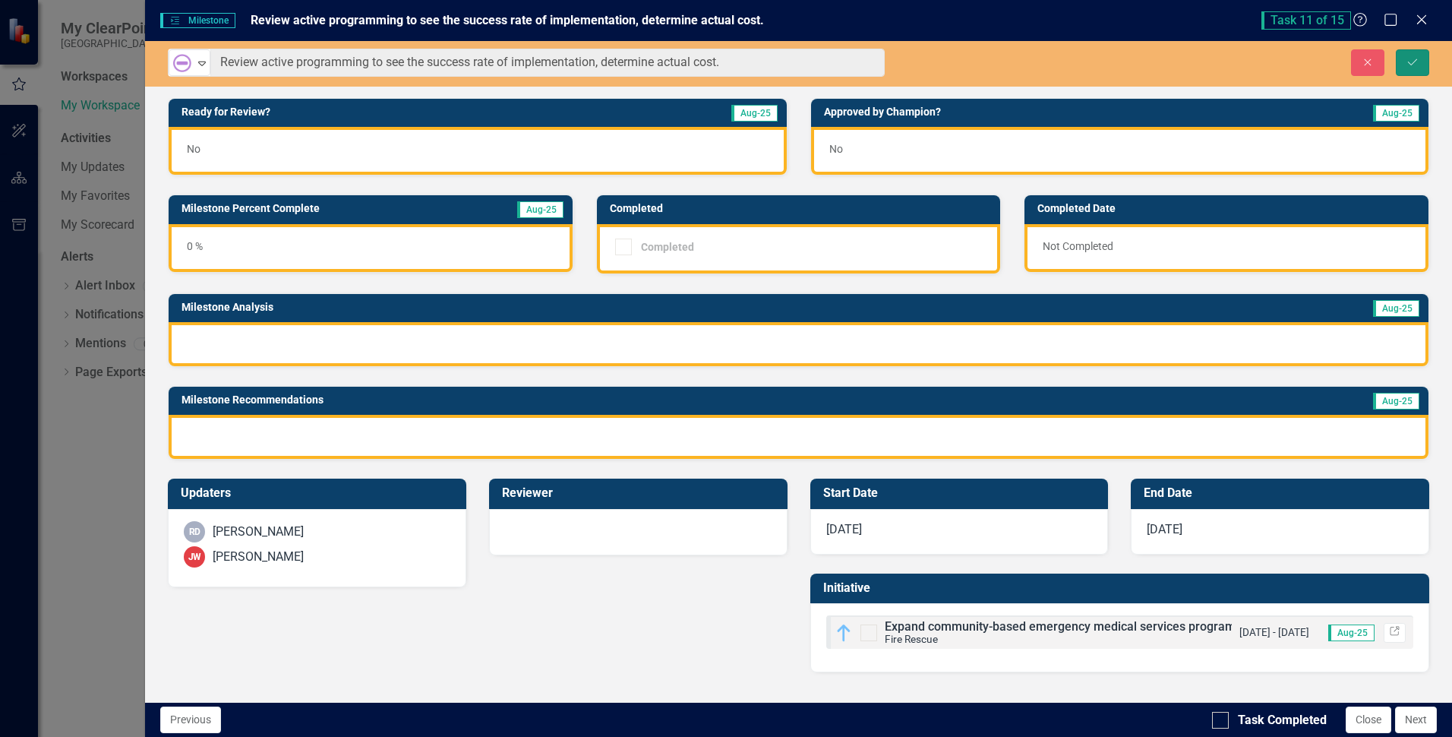
click at [1414, 65] on icon "Save" at bounding box center [1413, 62] width 14 height 11
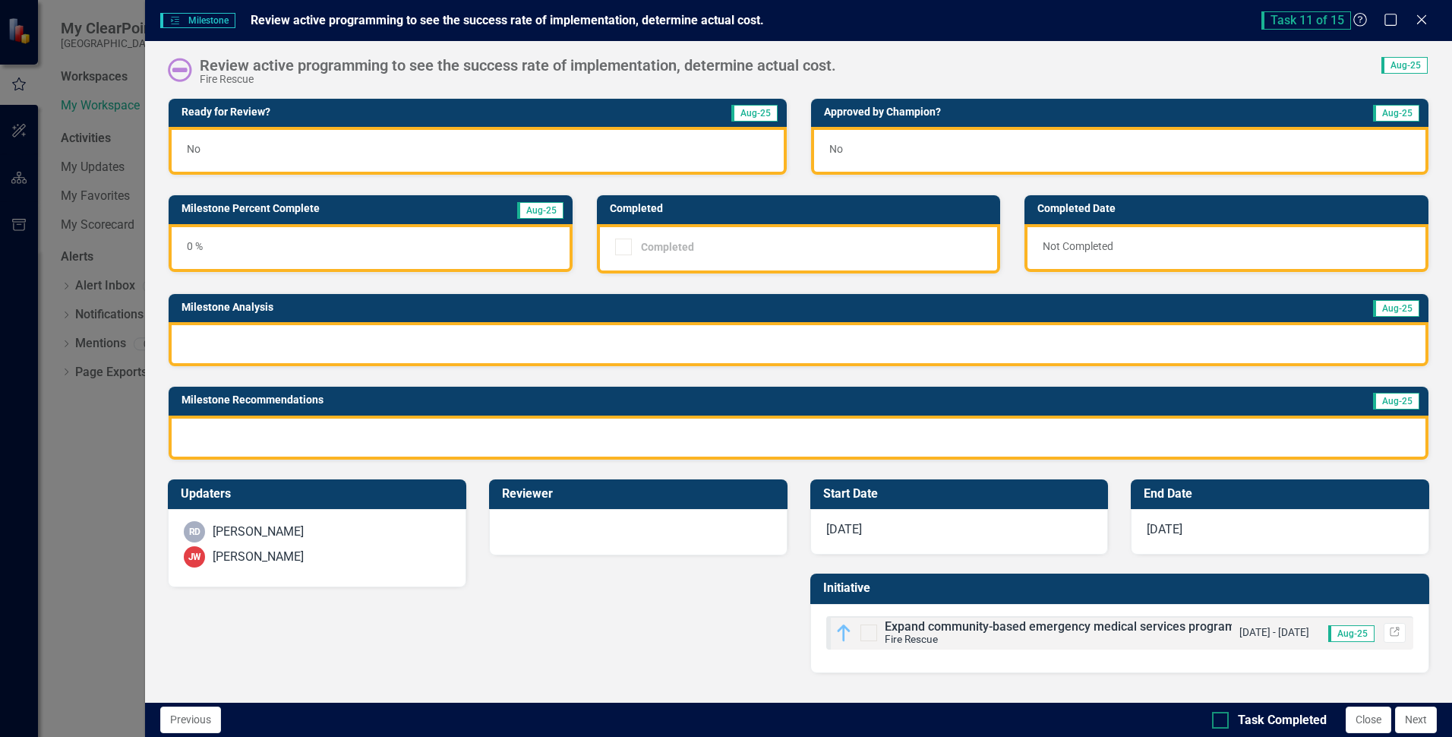
click at [1218, 720] on input "Task Completed" at bounding box center [1217, 717] width 10 height 10
checkbox input "true"
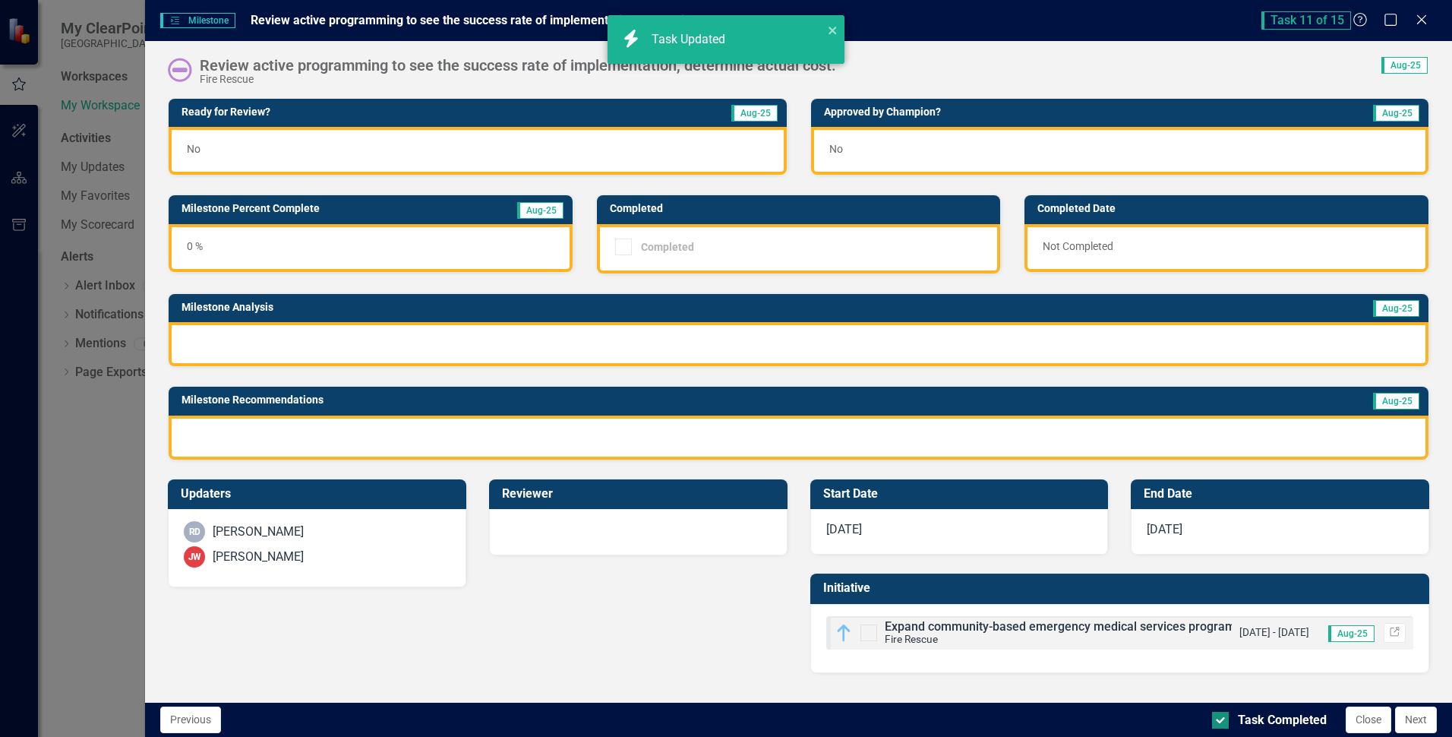
checkbox input "true"
click at [1413, 718] on button "Next" at bounding box center [1416, 719] width 42 height 27
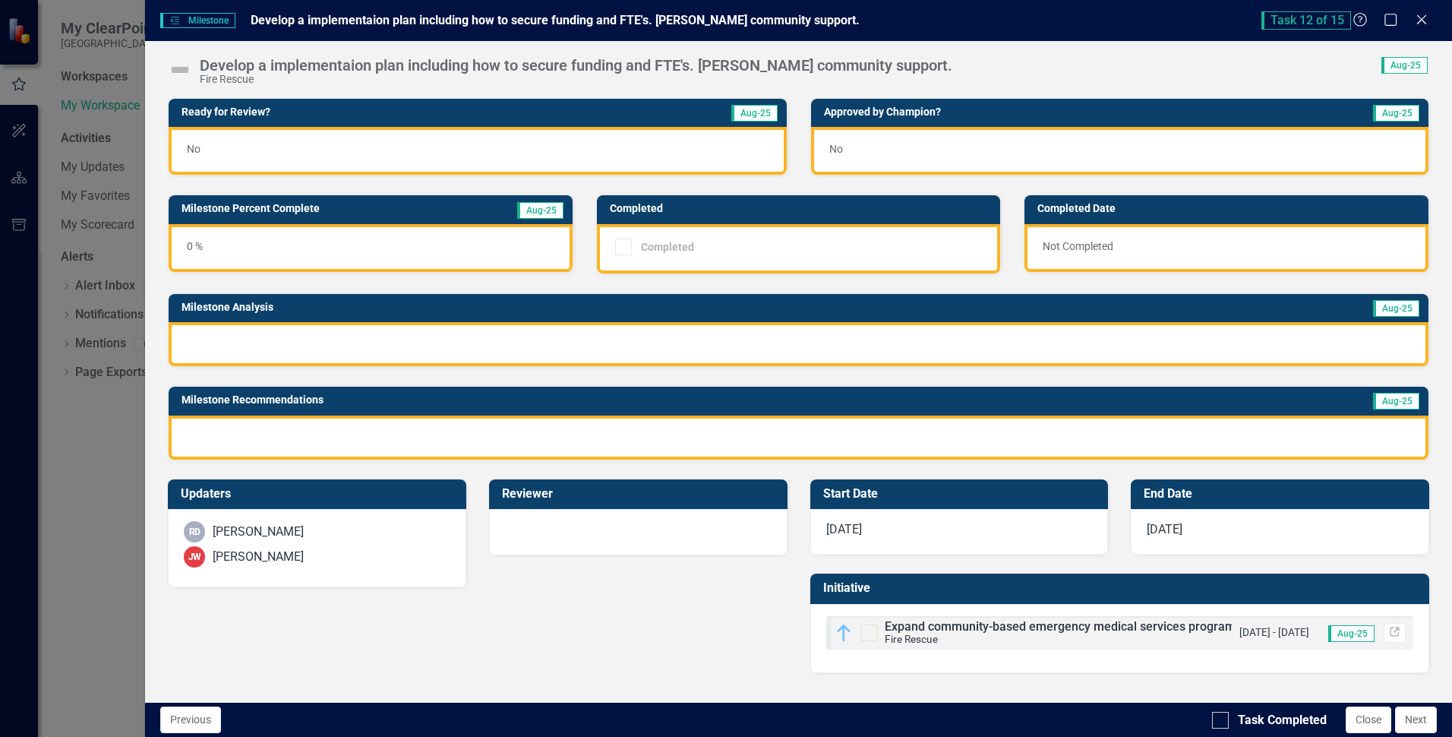
click at [175, 68] on img at bounding box center [180, 70] width 24 height 24
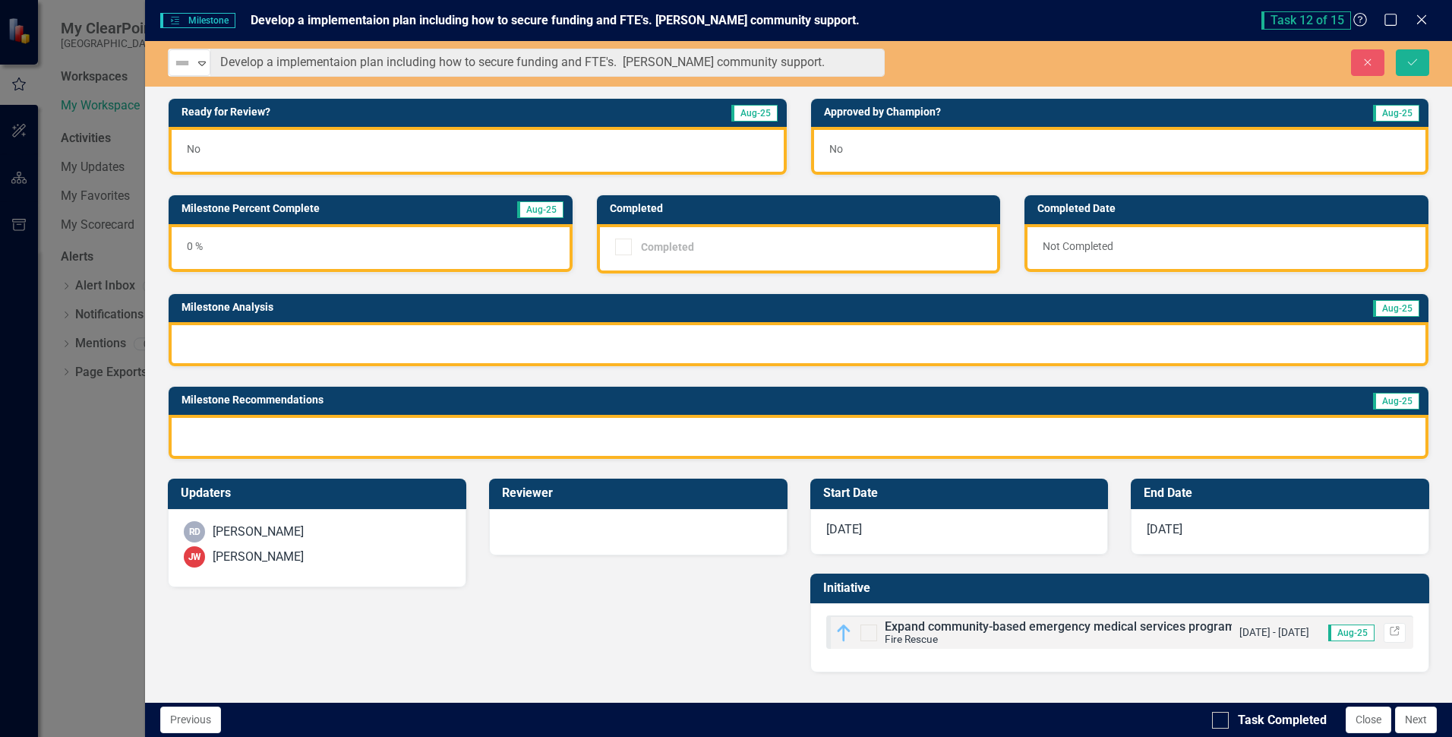
click at [175, 68] on img at bounding box center [182, 63] width 18 height 18
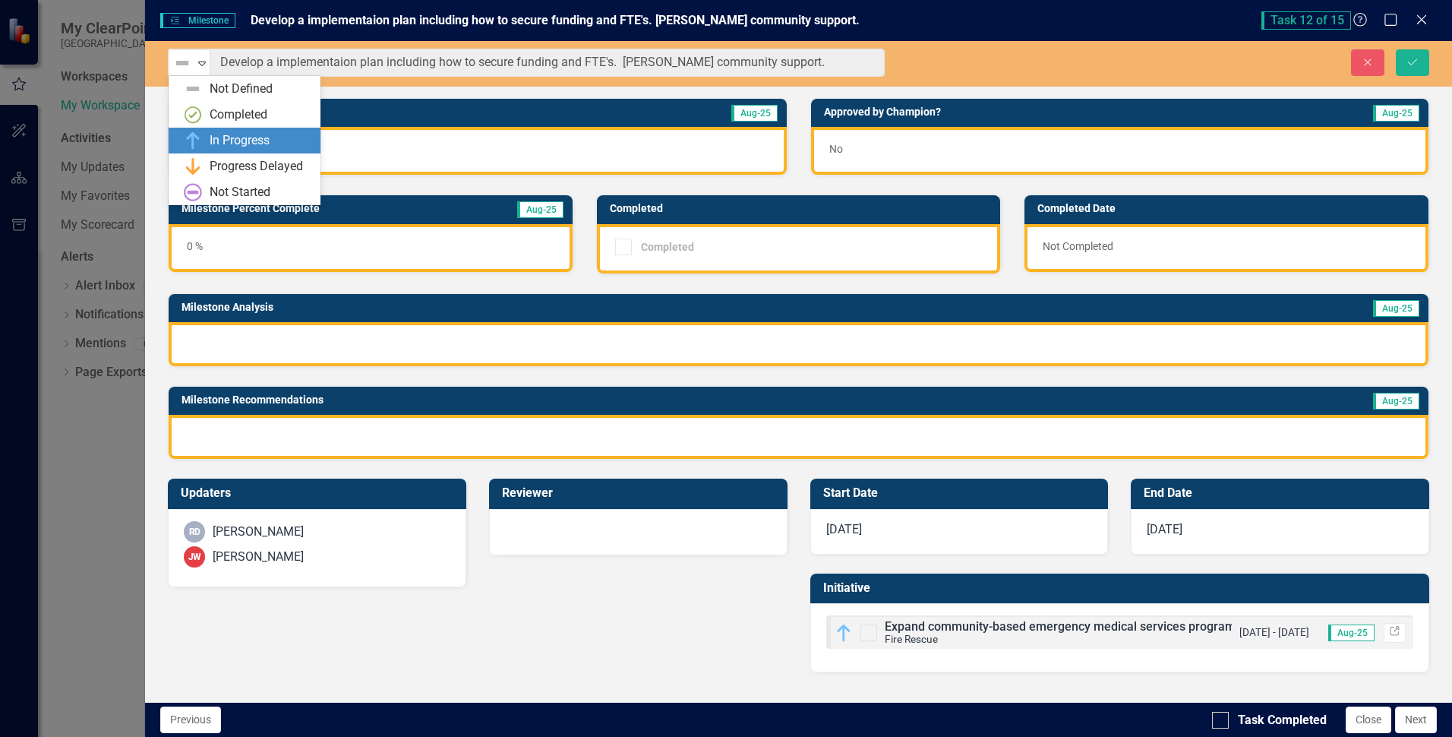
click at [223, 139] on div "In Progress" at bounding box center [240, 140] width 60 height 17
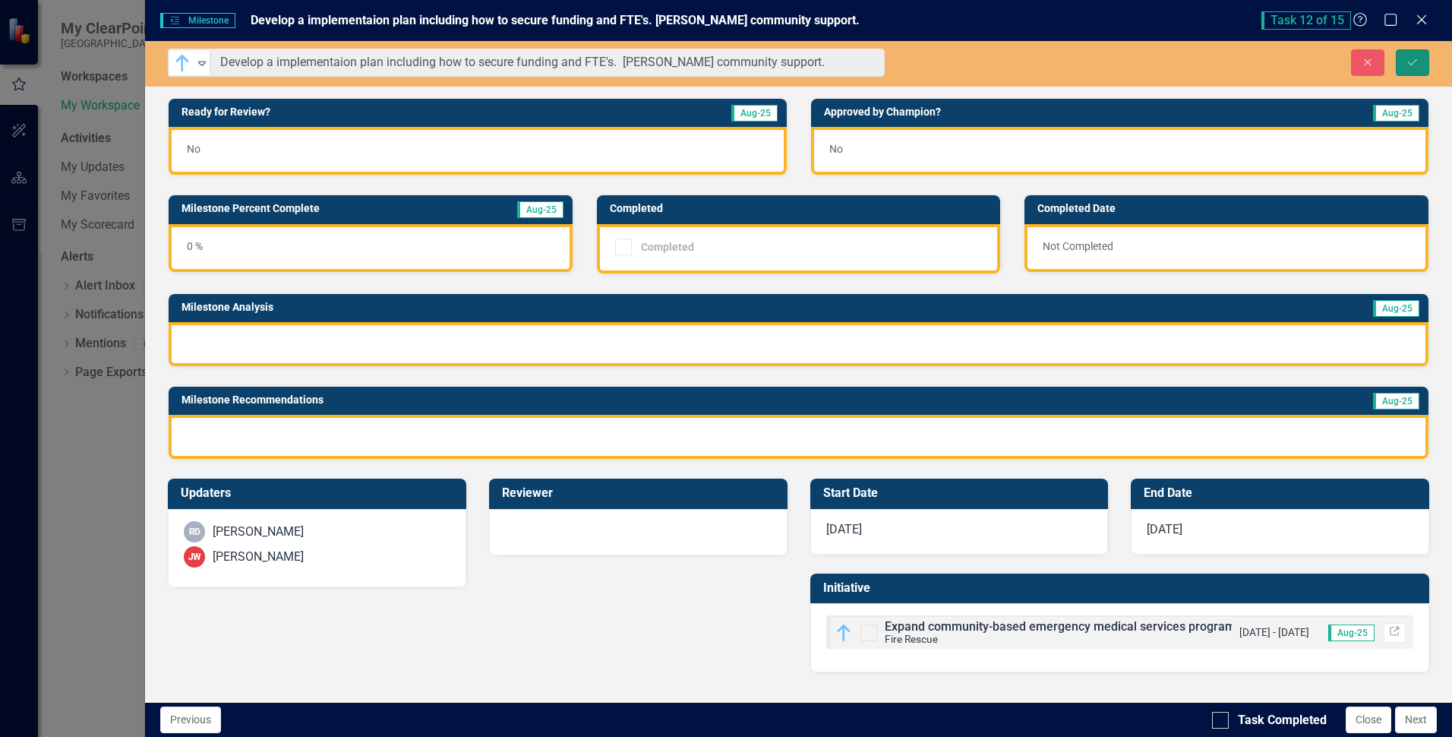
click at [1417, 62] on icon "Save" at bounding box center [1413, 62] width 14 height 11
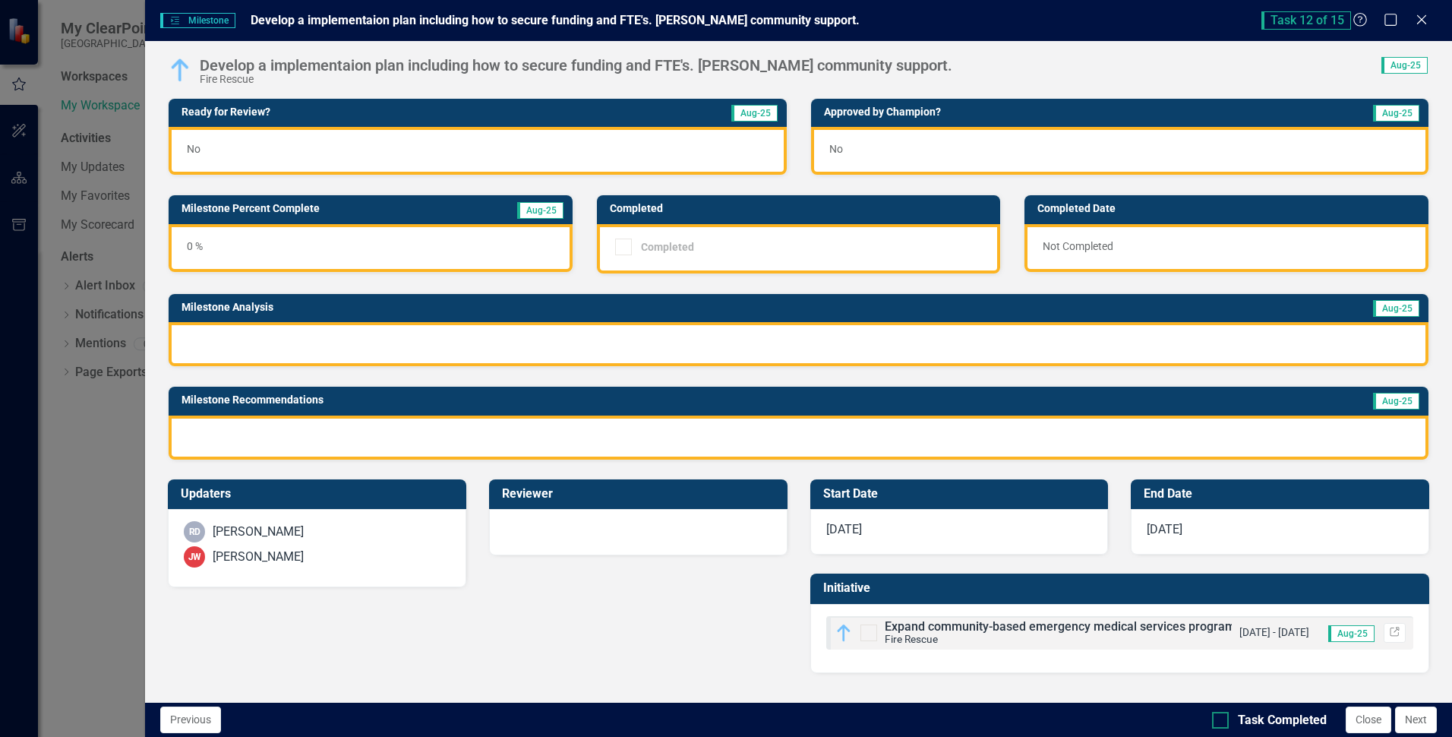
click at [1215, 719] on input "Task Completed" at bounding box center [1217, 717] width 10 height 10
checkbox input "true"
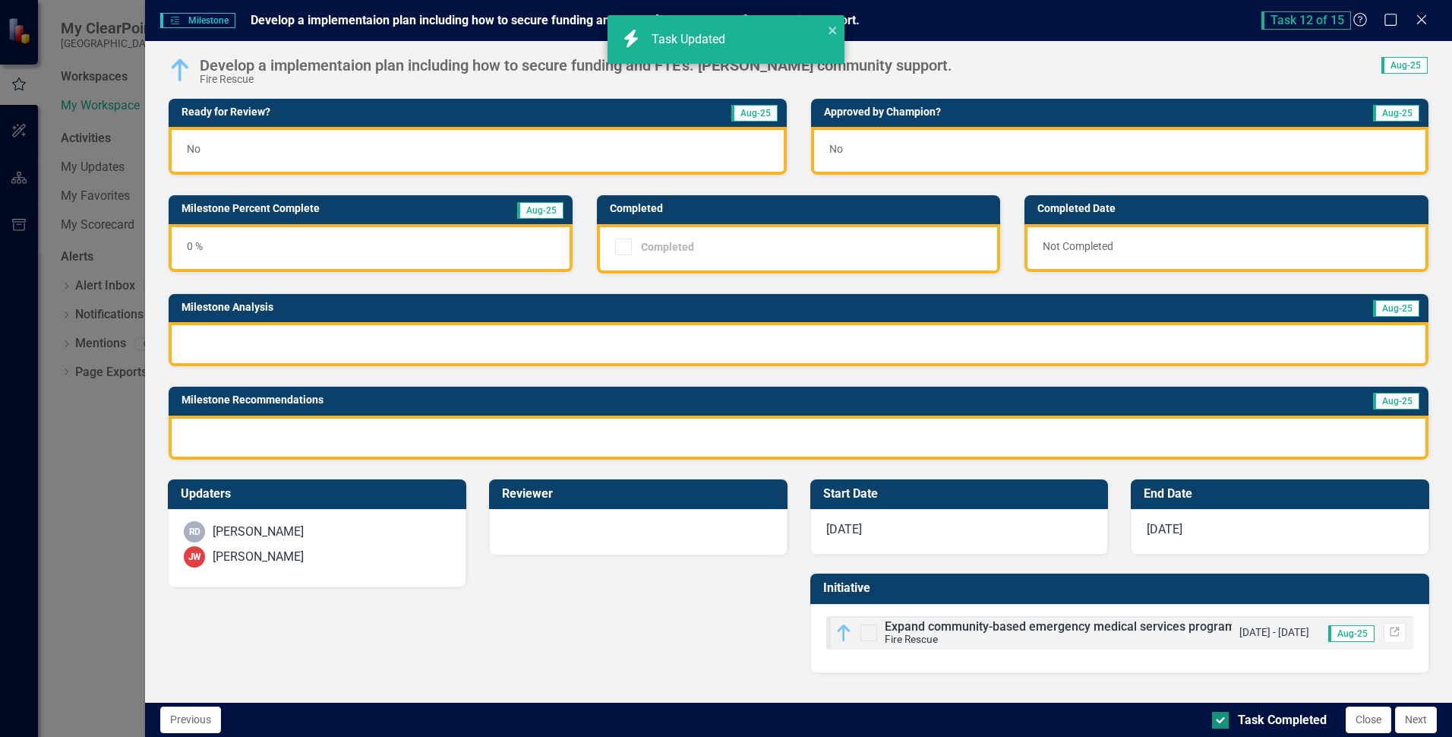
checkbox input "true"
click at [1416, 719] on button "Next" at bounding box center [1416, 719] width 42 height 27
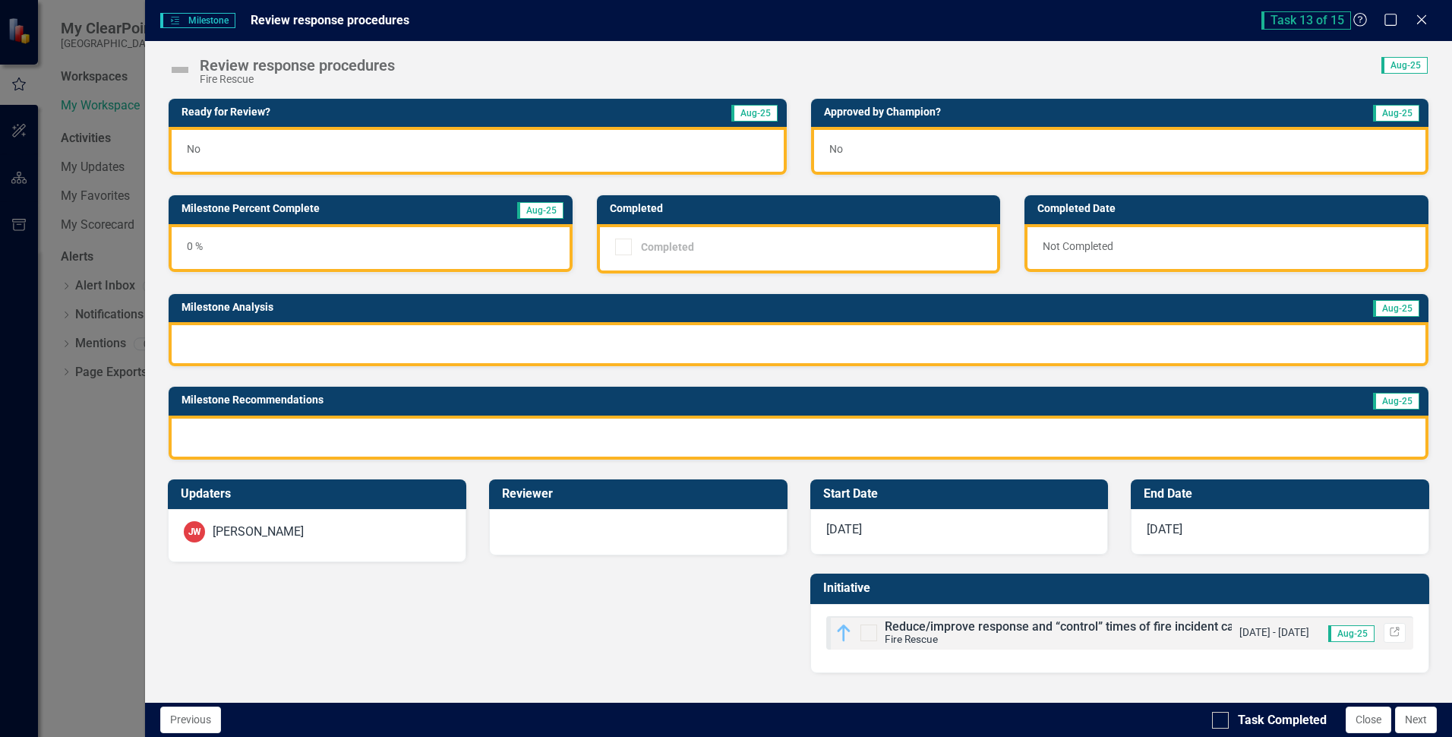
click at [180, 65] on img at bounding box center [180, 70] width 24 height 24
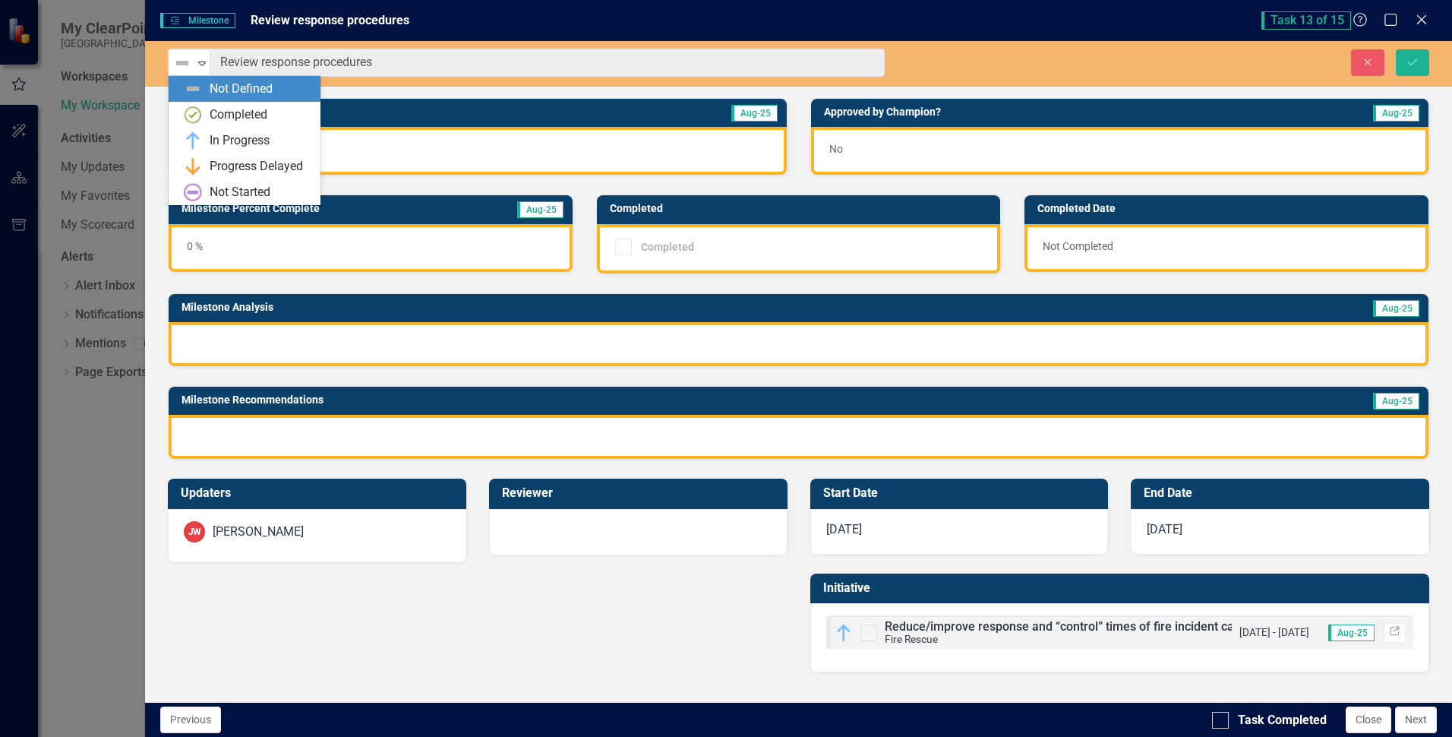
click at [180, 65] on img at bounding box center [182, 63] width 18 height 18
click at [228, 116] on div "Completed" at bounding box center [239, 114] width 58 height 17
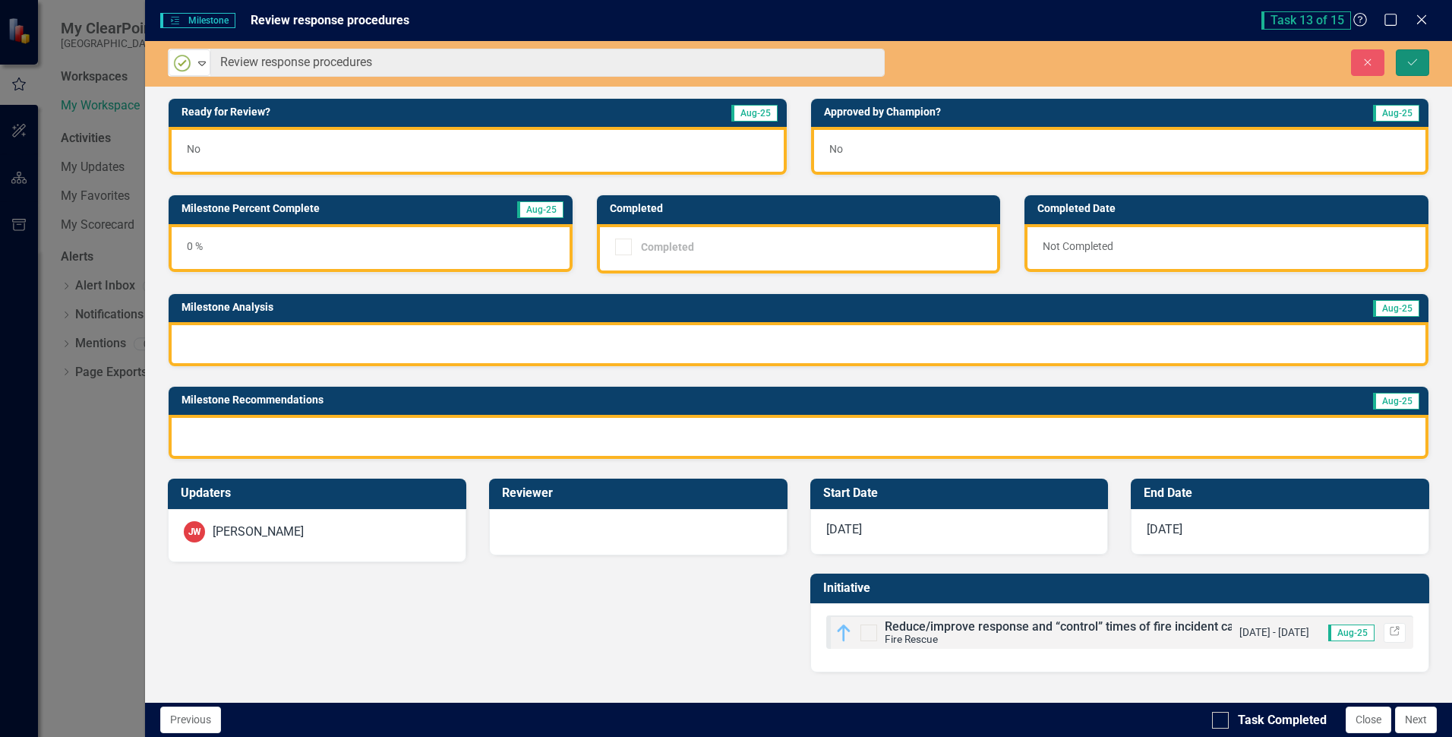
click at [1409, 62] on icon "submit" at bounding box center [1412, 61] width 9 height 6
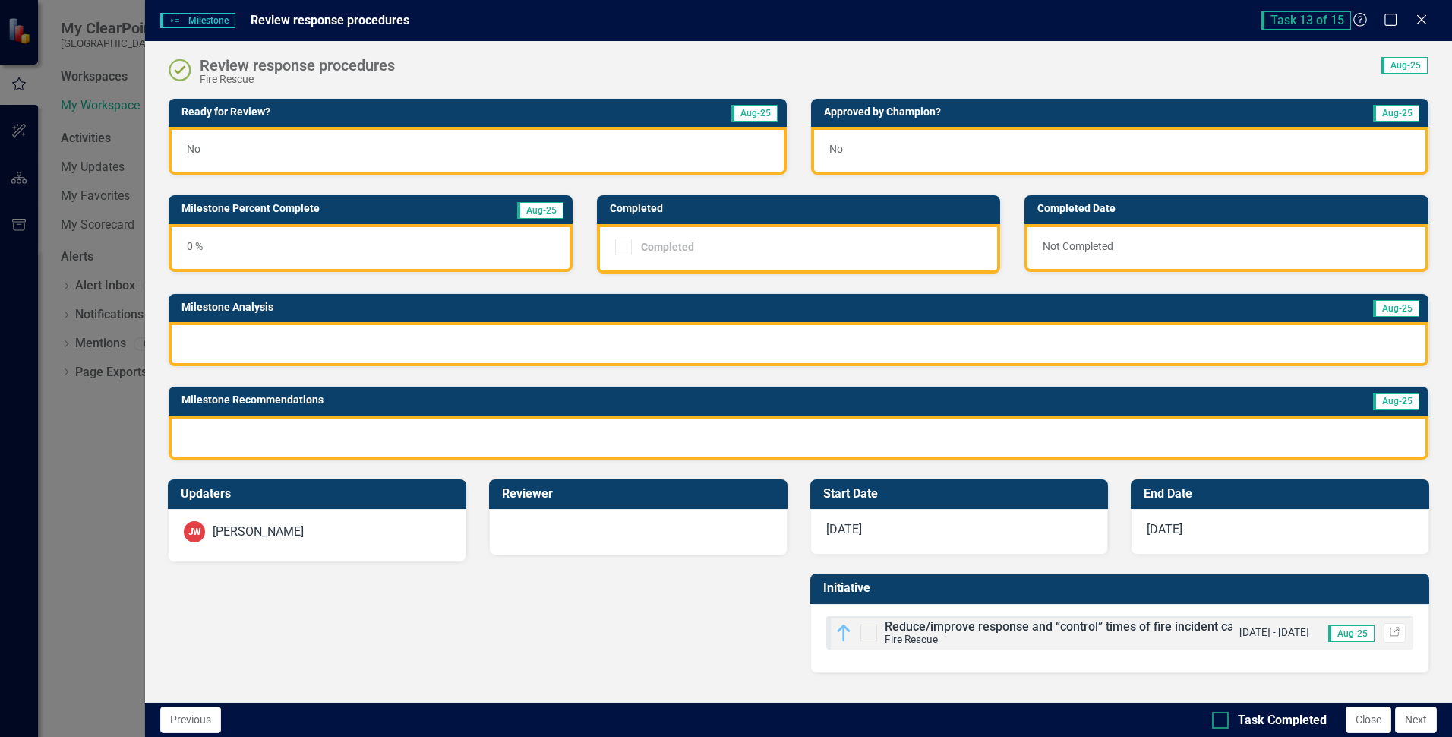
click at [1227, 720] on div at bounding box center [1220, 720] width 17 height 17
click at [1222, 720] on input "Task Completed" at bounding box center [1217, 717] width 10 height 10
checkbox input "true"
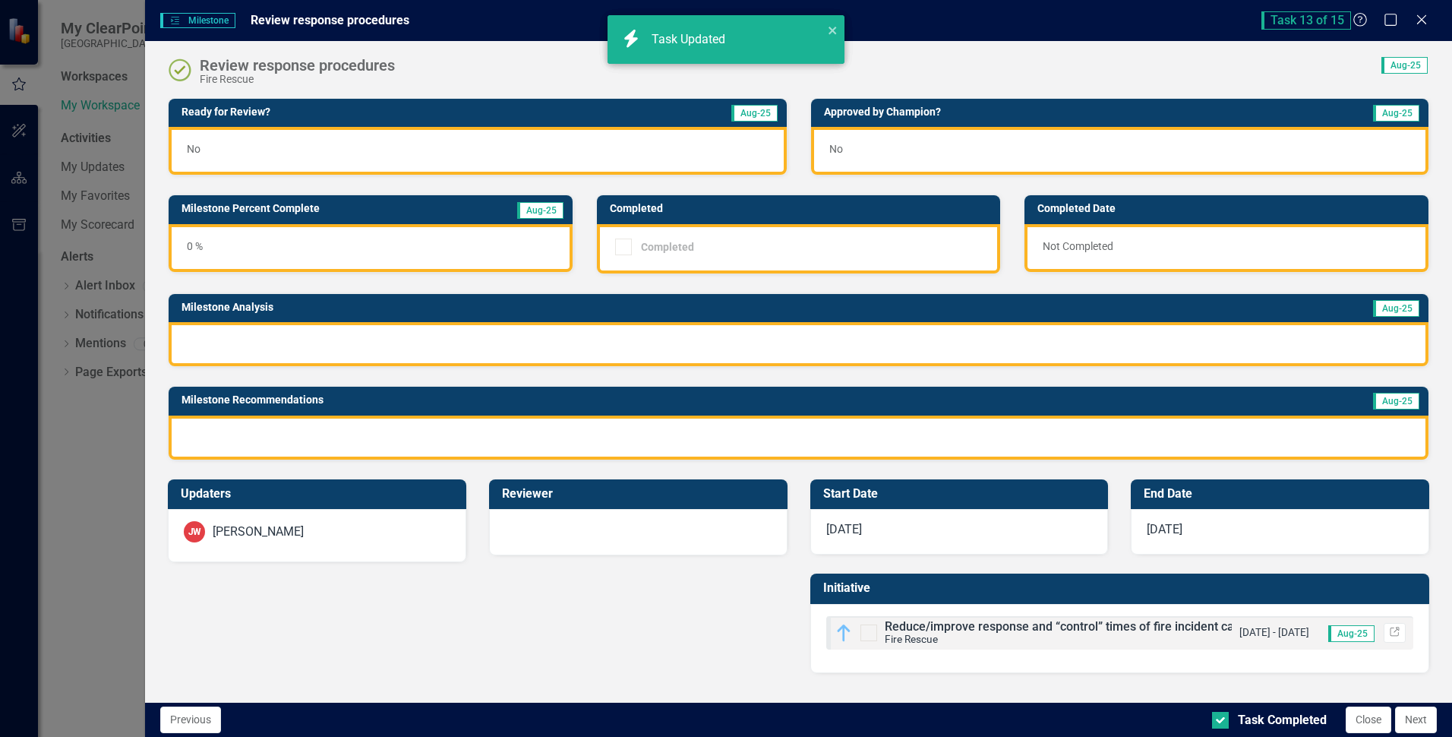
checkbox input "true"
click at [1410, 719] on button "Next" at bounding box center [1416, 719] width 42 height 27
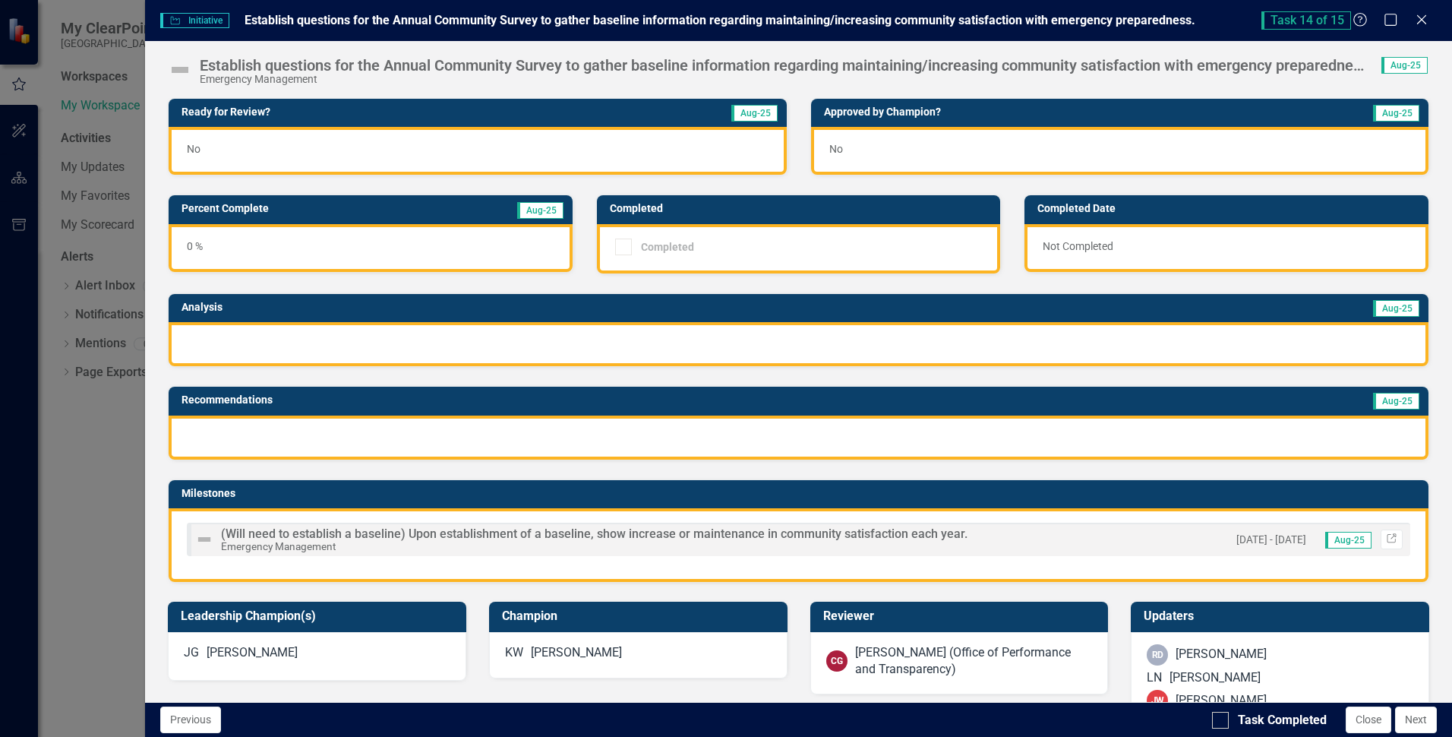
click at [172, 70] on img at bounding box center [180, 70] width 24 height 24
click at [182, 68] on img at bounding box center [180, 70] width 24 height 24
click at [1409, 722] on button "Next" at bounding box center [1416, 719] width 42 height 27
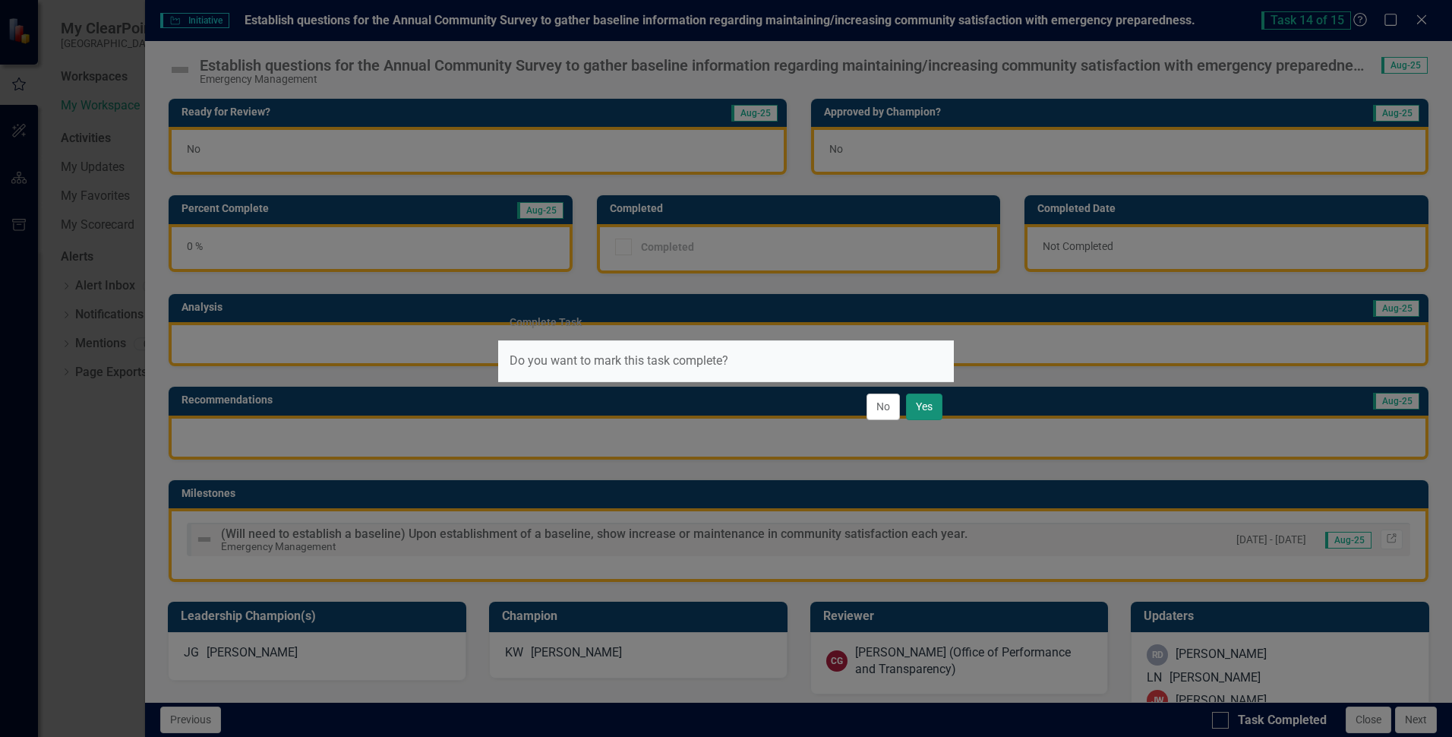
click at [919, 404] on button "Yes" at bounding box center [924, 406] width 36 height 27
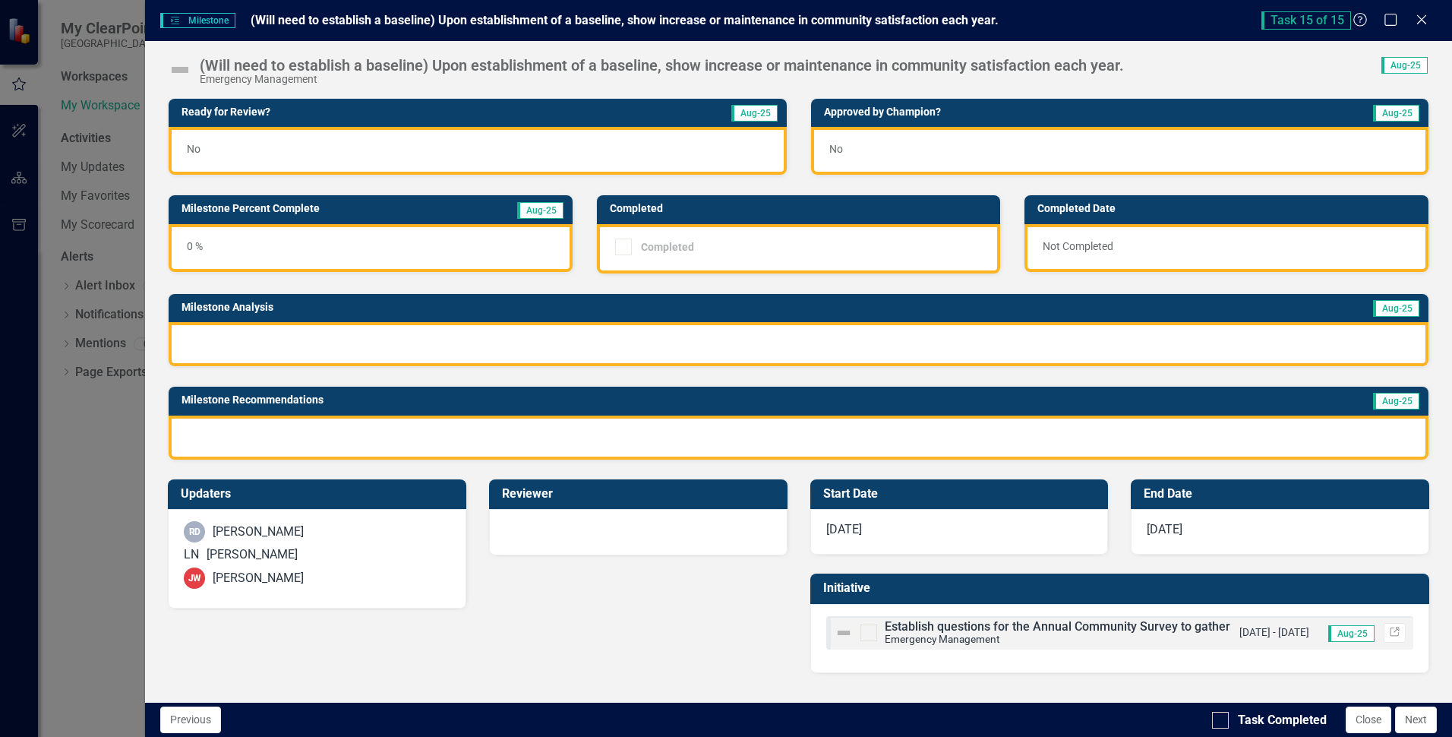
click at [179, 72] on img at bounding box center [180, 70] width 24 height 24
click at [1225, 720] on div at bounding box center [1220, 720] width 17 height 17
click at [1222, 720] on input "Task Completed" at bounding box center [1217, 717] width 10 height 10
checkbox input "true"
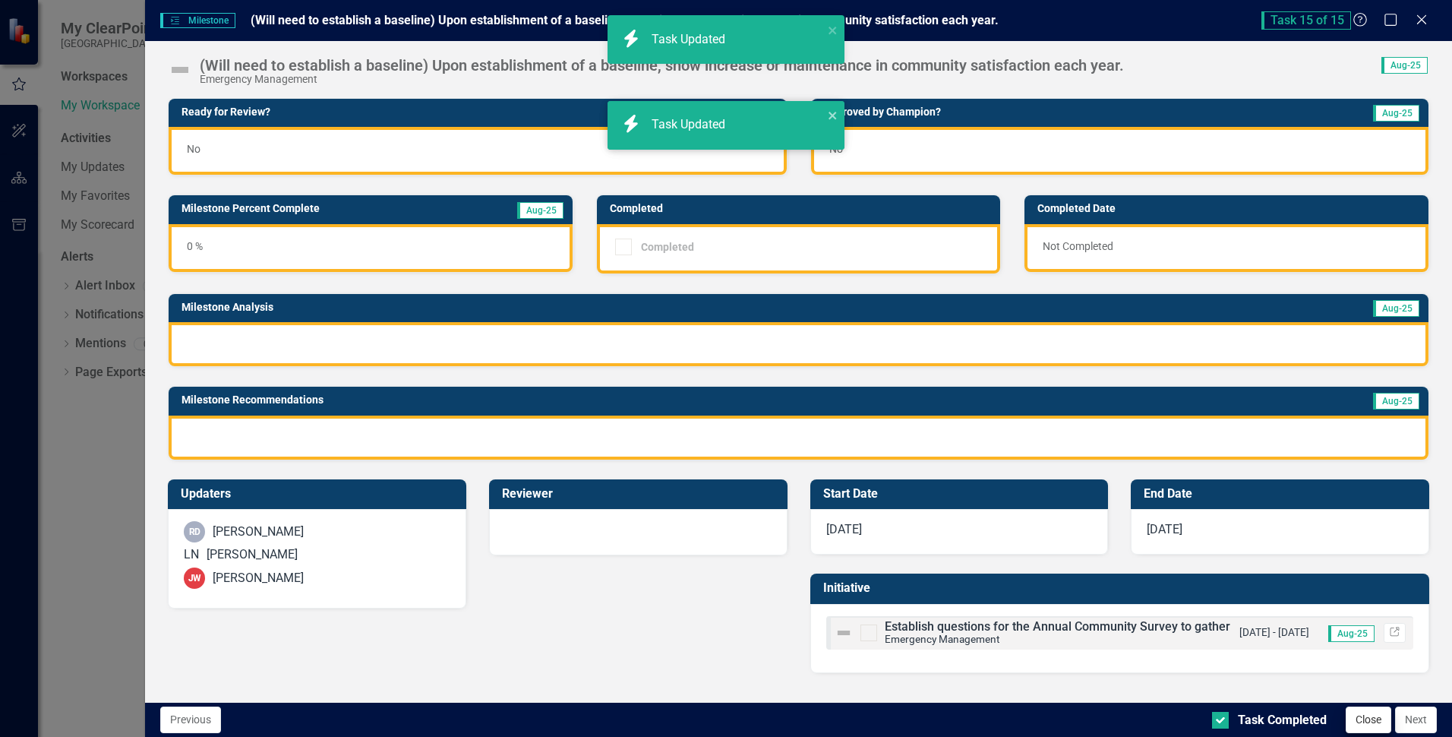
checkbox input "true"
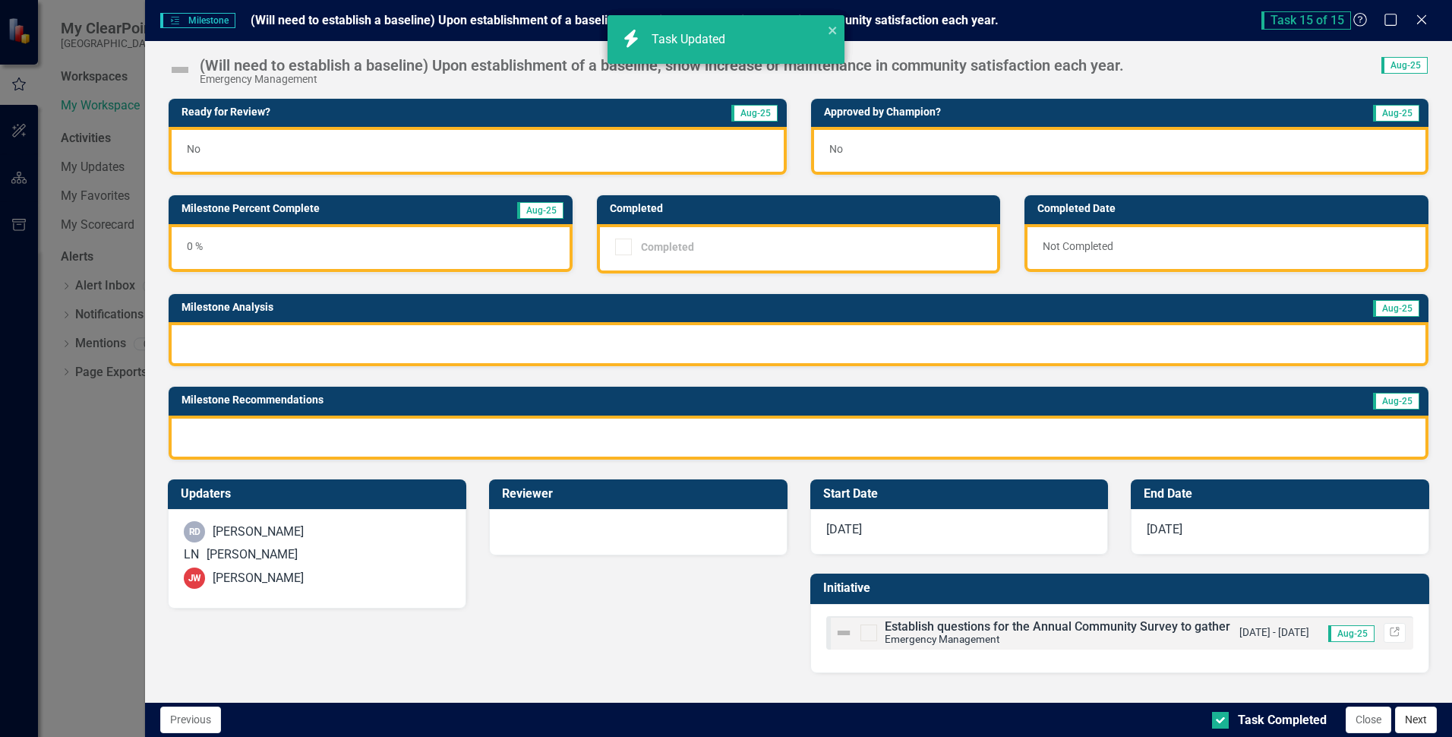
click at [1413, 715] on button "Next" at bounding box center [1416, 719] width 42 height 27
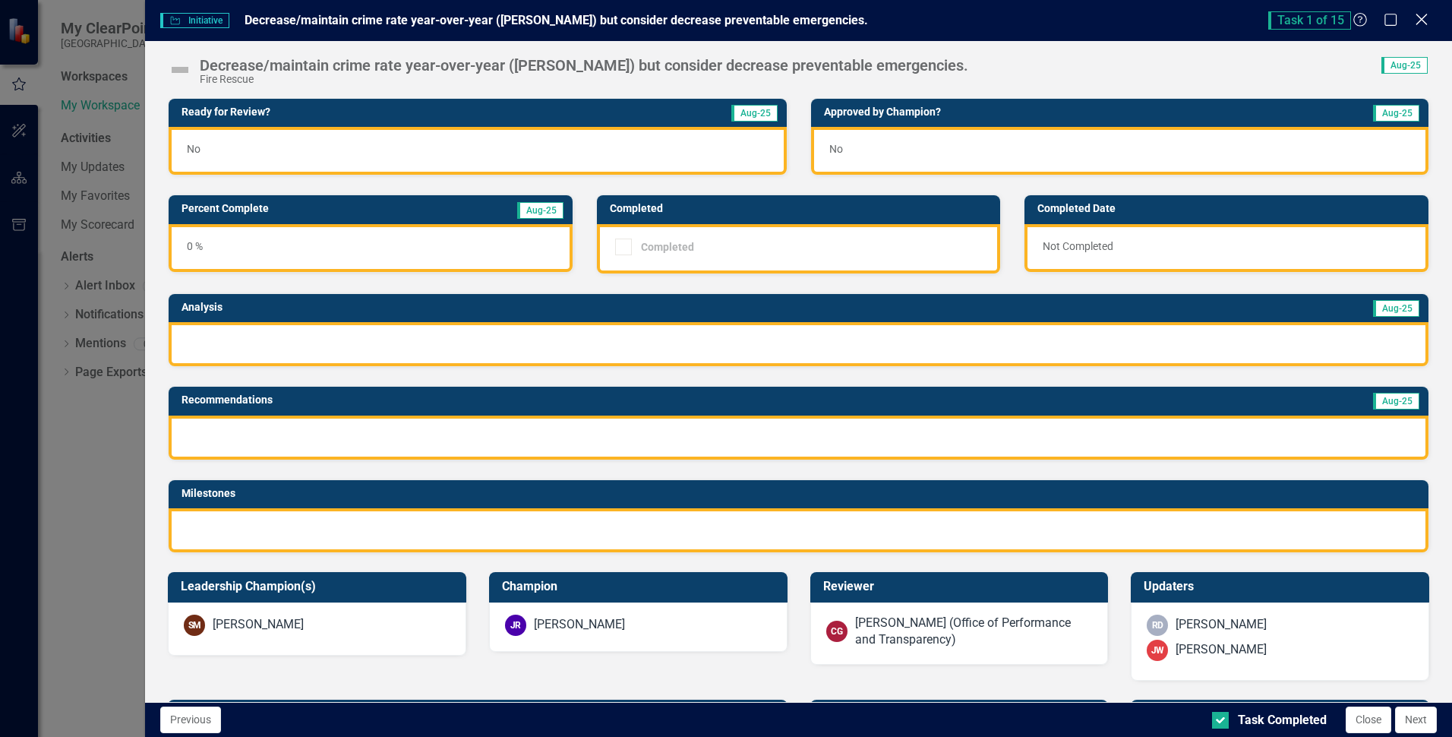
click at [1423, 21] on icon at bounding box center [1421, 19] width 11 height 11
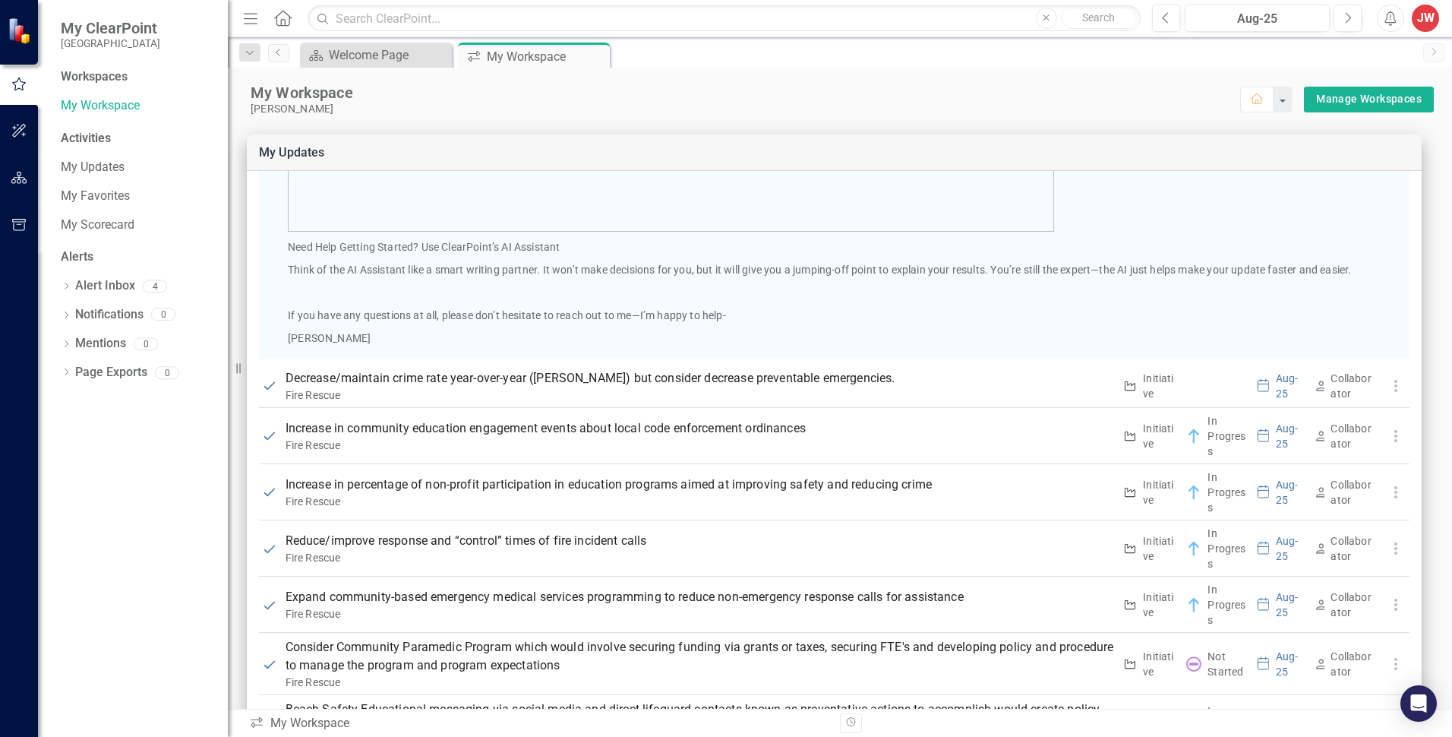
click at [80, 74] on div "Workspaces" at bounding box center [94, 76] width 67 height 17
click at [74, 107] on link "My Workspace" at bounding box center [137, 105] width 152 height 17
click at [346, 57] on div "Welcome Page" at bounding box center [379, 55] width 100 height 19
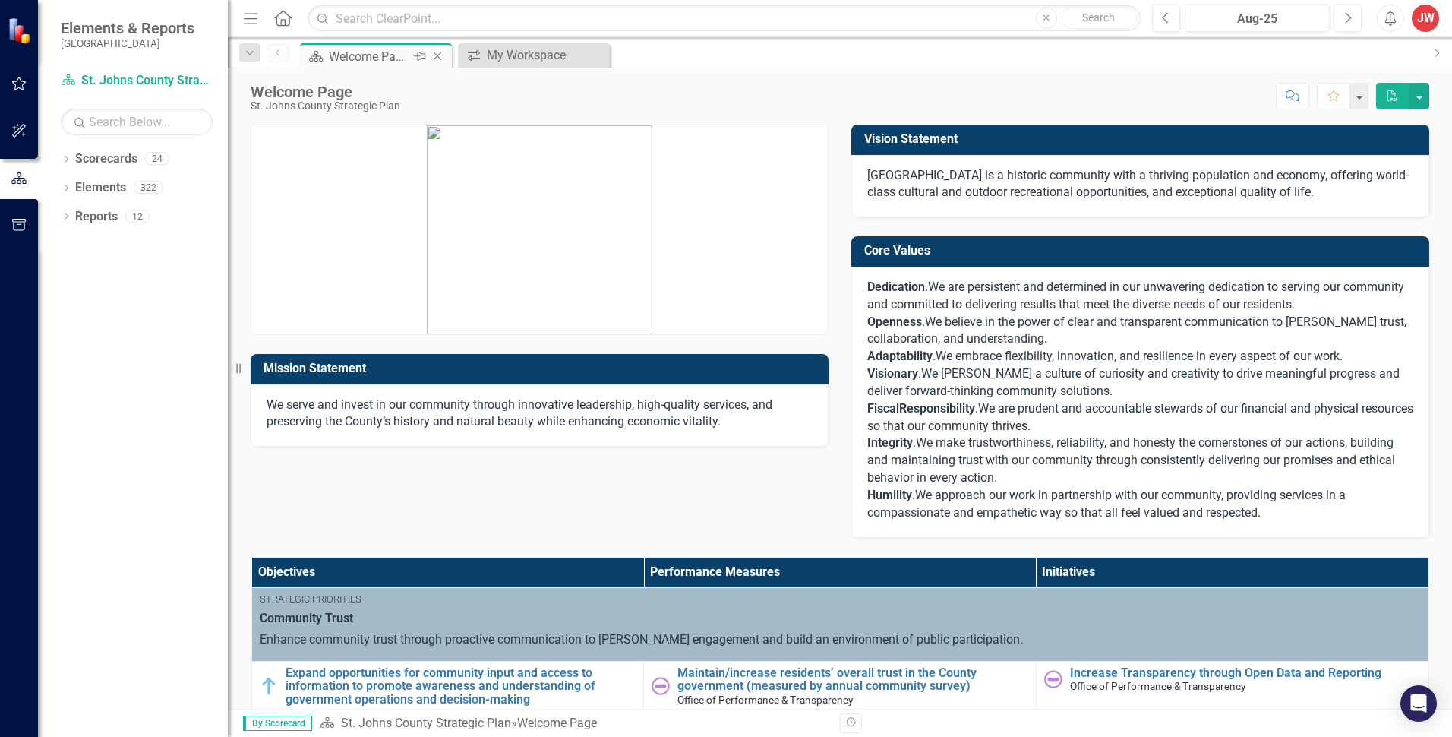
click at [442, 55] on icon "Close" at bounding box center [437, 56] width 15 height 12
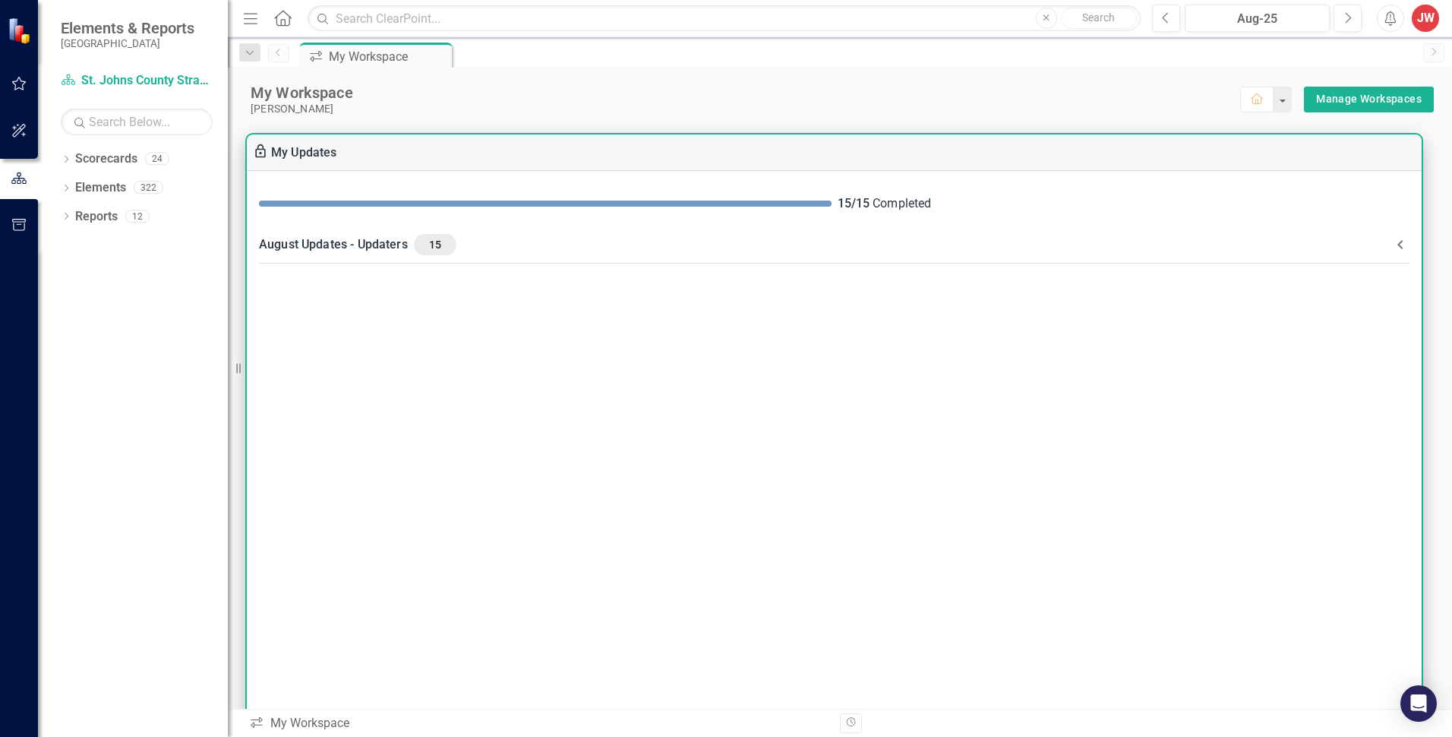
click at [329, 238] on div "August Updates - Updaters 15" at bounding box center [825, 244] width 1132 height 21
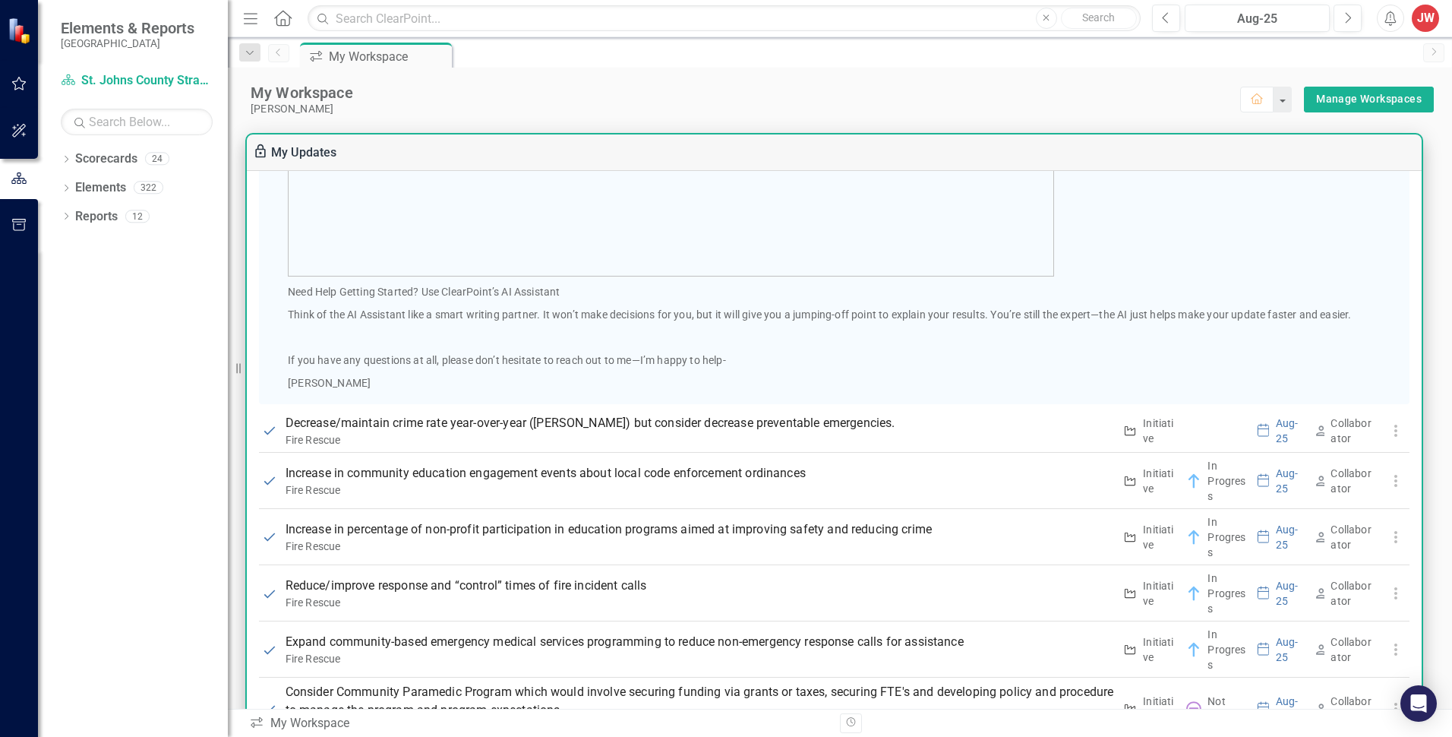
scroll to position [911, 0]
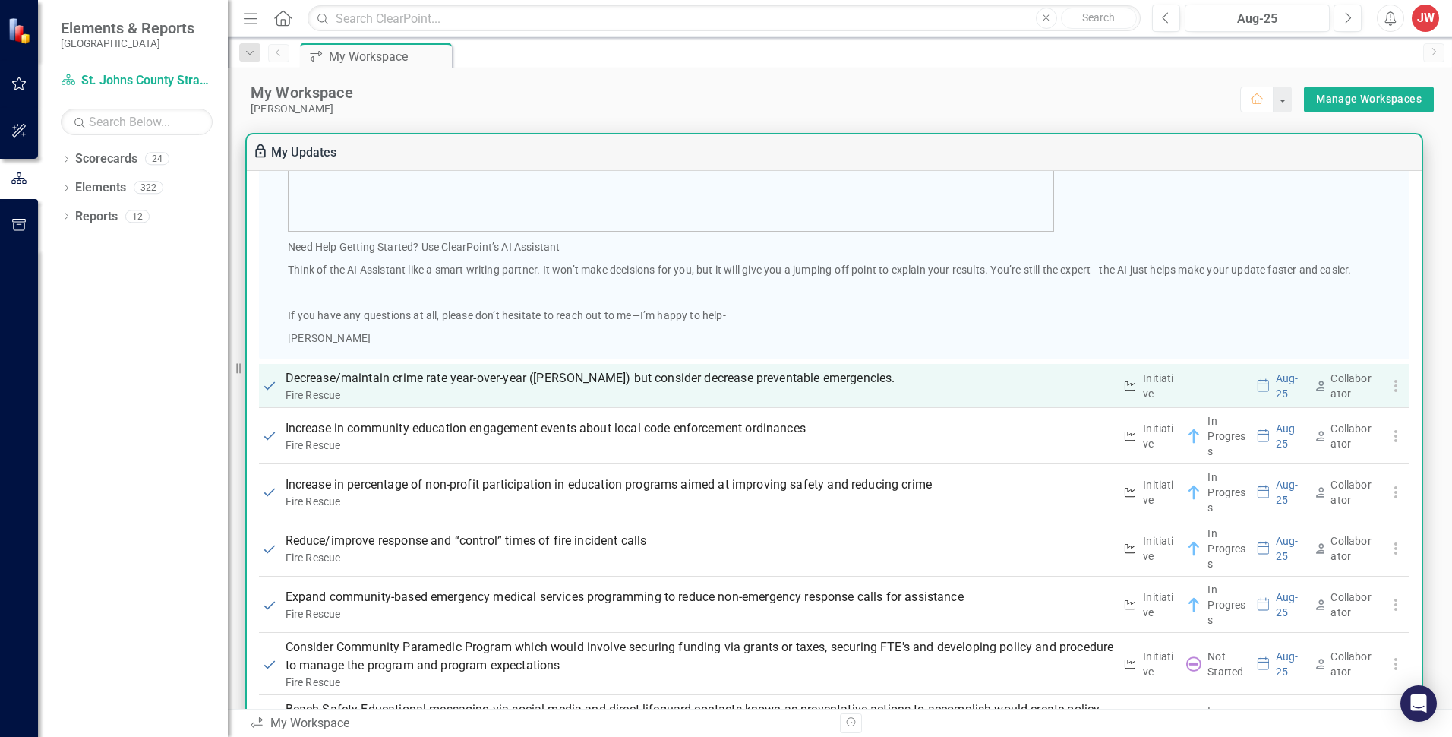
click at [481, 382] on p "Decrease/maintain crime rate year-over-year ([PERSON_NAME]) but consider decrea…" at bounding box center [700, 378] width 829 height 18
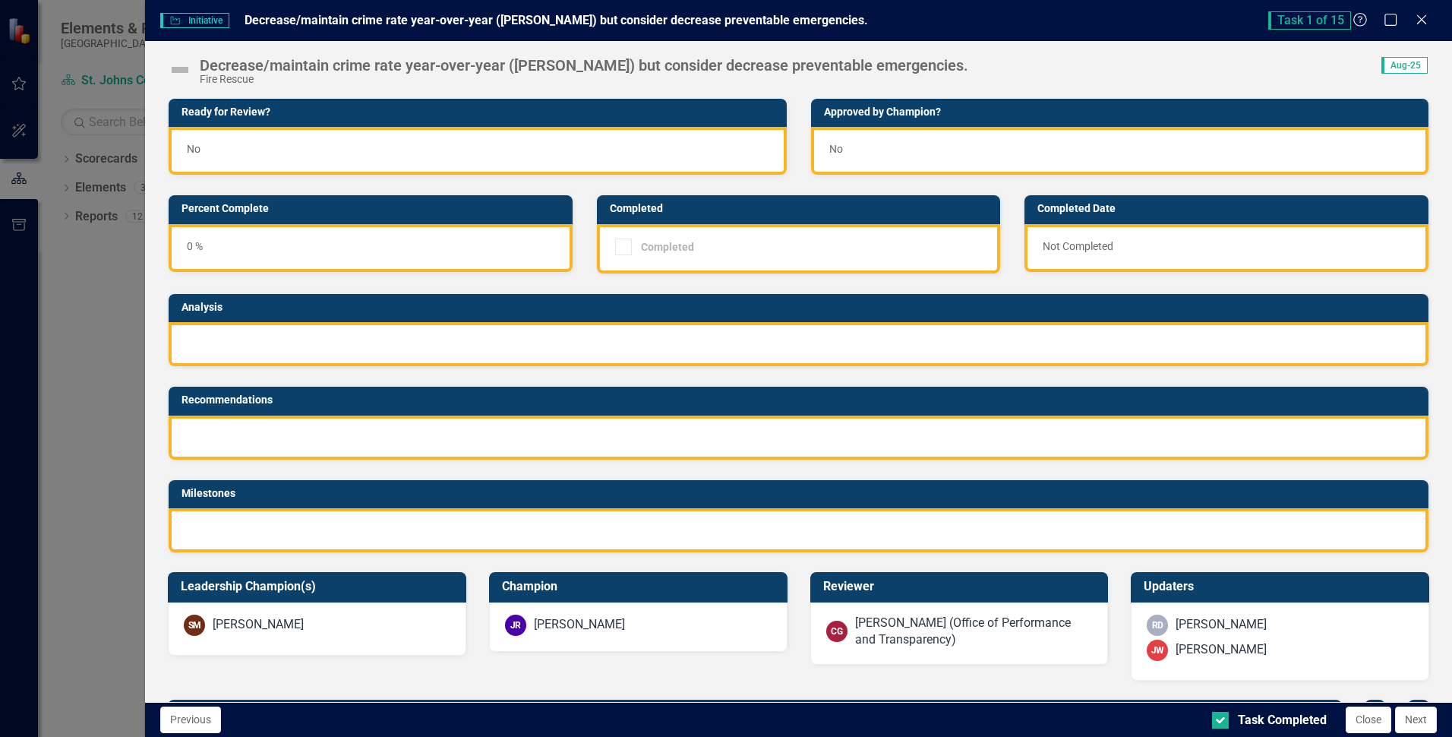
click at [481, 382] on div "Initiative Initiative Decrease/maintain crime rate year-over-year ([PERSON_NAME…" at bounding box center [726, 368] width 1452 height 737
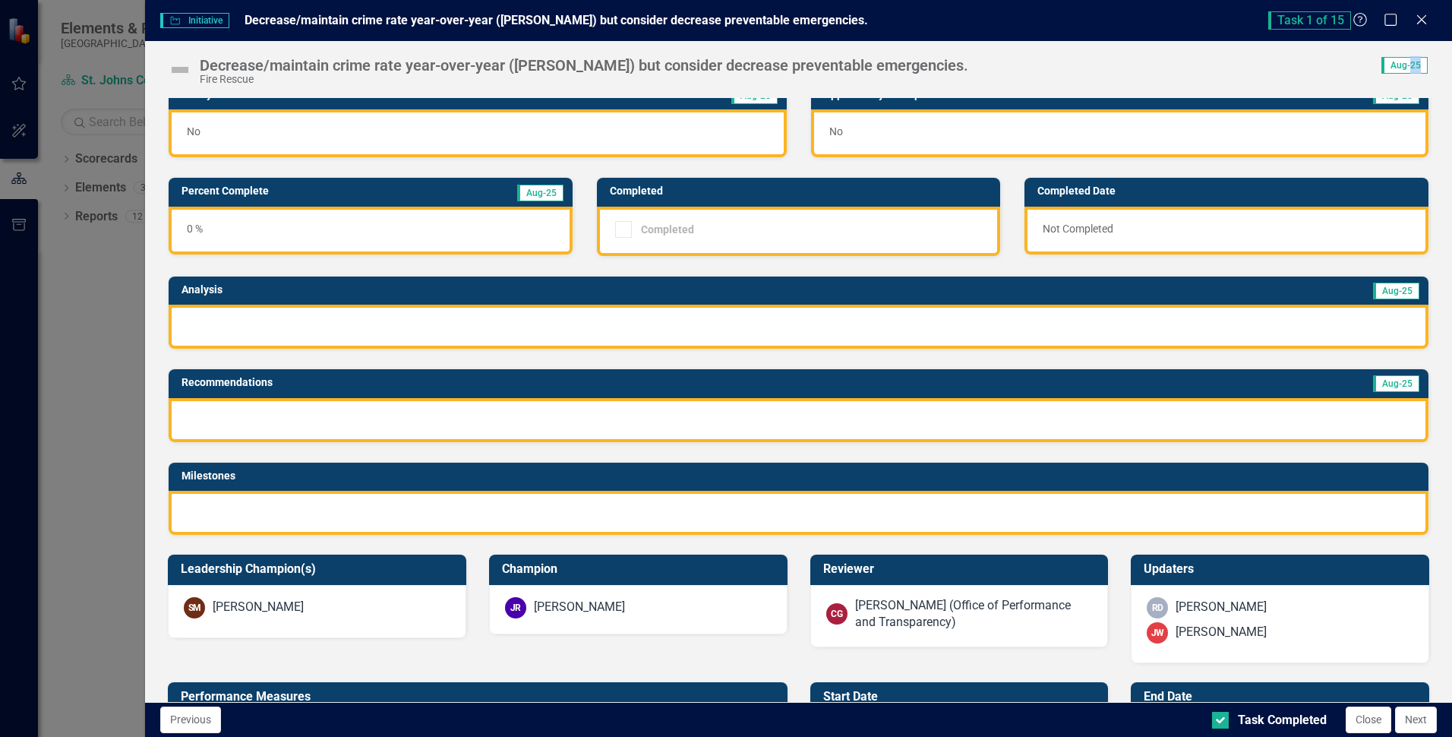
scroll to position [0, 0]
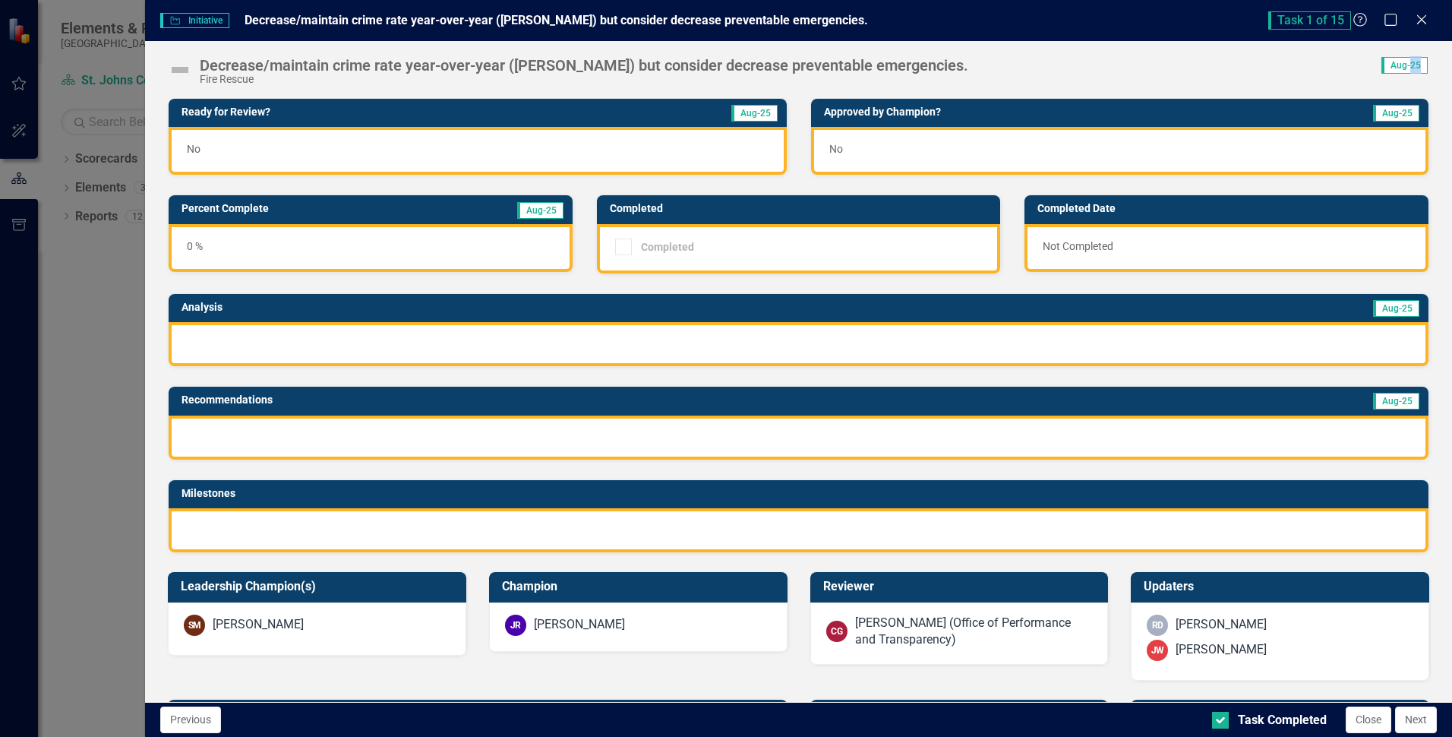
click at [181, 68] on img at bounding box center [180, 70] width 24 height 24
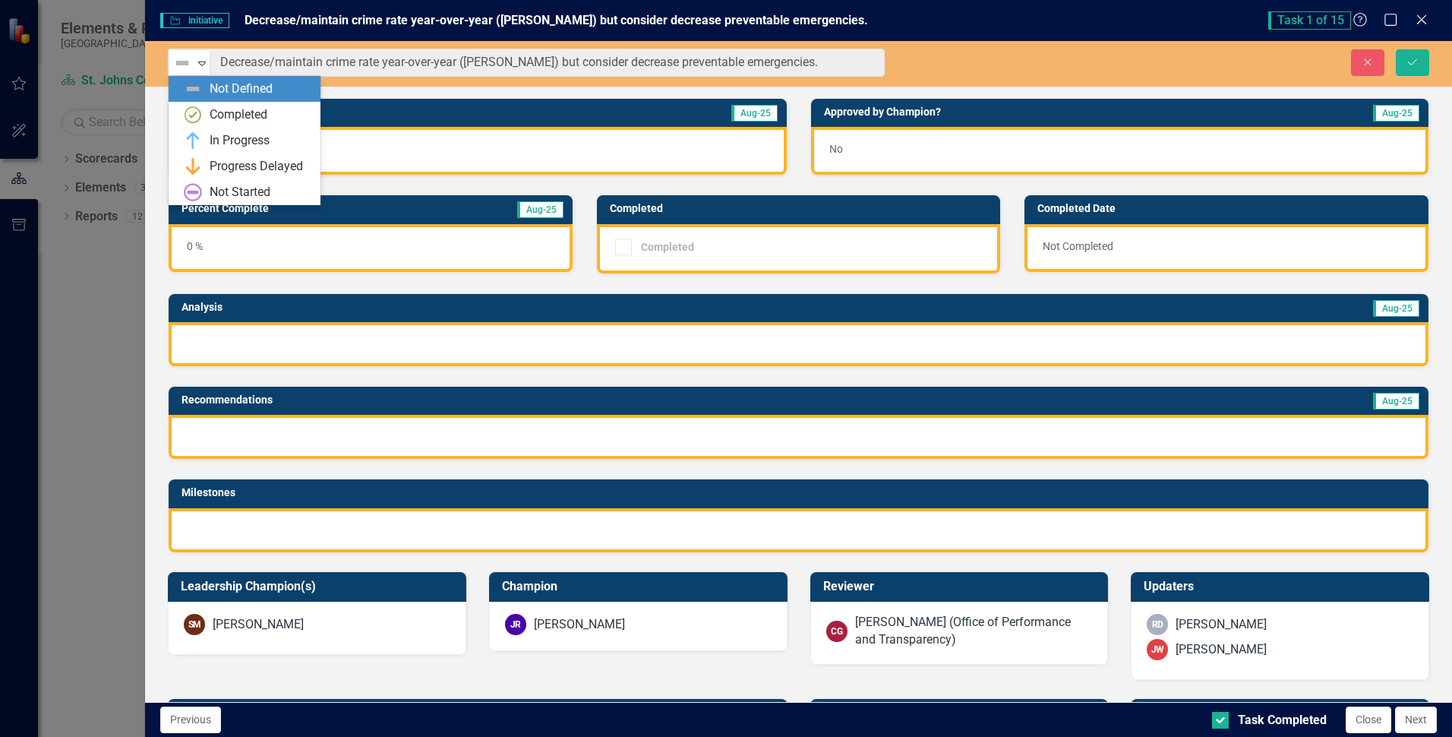
click at [181, 68] on img at bounding box center [182, 63] width 18 height 18
click at [227, 189] on div "Not Started" at bounding box center [240, 192] width 61 height 17
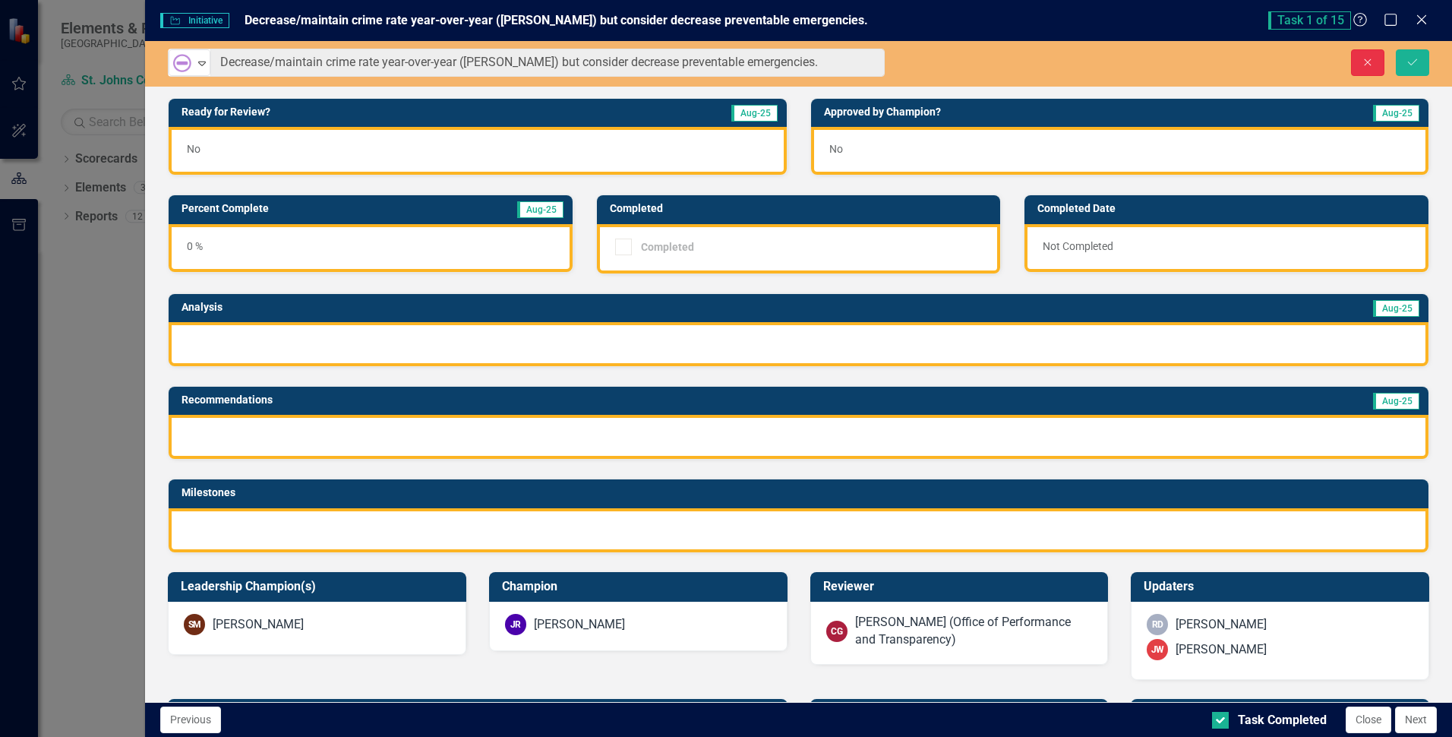
click at [1367, 61] on icon "button" at bounding box center [1368, 61] width 7 height 7
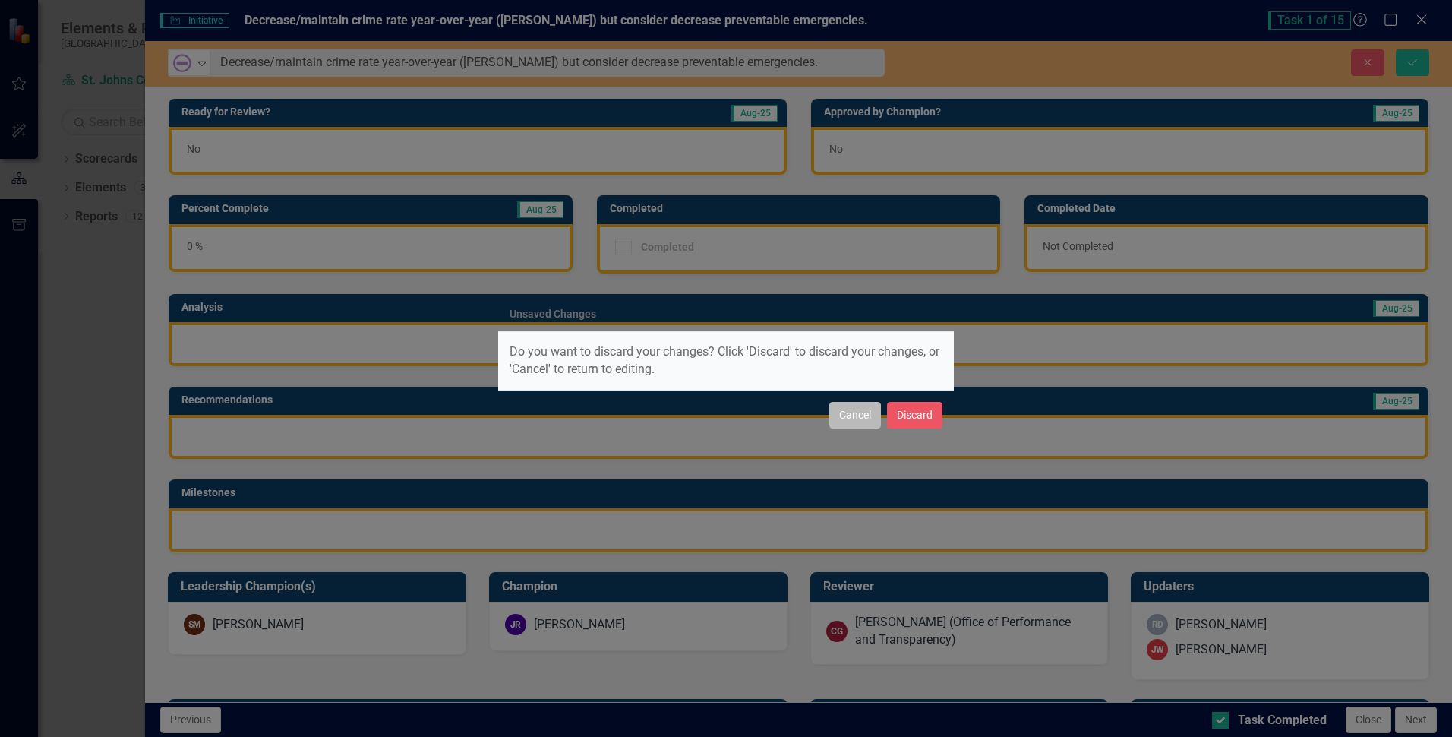
click at [851, 422] on button "Cancel" at bounding box center [855, 415] width 52 height 27
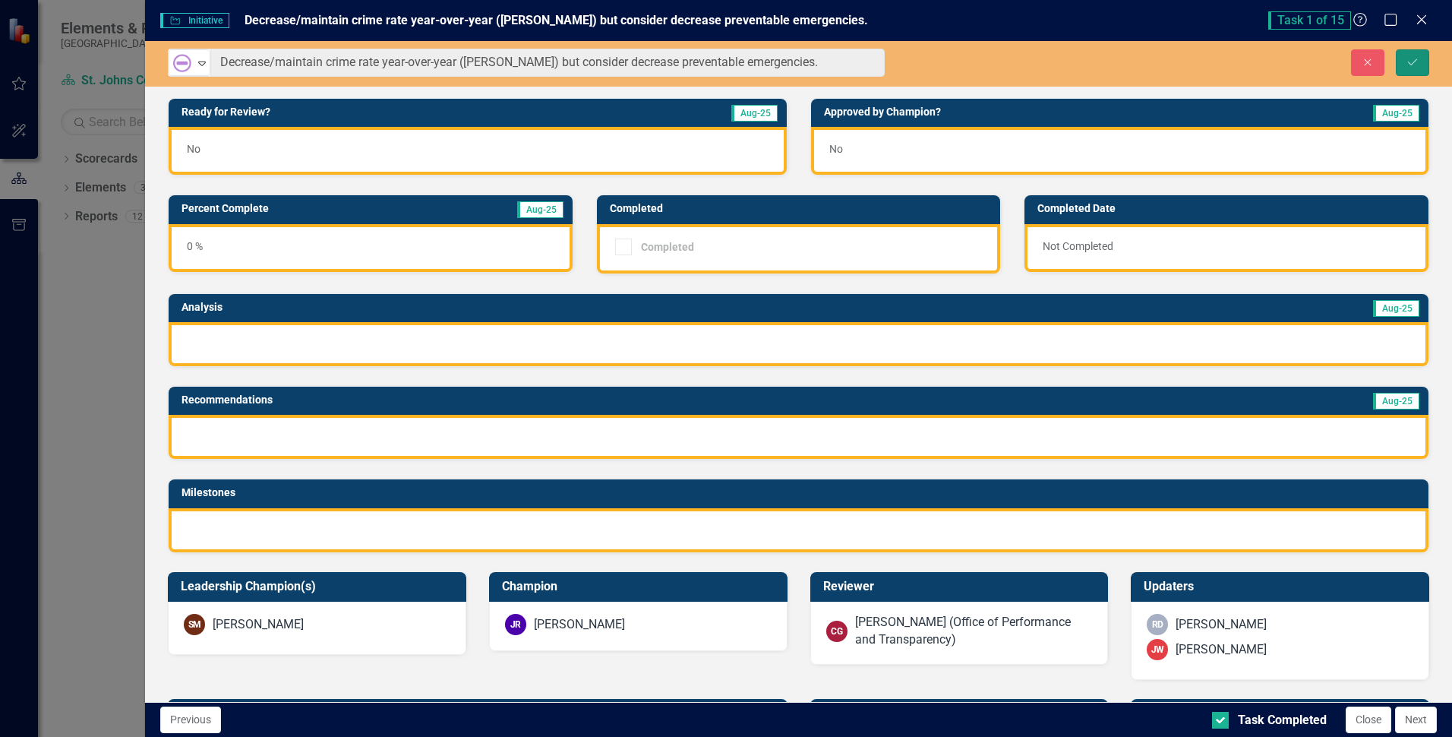
click at [1410, 59] on icon "Save" at bounding box center [1413, 62] width 14 height 11
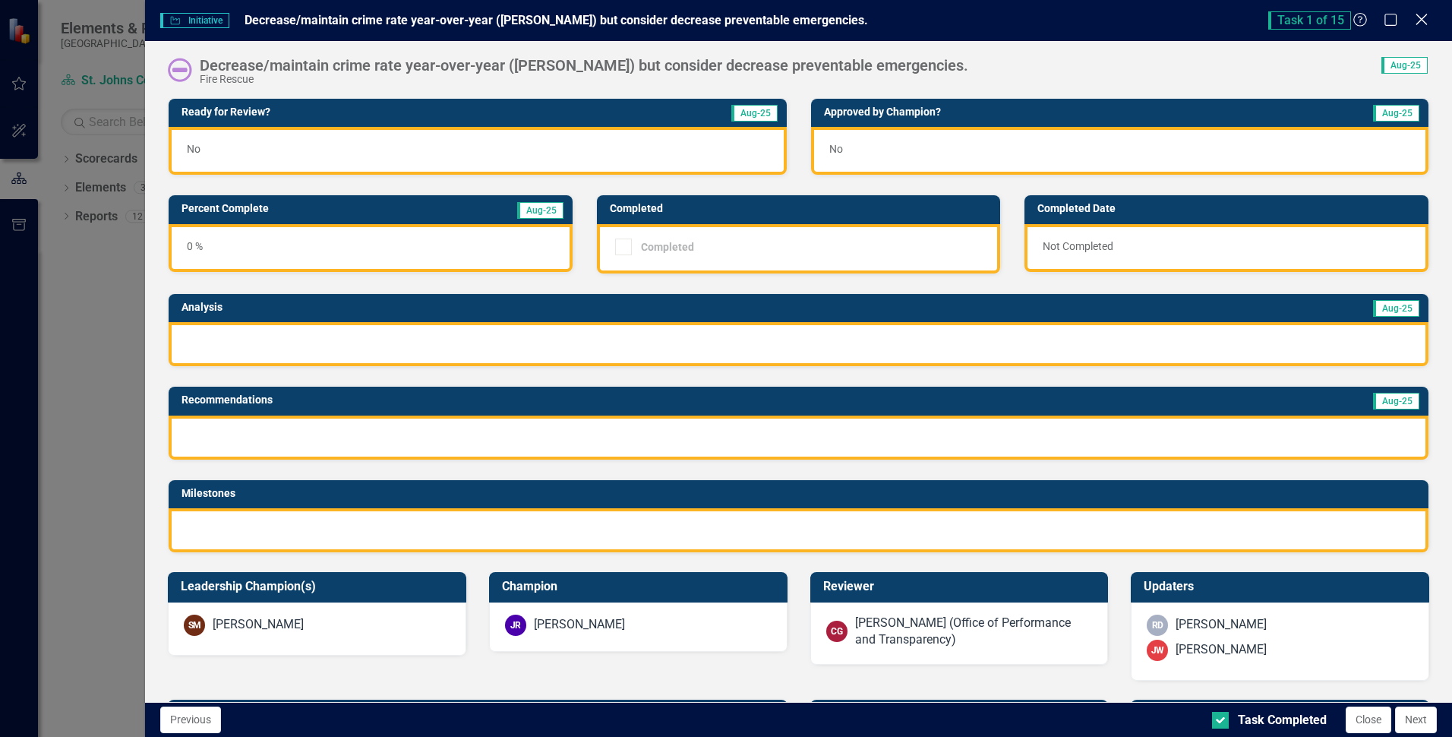
click at [1420, 21] on icon "Close" at bounding box center [1421, 19] width 19 height 14
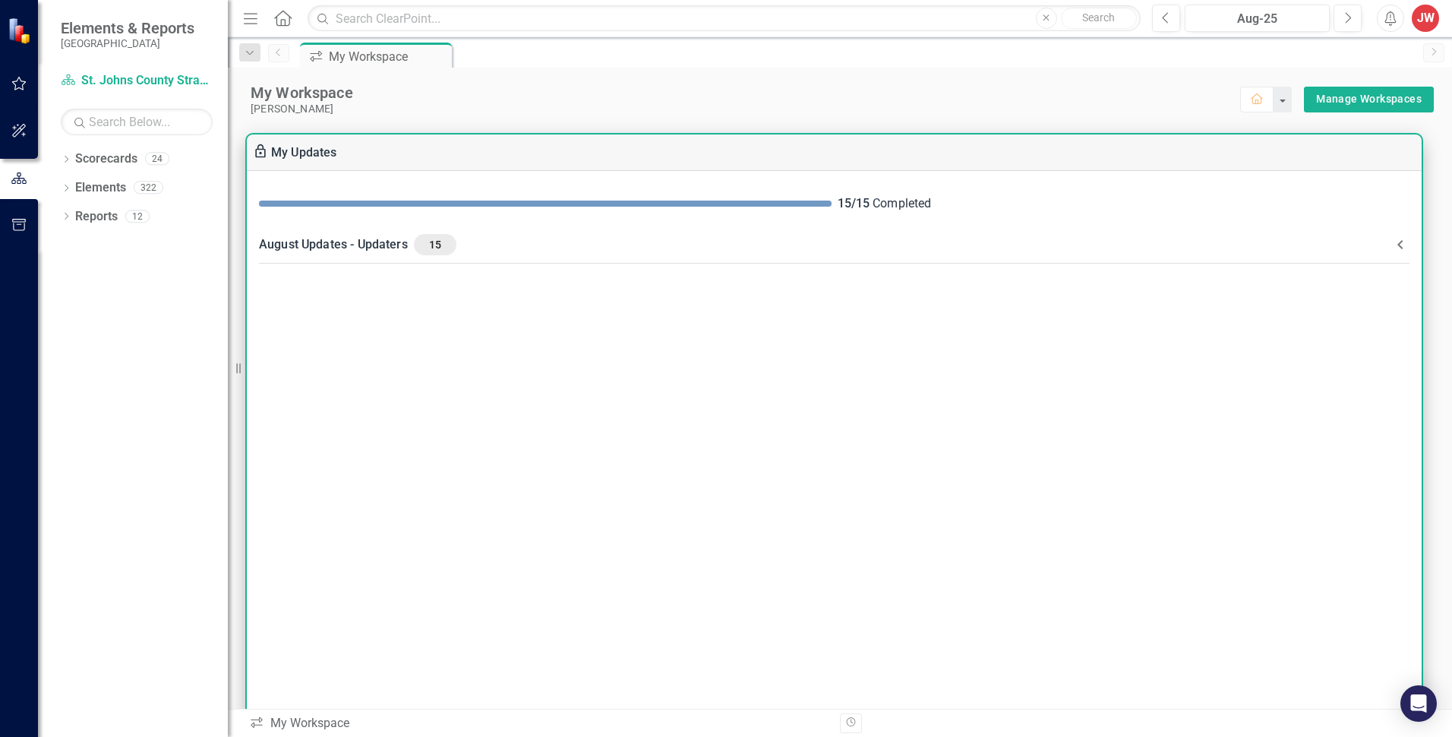
click at [405, 204] on span at bounding box center [545, 204] width 573 height 6
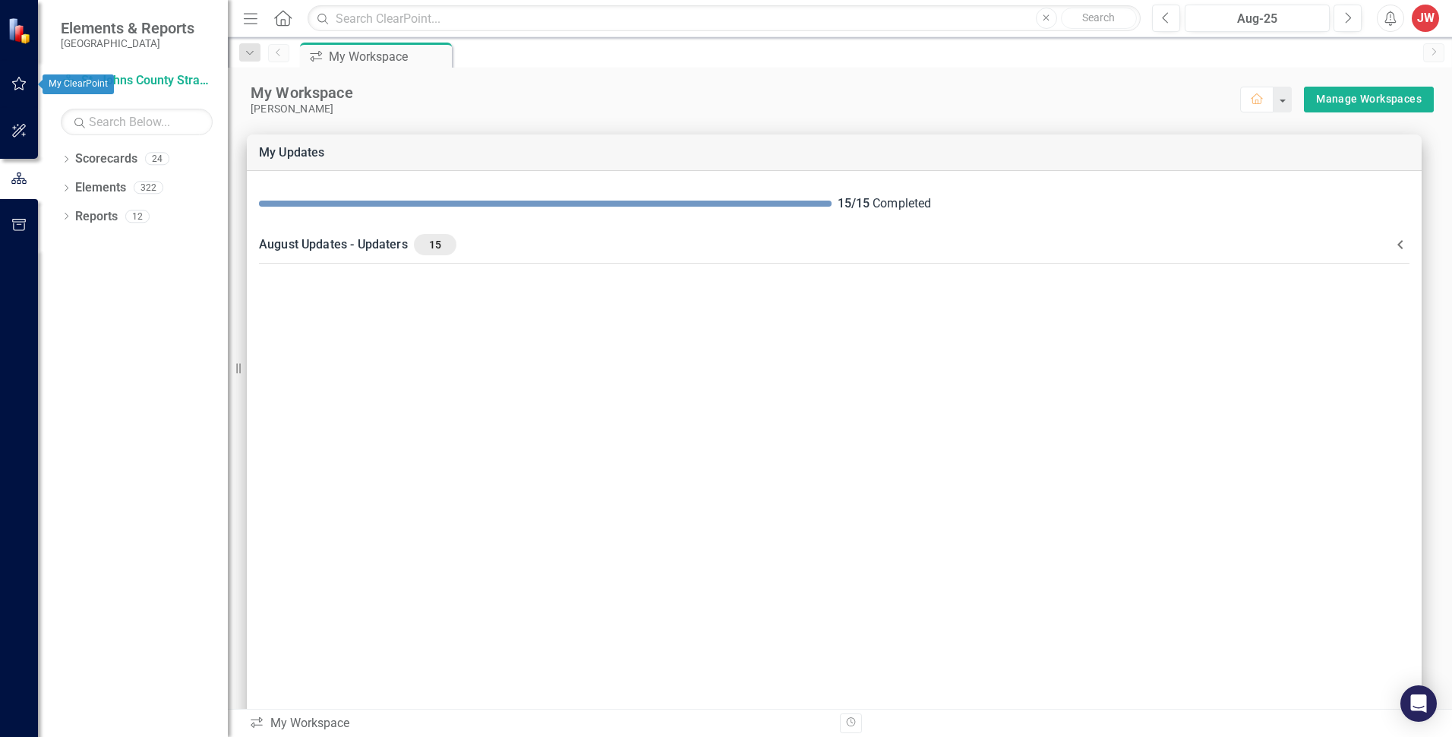
click at [16, 84] on icon "button" at bounding box center [19, 83] width 16 height 12
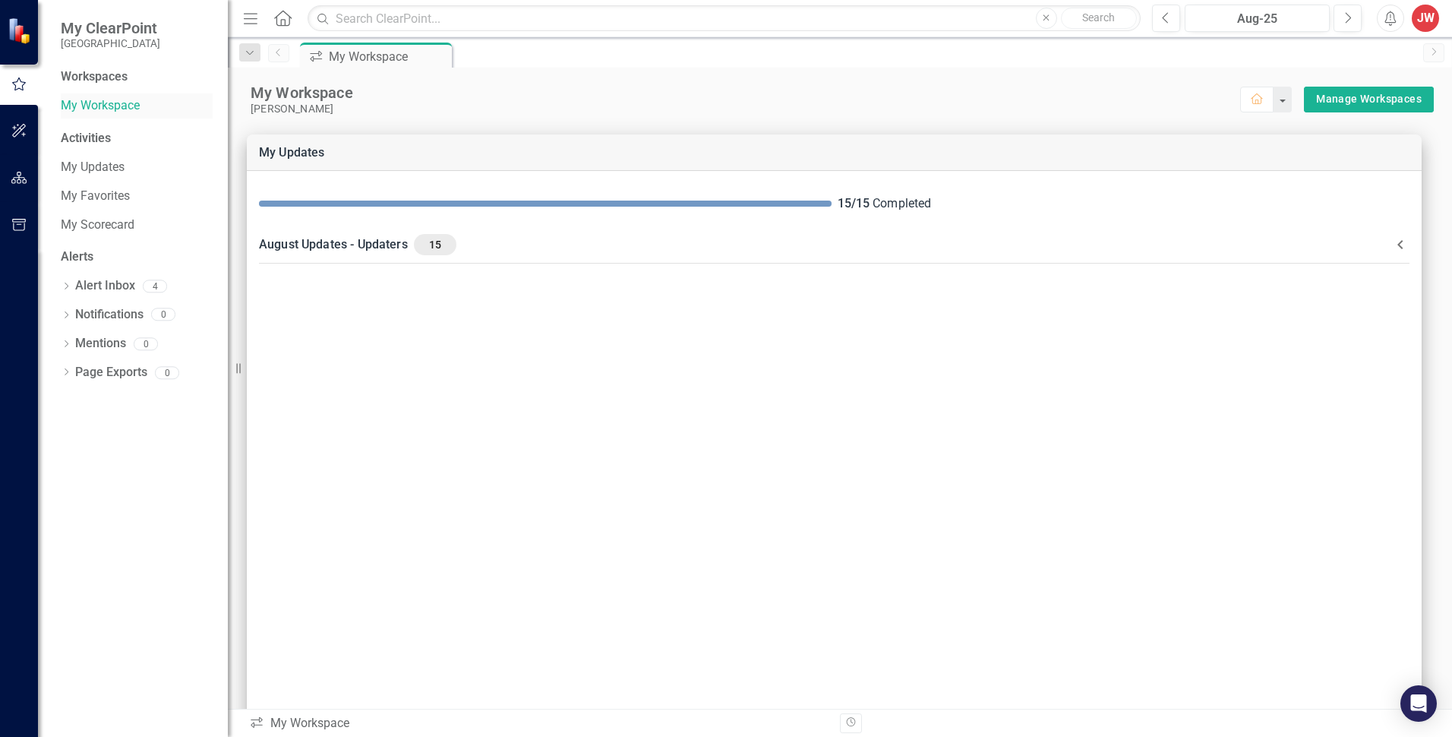
click at [95, 107] on link "My Workspace" at bounding box center [137, 105] width 152 height 17
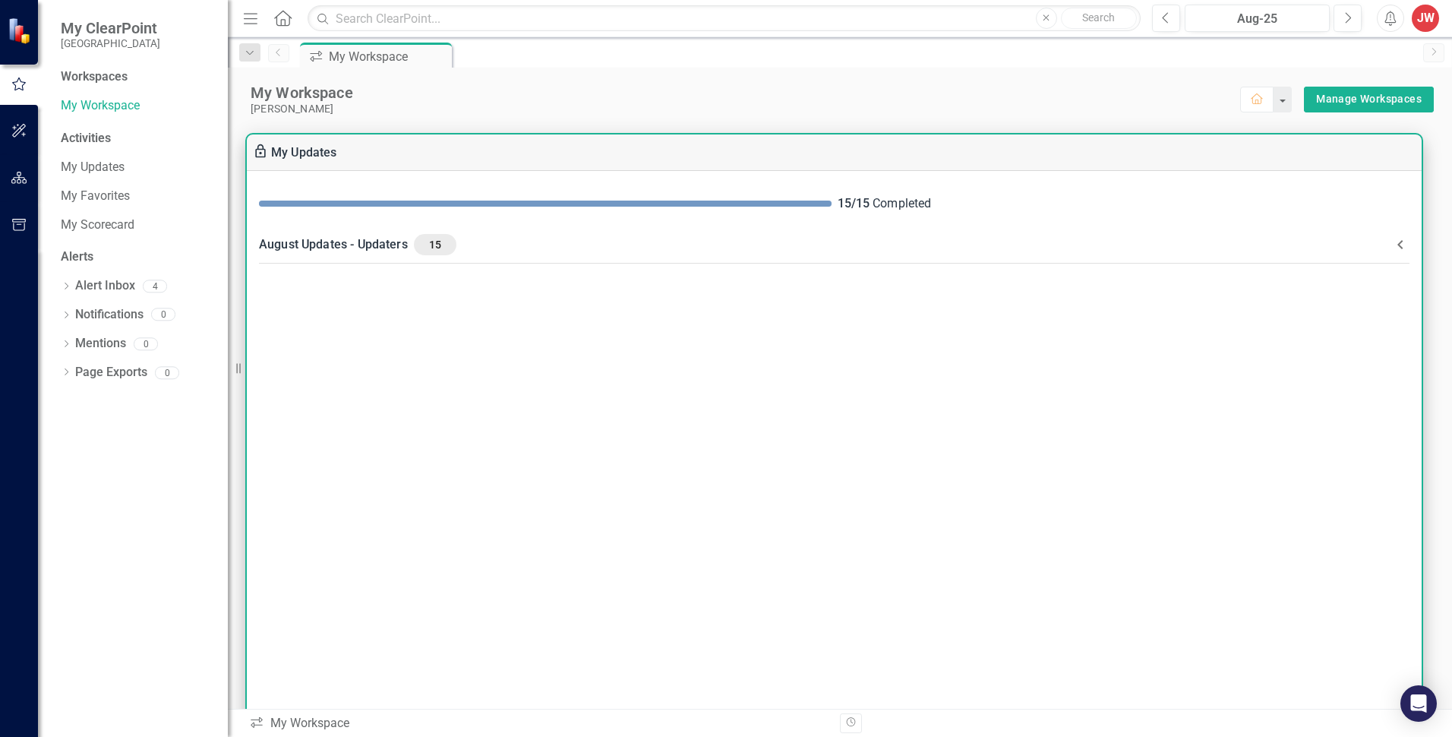
click at [379, 244] on div "August Updates - Updaters 15" at bounding box center [825, 244] width 1132 height 21
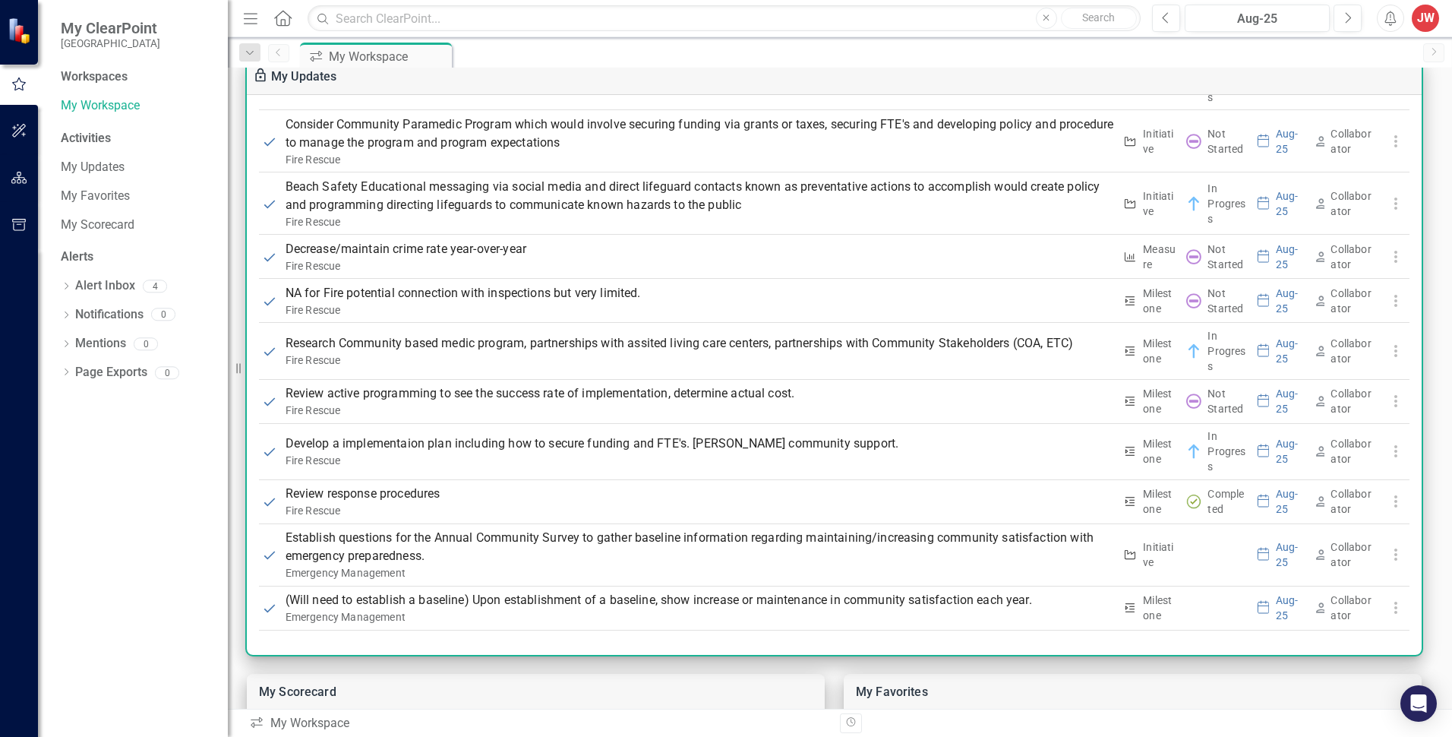
scroll to position [152, 0]
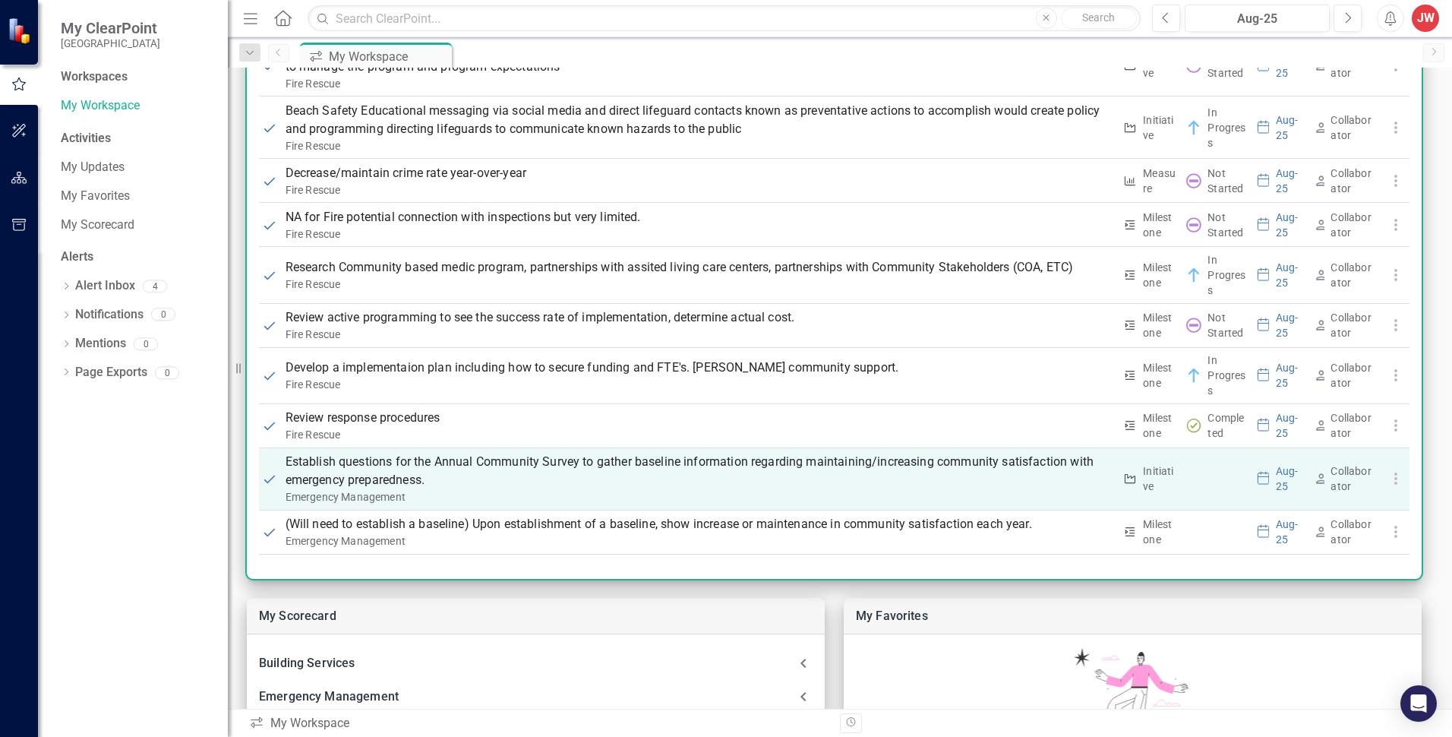
click at [445, 458] on p "Establish questions for the Annual Community Survey to gather baseline informat…" at bounding box center [700, 471] width 829 height 36
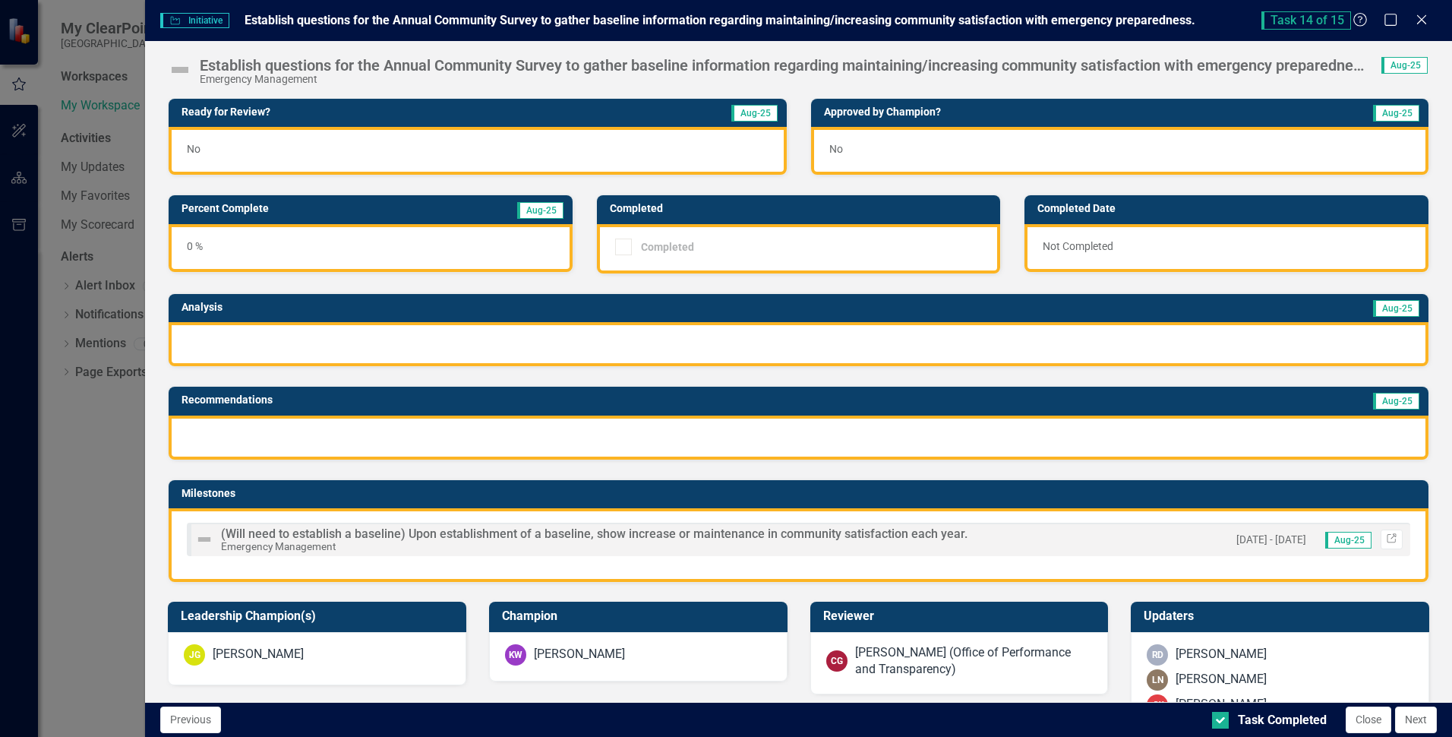
click at [178, 64] on img at bounding box center [180, 70] width 24 height 24
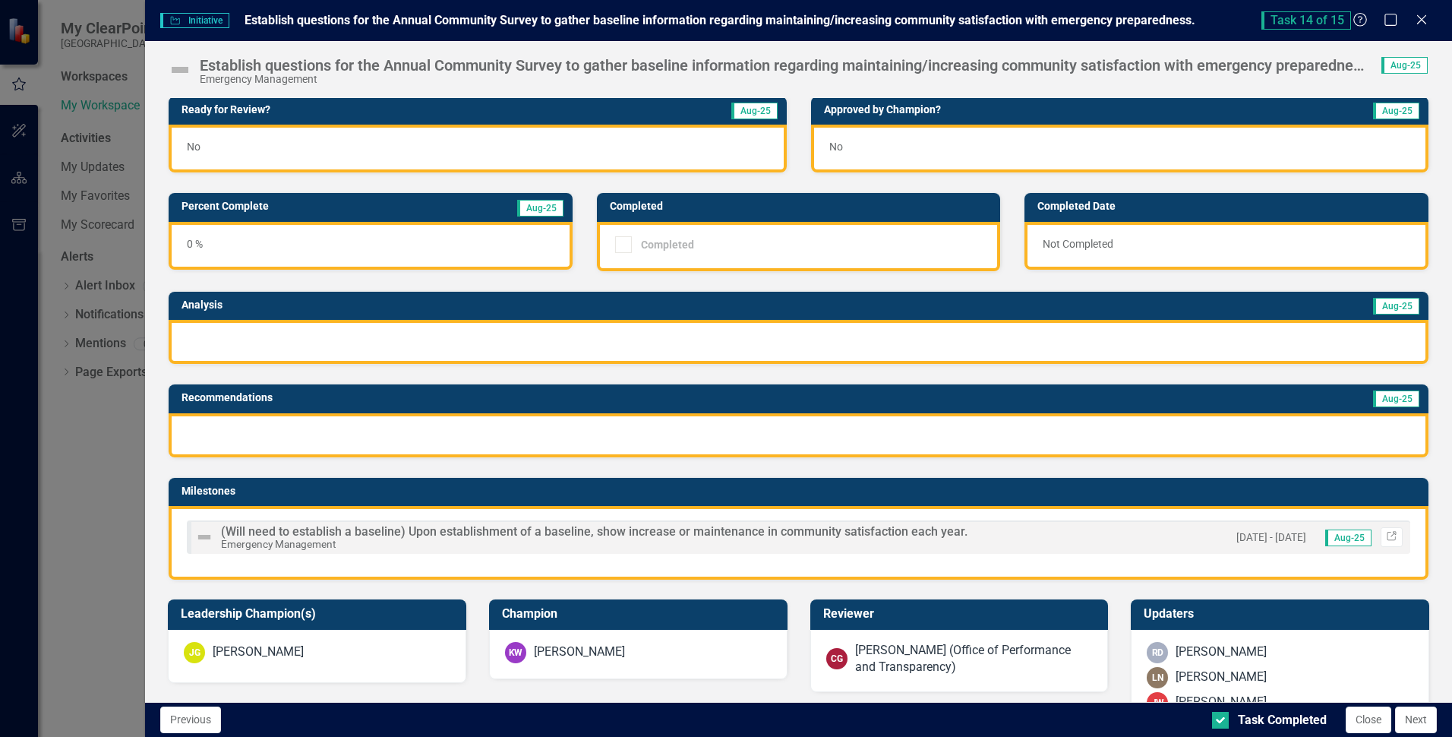
scroll to position [0, 0]
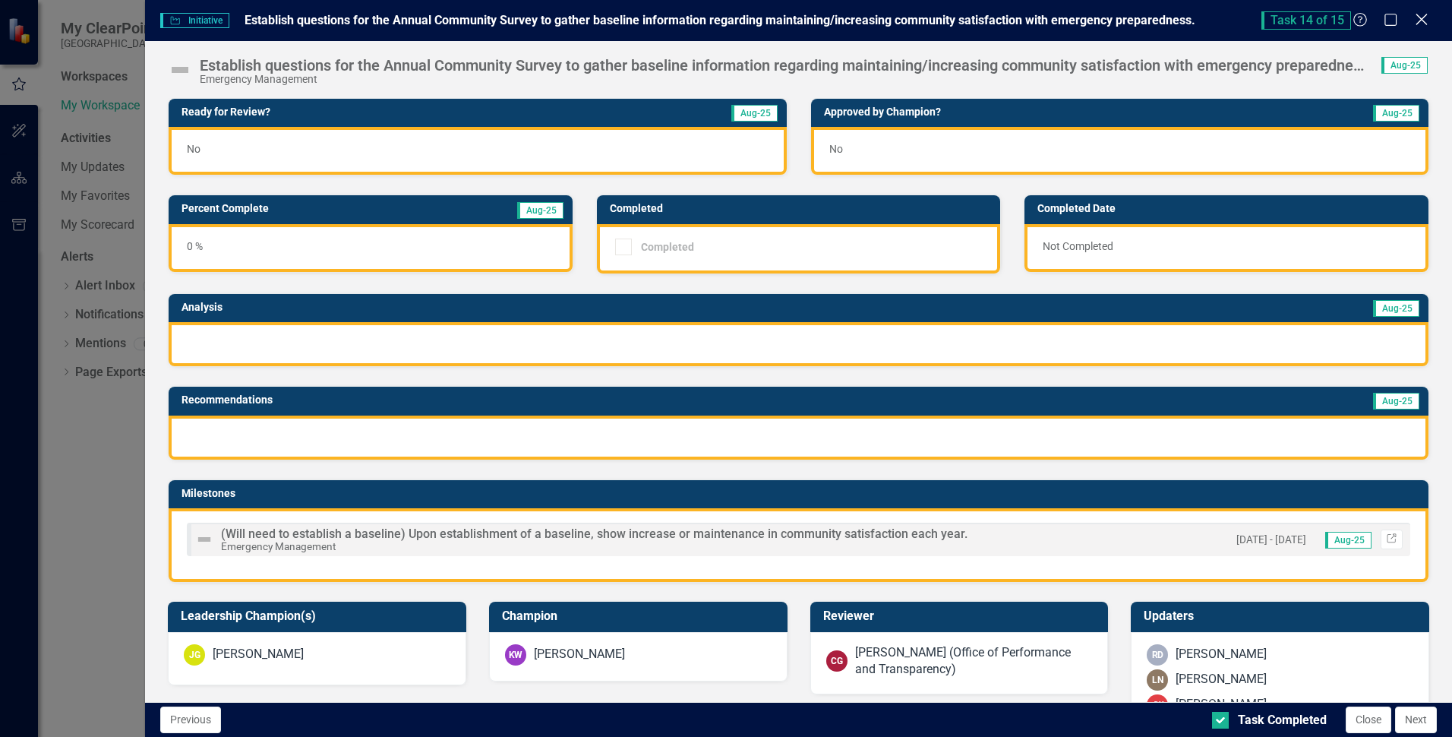
click at [1421, 21] on icon at bounding box center [1421, 19] width 11 height 11
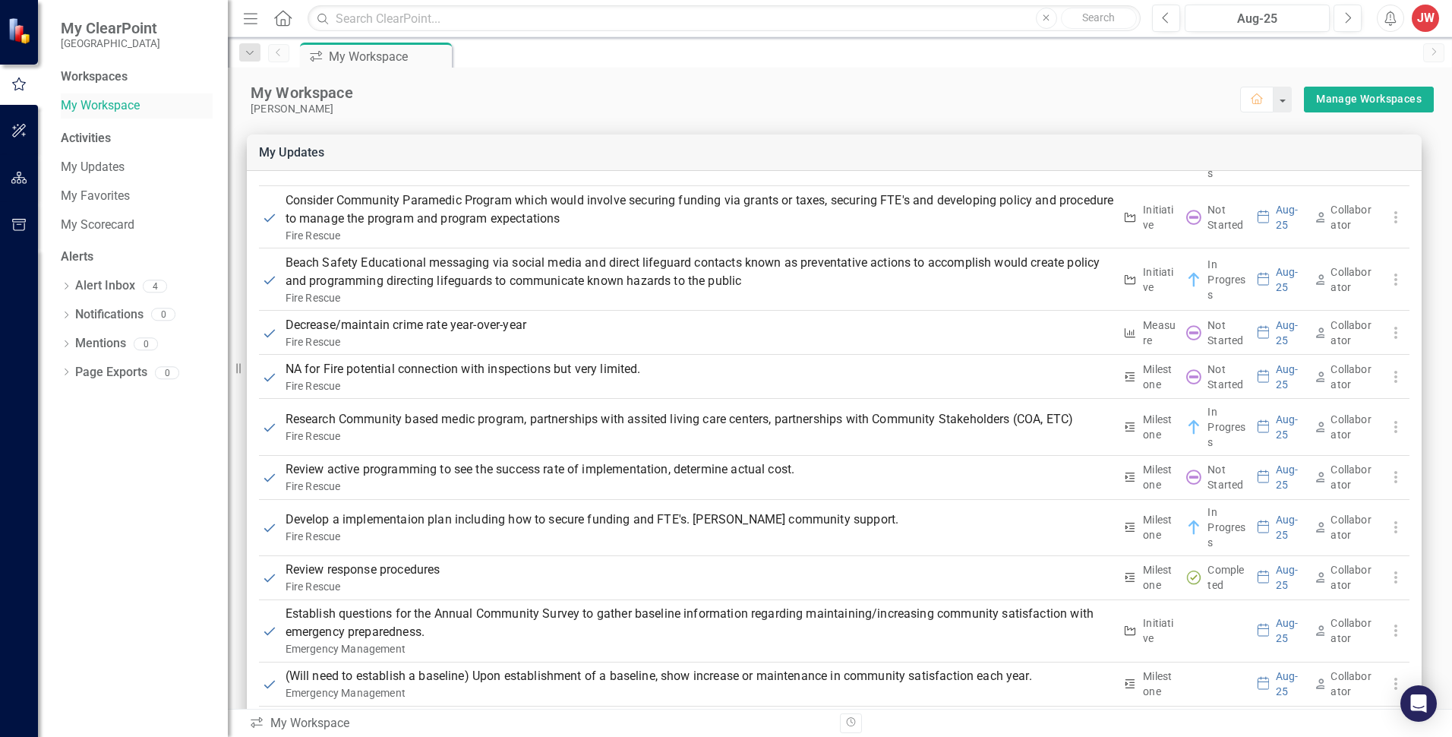
click at [96, 103] on link "My Workspace" at bounding box center [137, 105] width 152 height 17
